Goal: Task Accomplishment & Management: Complete application form

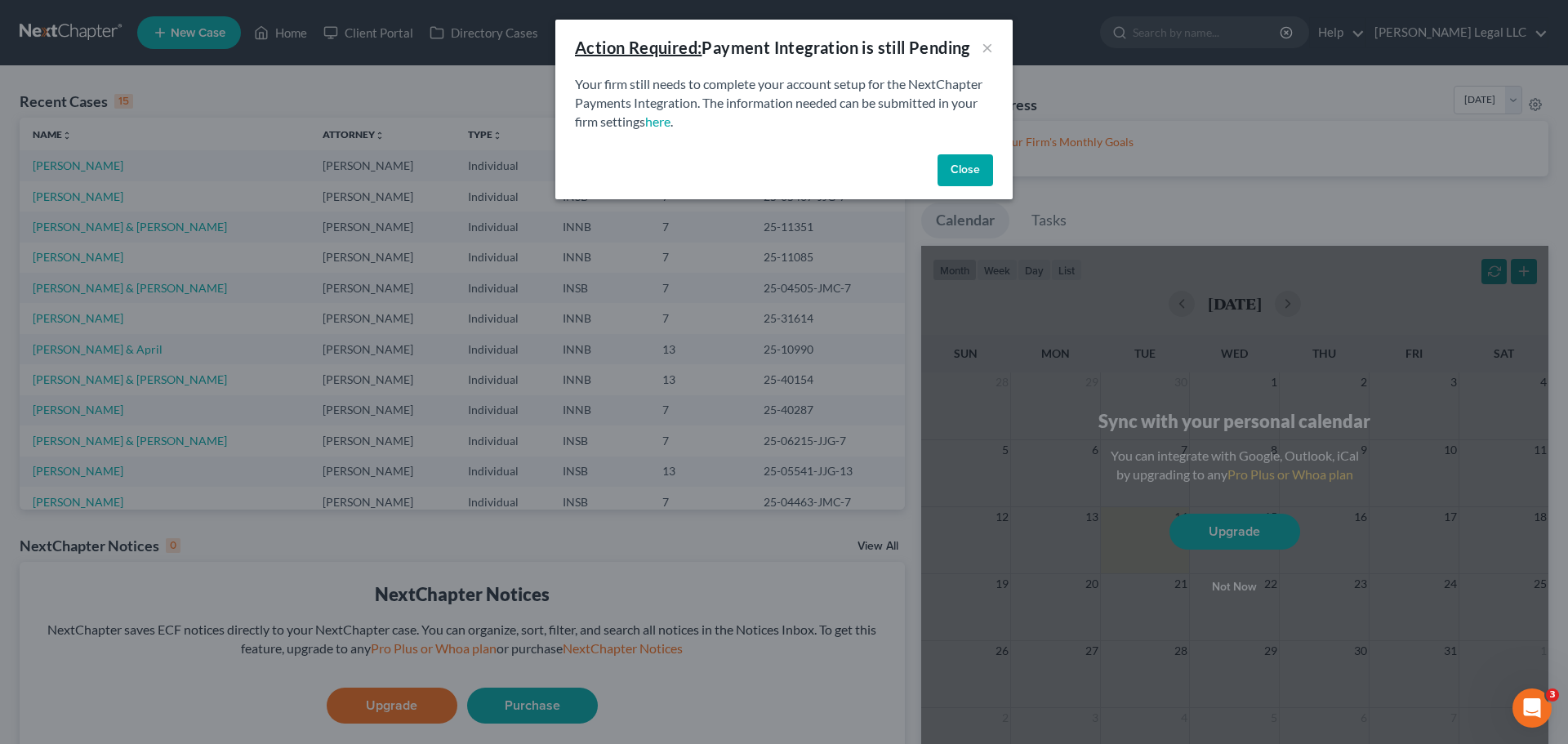
click at [981, 168] on button "Close" at bounding box center [964, 171] width 55 height 33
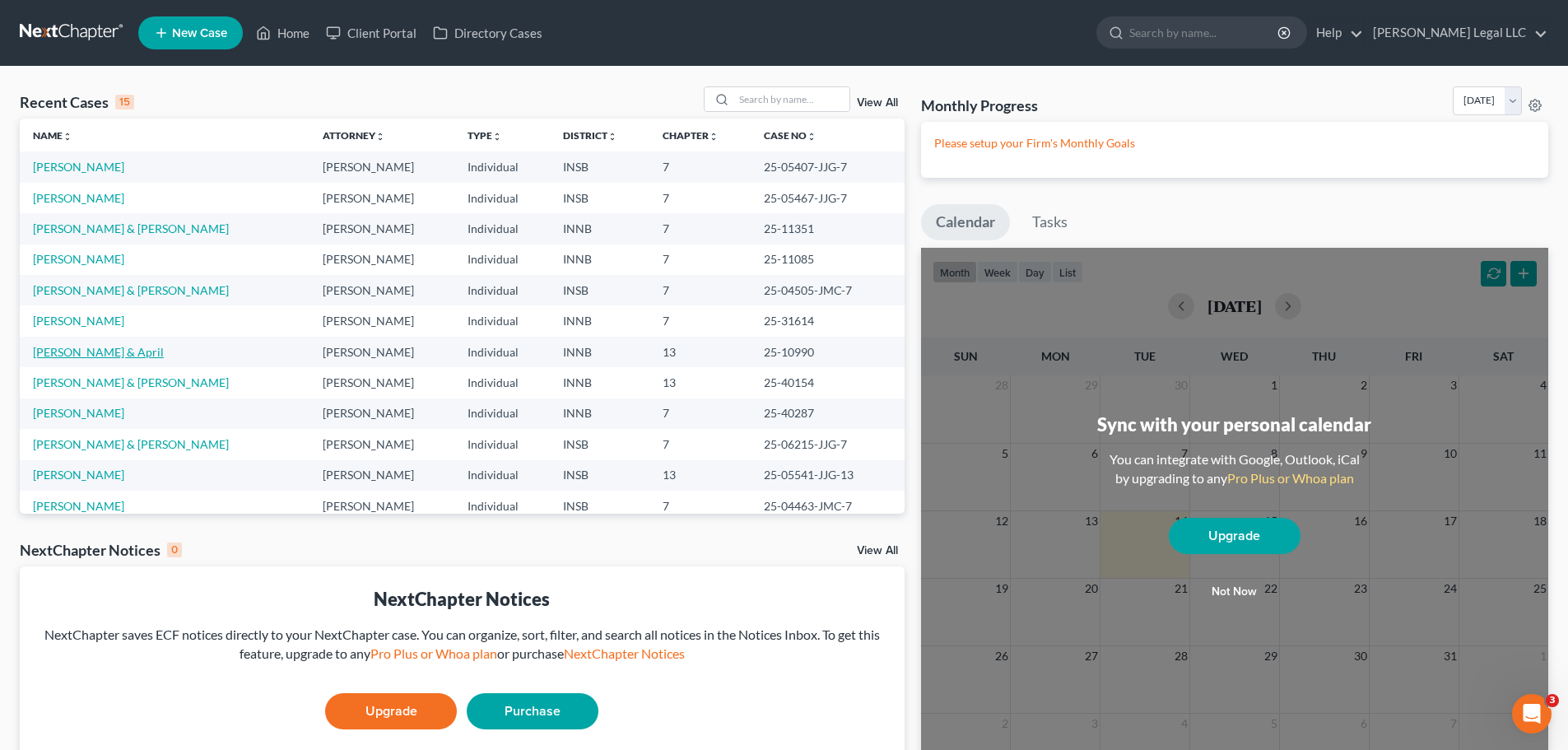
click at [115, 356] on link "[PERSON_NAME] & April" at bounding box center [99, 352] width 131 height 14
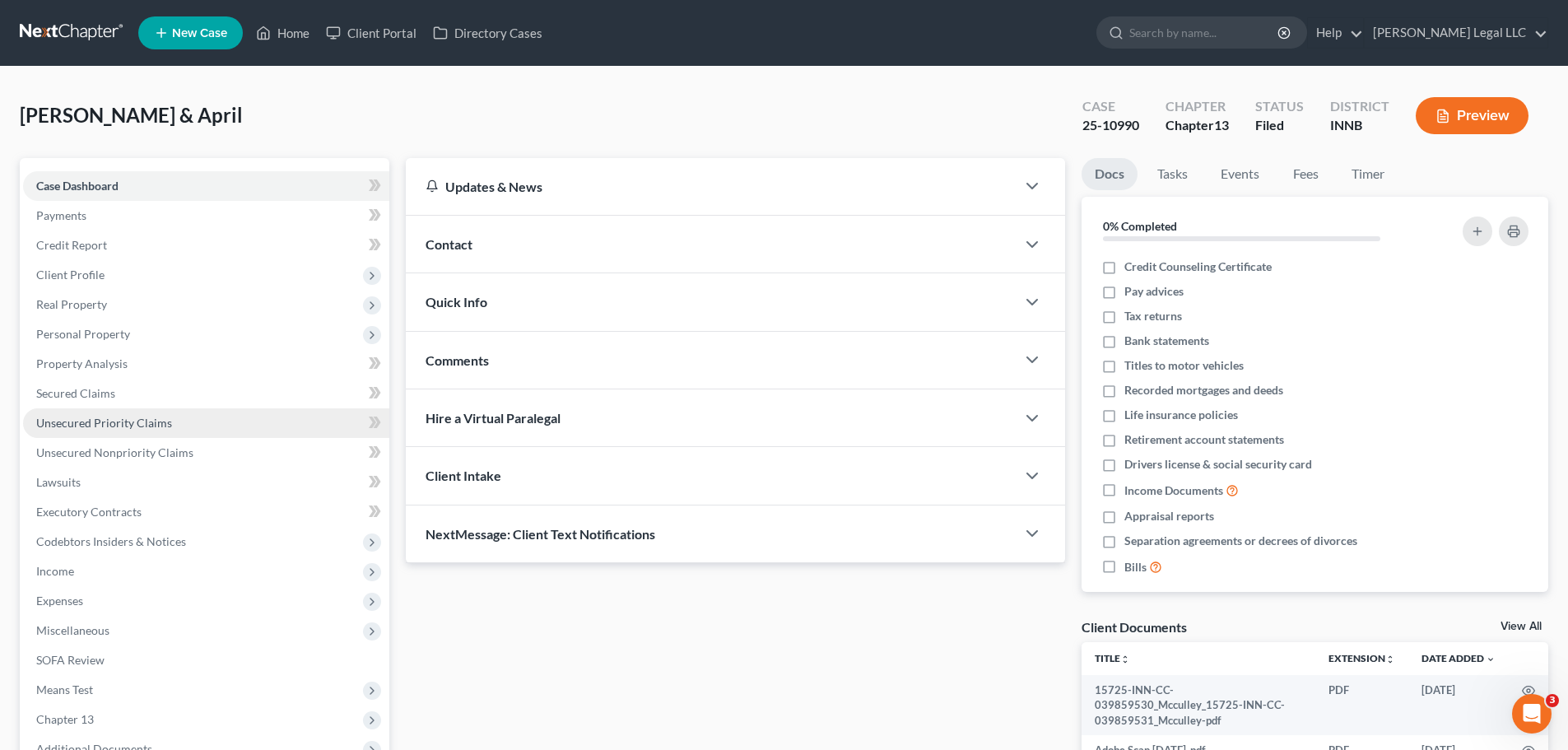
click at [102, 421] on span "Unsecured Priority Claims" at bounding box center [104, 422] width 136 height 14
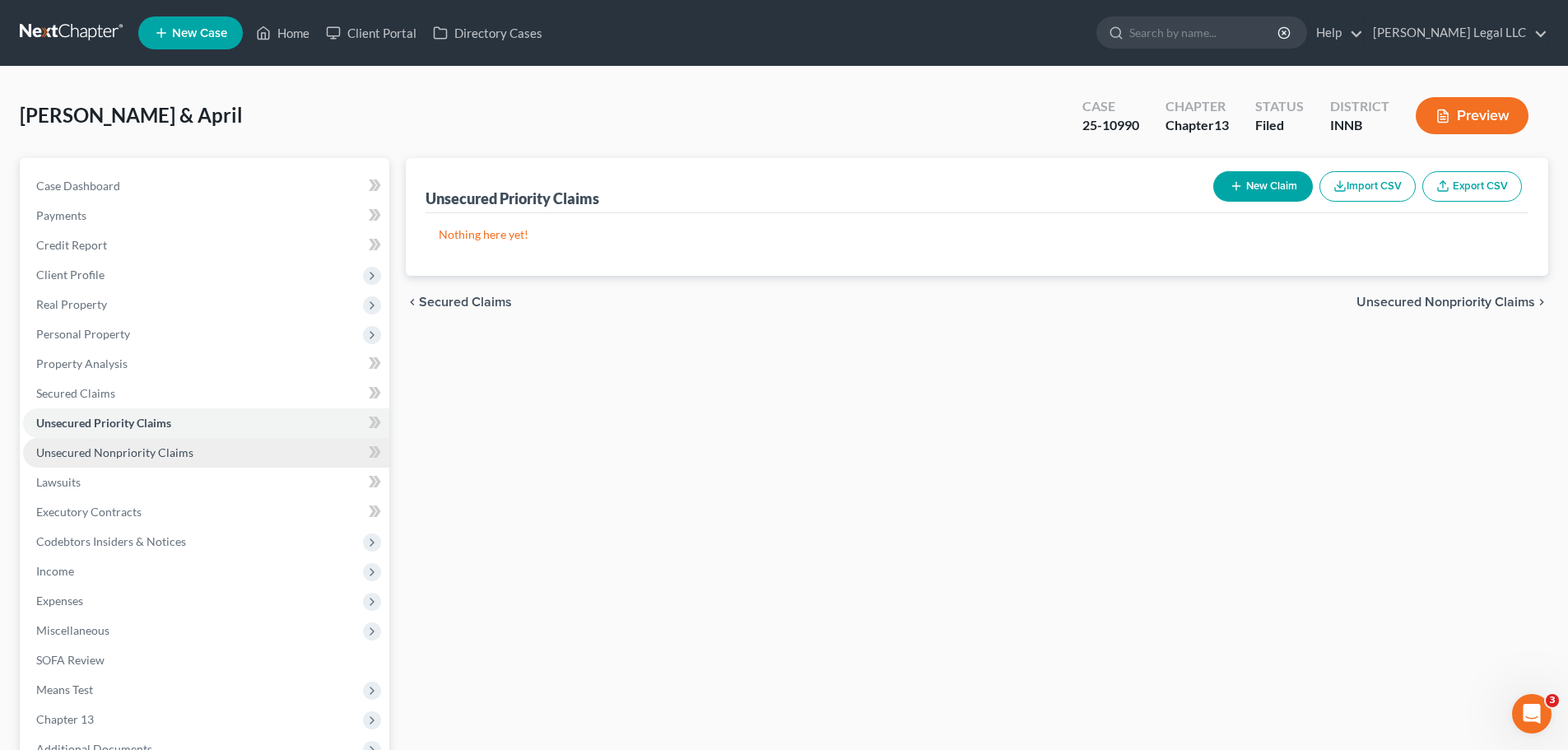
click at [102, 447] on span "Unsecured Nonpriority Claims" at bounding box center [114, 452] width 157 height 14
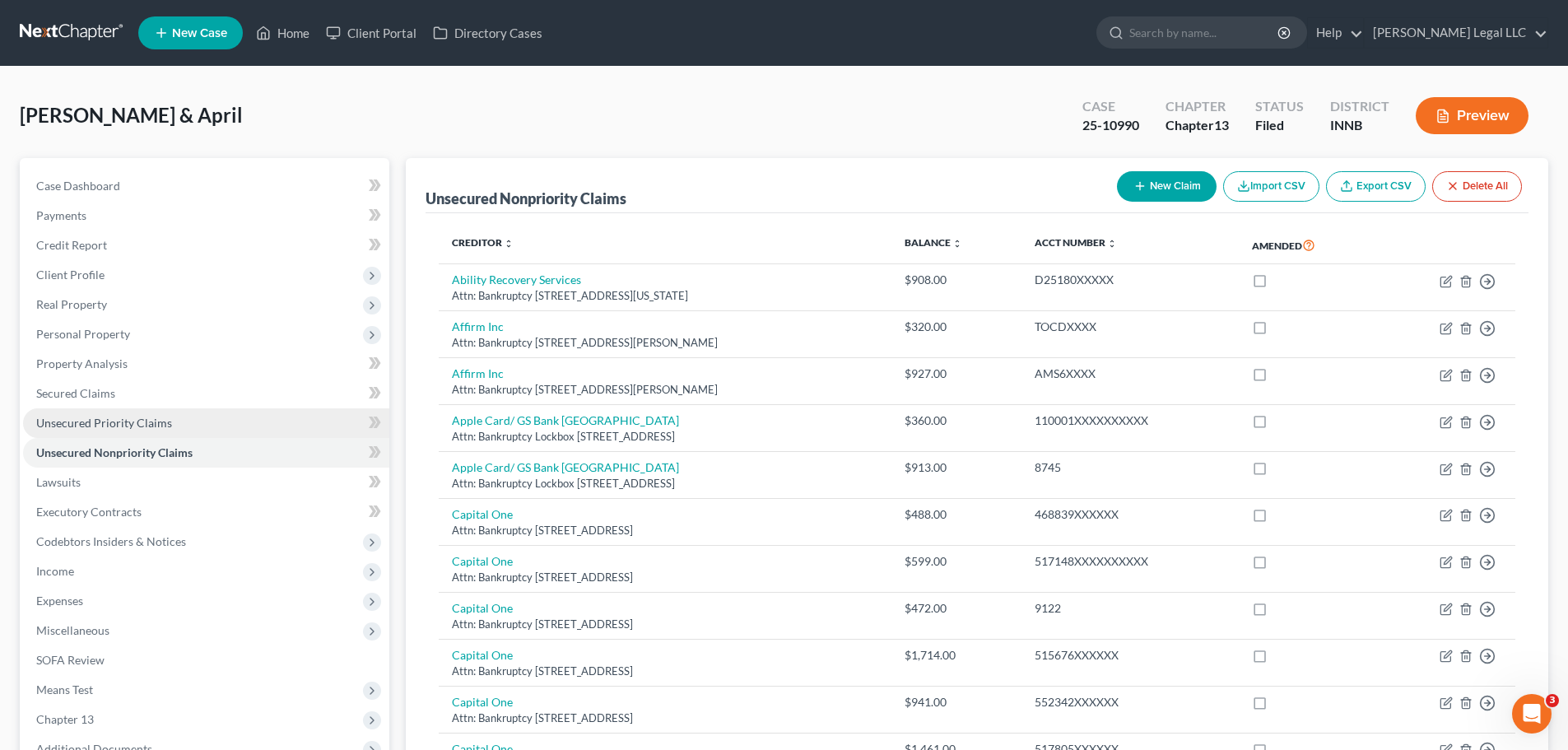
click at [50, 416] on span "Unsecured Priority Claims" at bounding box center [104, 422] width 136 height 14
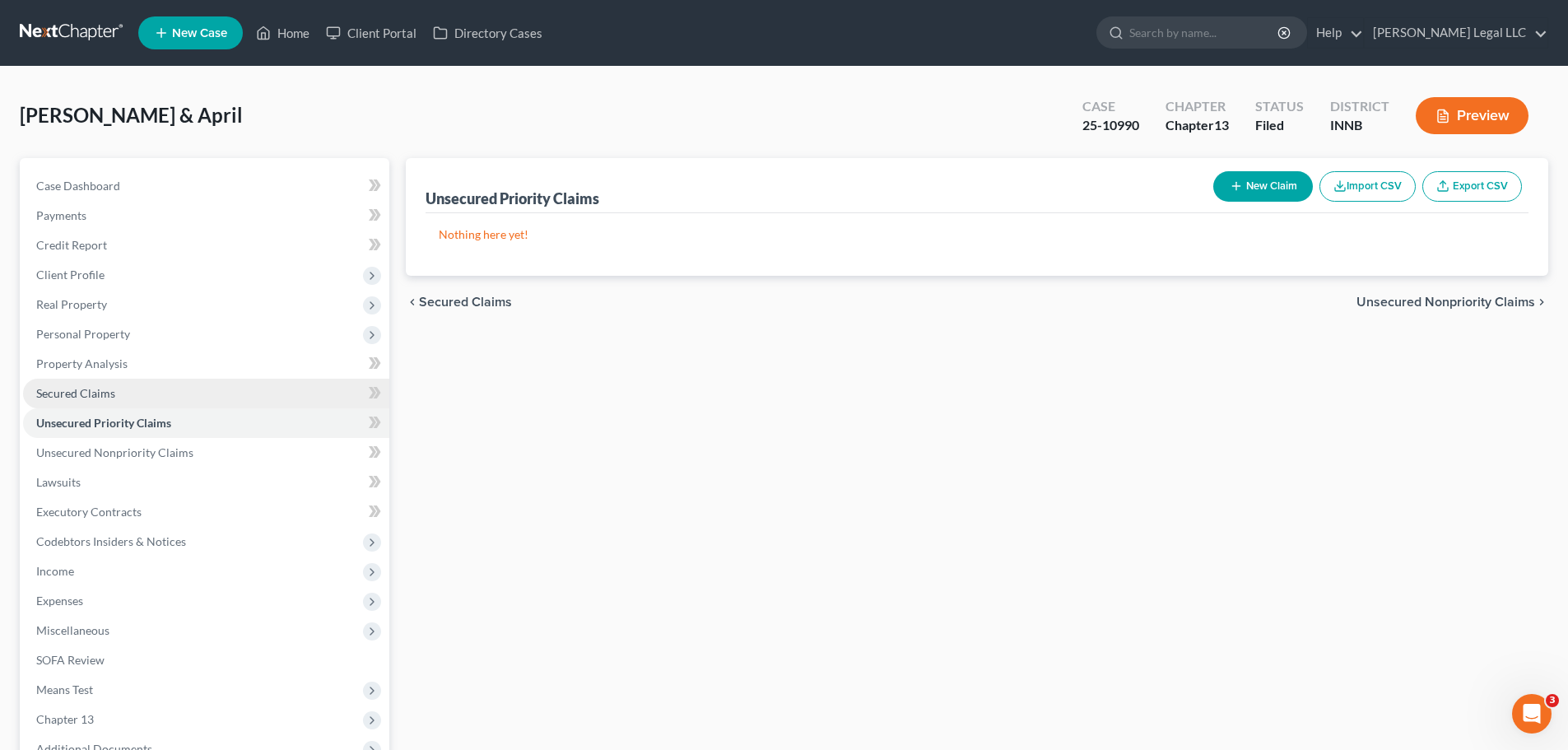
click at [58, 396] on span "Secured Claims" at bounding box center [75, 393] width 79 height 14
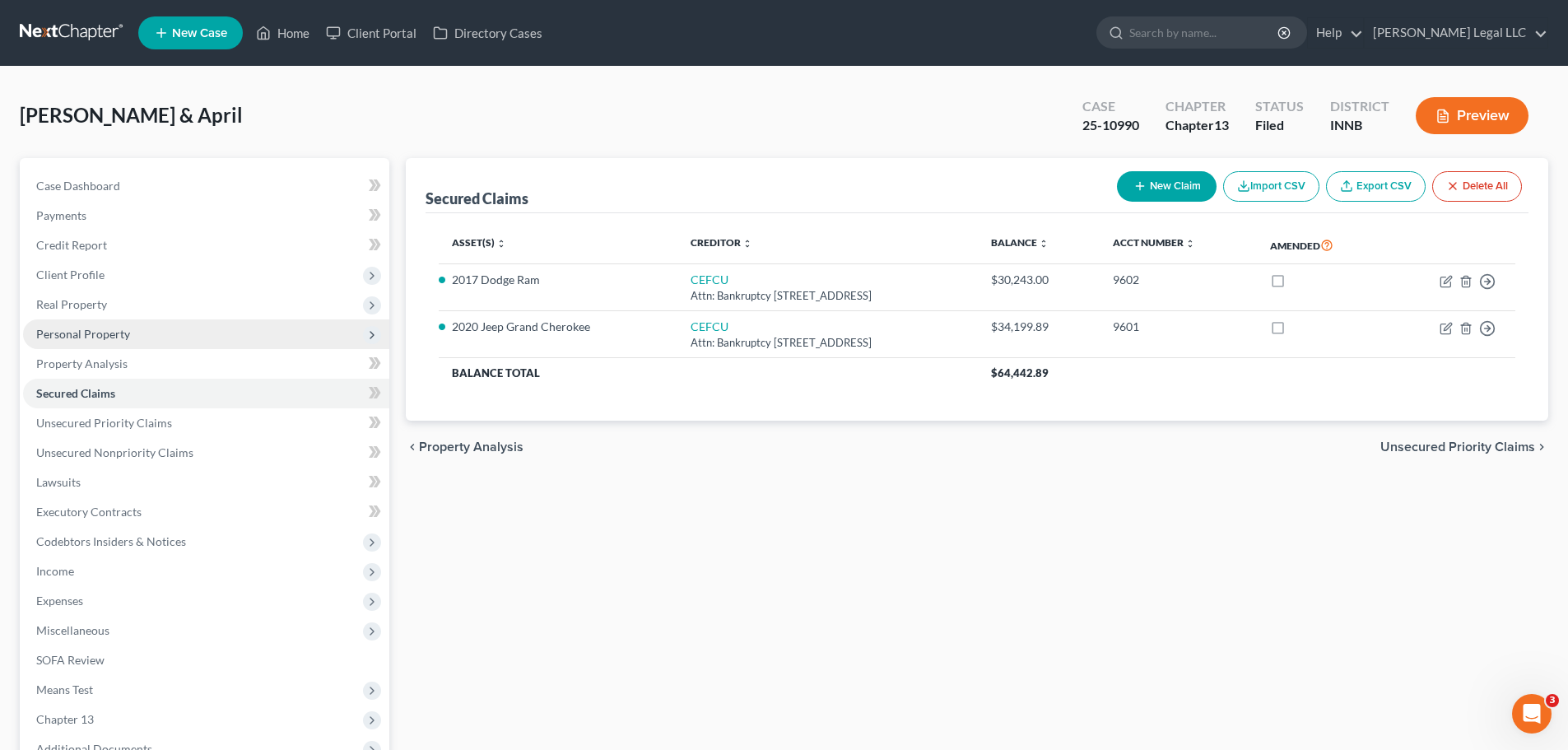
click at [70, 328] on span "Personal Property" at bounding box center [83, 333] width 94 height 14
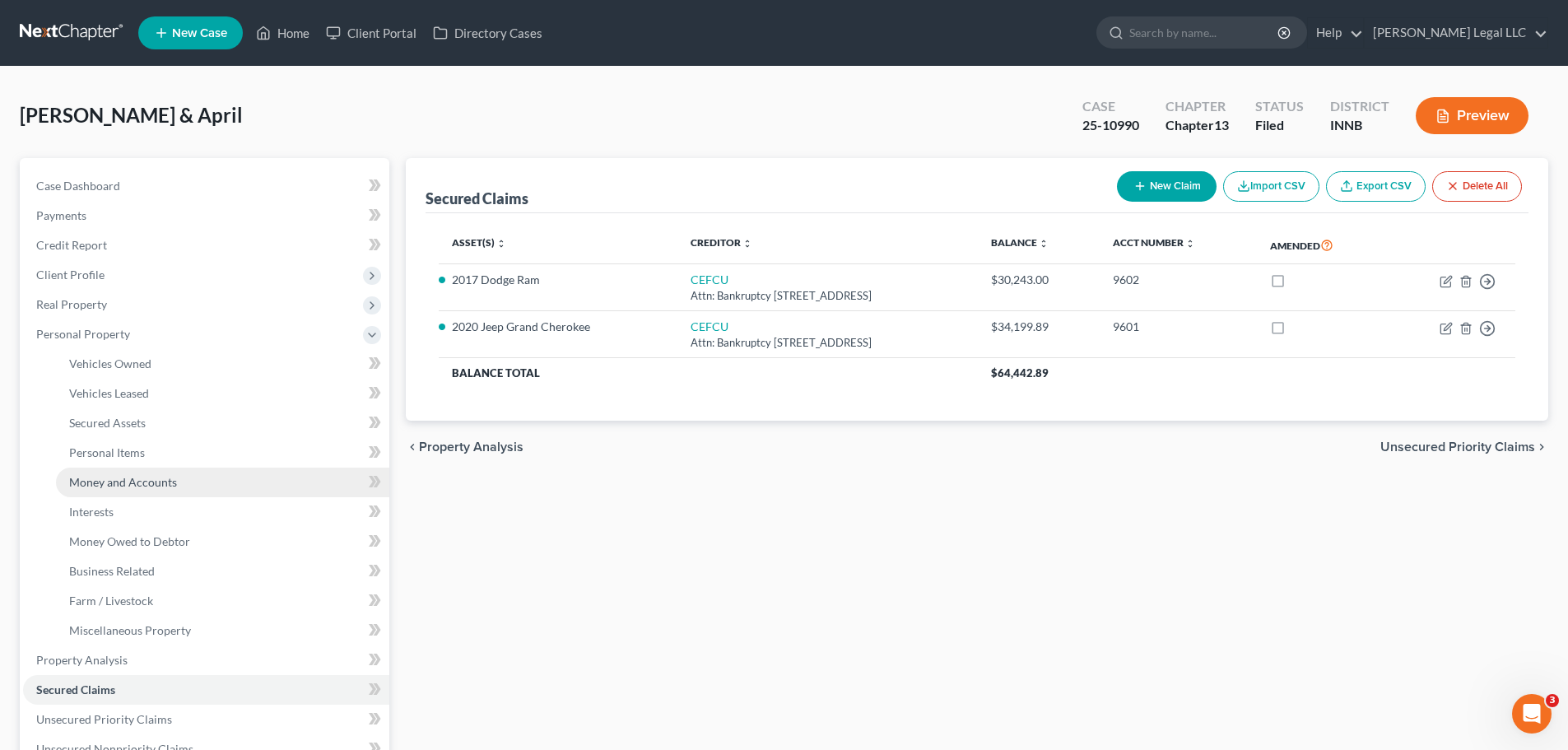
click at [102, 486] on span "Money and Accounts" at bounding box center [123, 482] width 108 height 14
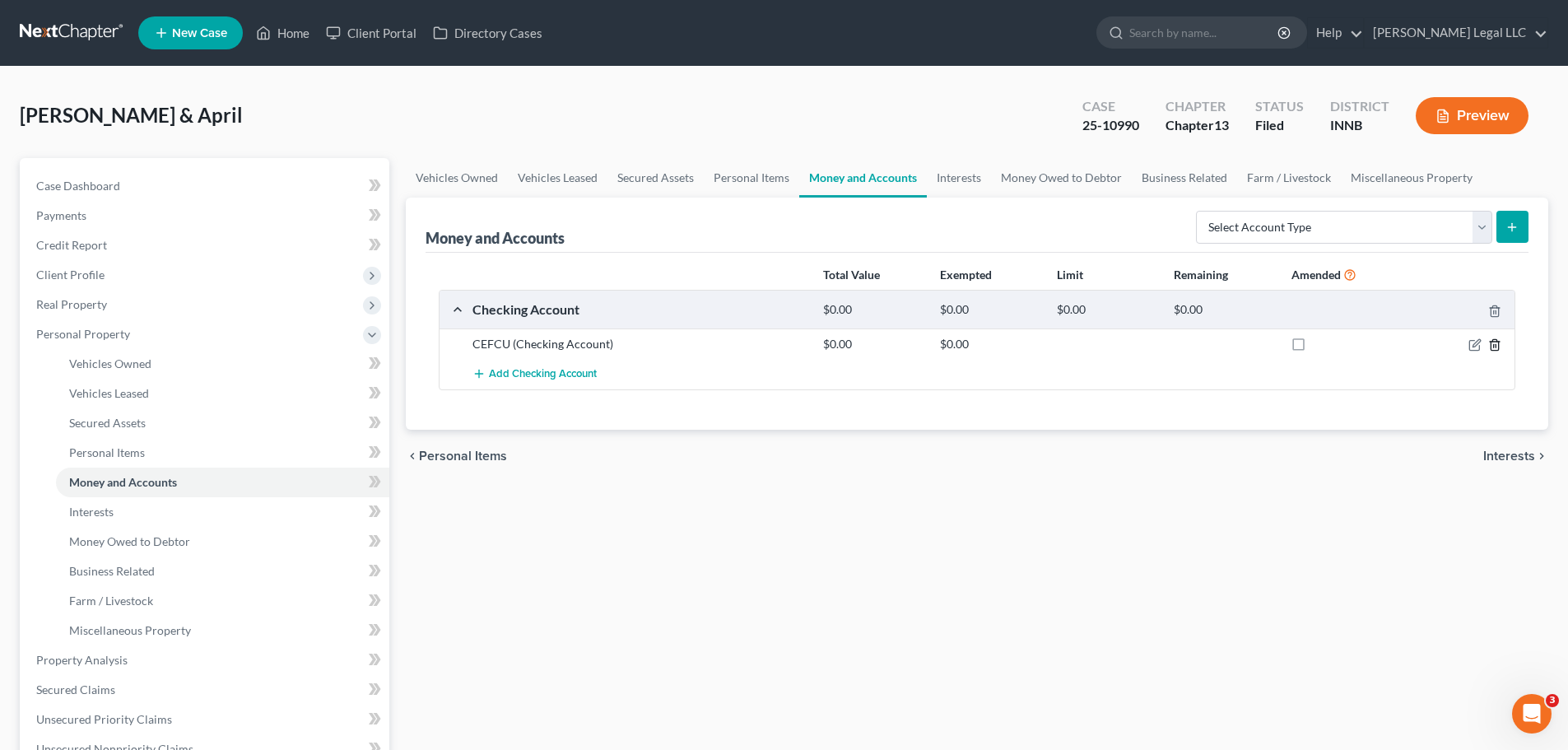
click at [1495, 346] on line "button" at bounding box center [1495, 346] width 0 height 3
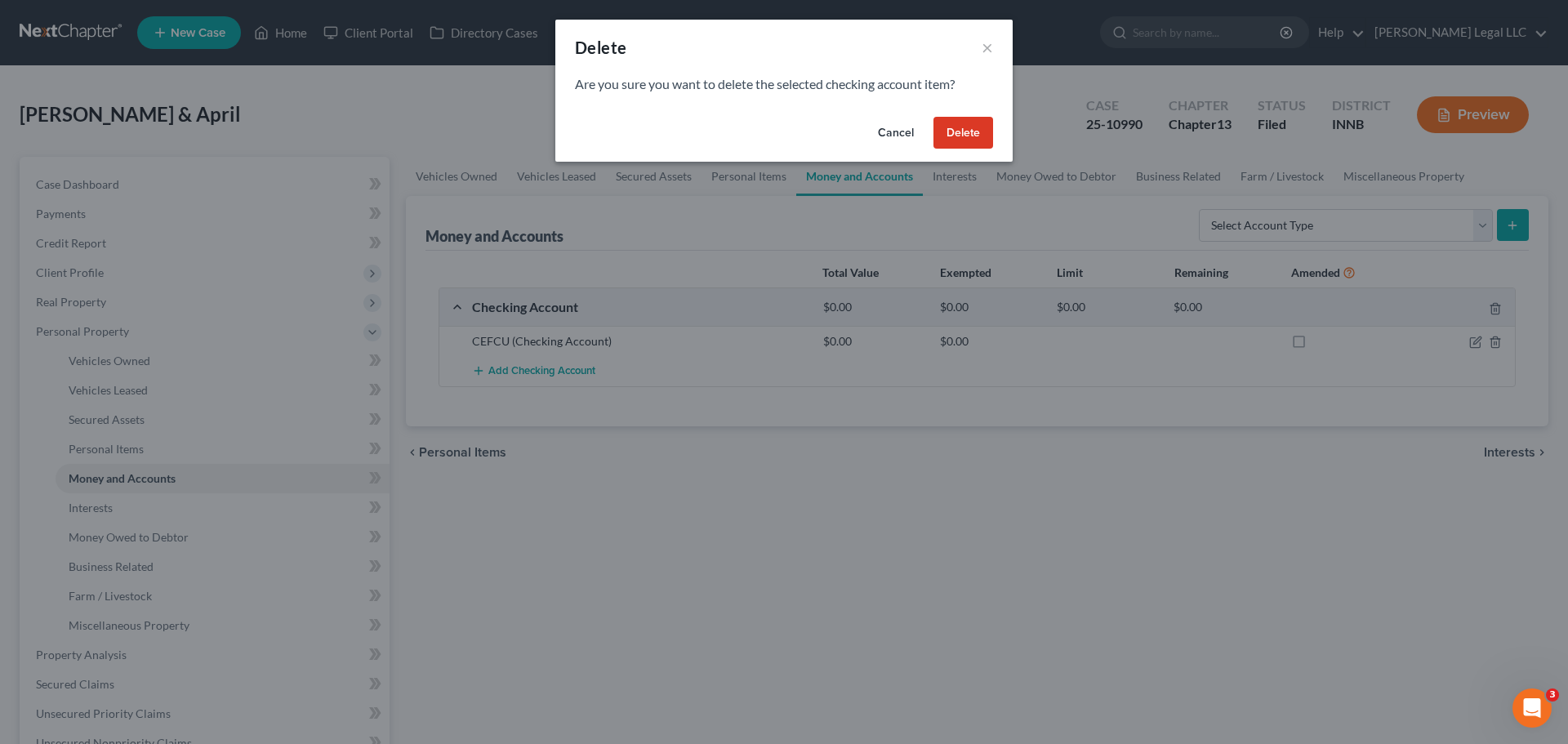
click at [943, 121] on button "Delete" at bounding box center [963, 133] width 59 height 33
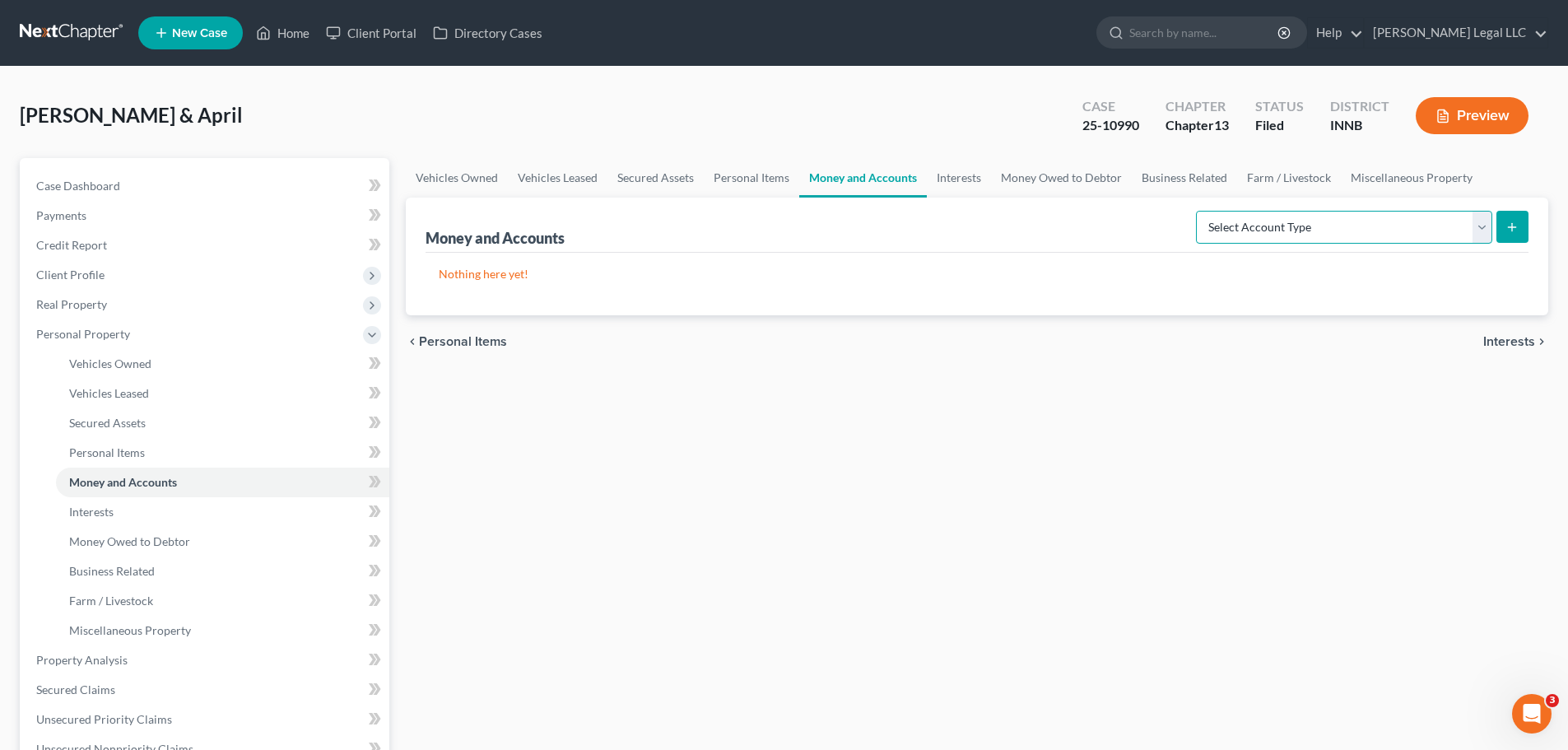
drag, startPoint x: 1375, startPoint y: 229, endPoint x: 1358, endPoint y: 237, distance: 18.8
click at [1375, 229] on select "Select Account Type Brokerage Cash on Hand Certificates of Deposit Checking Acc…" at bounding box center [1344, 227] width 296 height 33
select select "checking"
click at [1199, 210] on select "Select Account Type Brokerage Cash on Hand Certificates of Deposit Checking Acc…" at bounding box center [1344, 227] width 296 height 33
click at [1507, 222] on icon "submit" at bounding box center [1511, 227] width 13 height 13
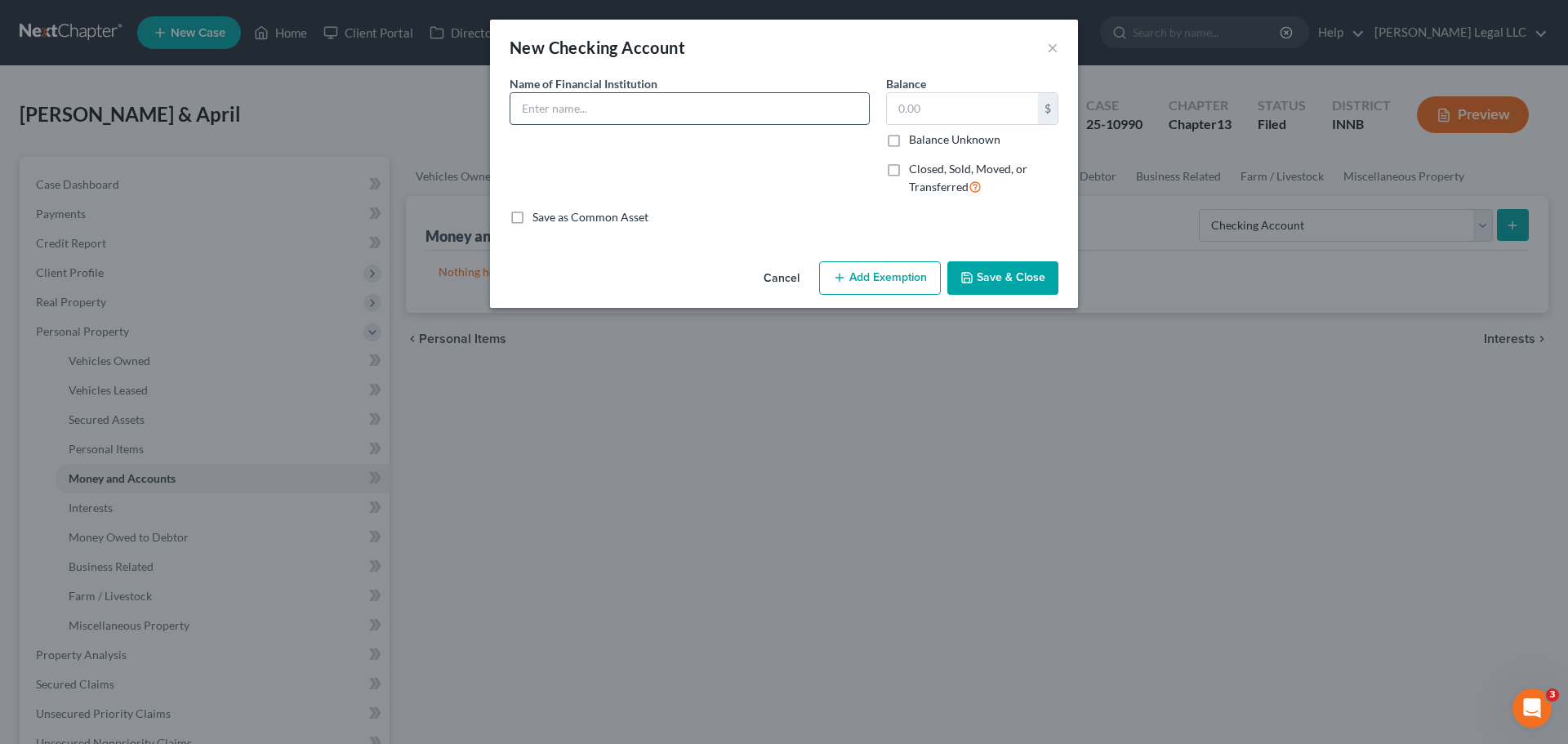
click at [651, 99] on input "text" at bounding box center [690, 109] width 359 height 31
type input "Star Financial Bank"
type input "247.06"
click at [860, 279] on button "Add Exemption" at bounding box center [879, 277] width 121 height 34
select select "2"
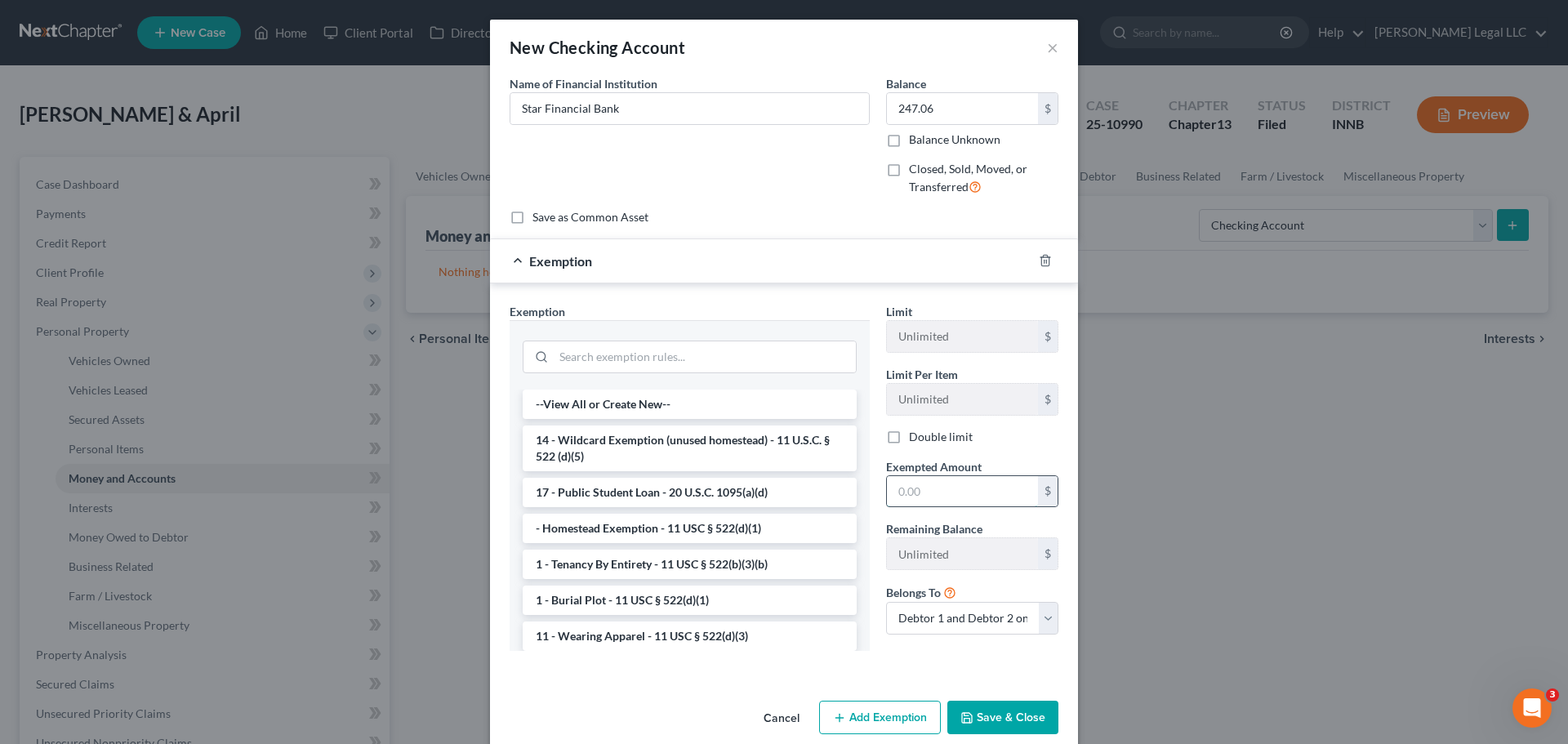
click at [931, 498] on input "text" at bounding box center [963, 492] width 151 height 31
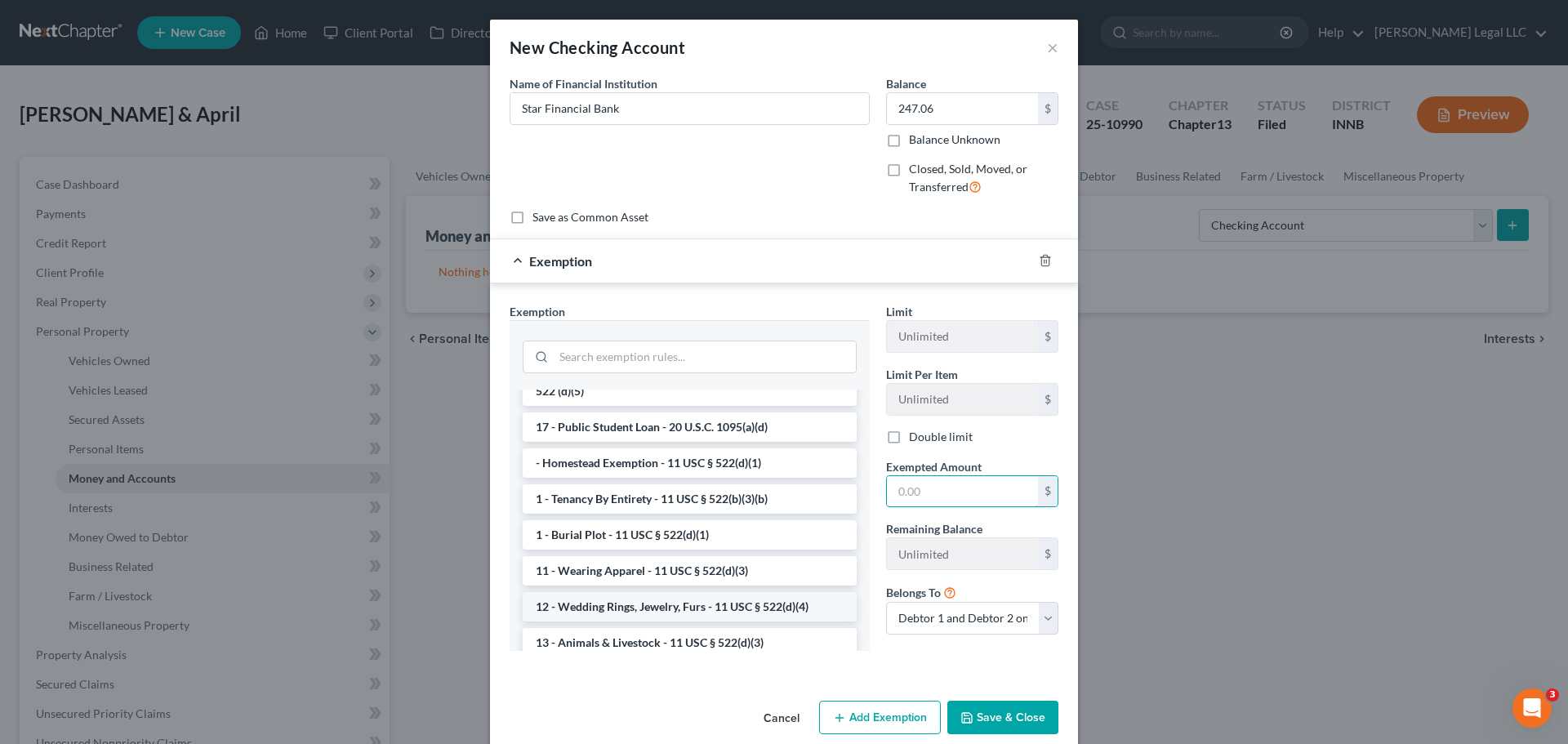
scroll to position [163, 0]
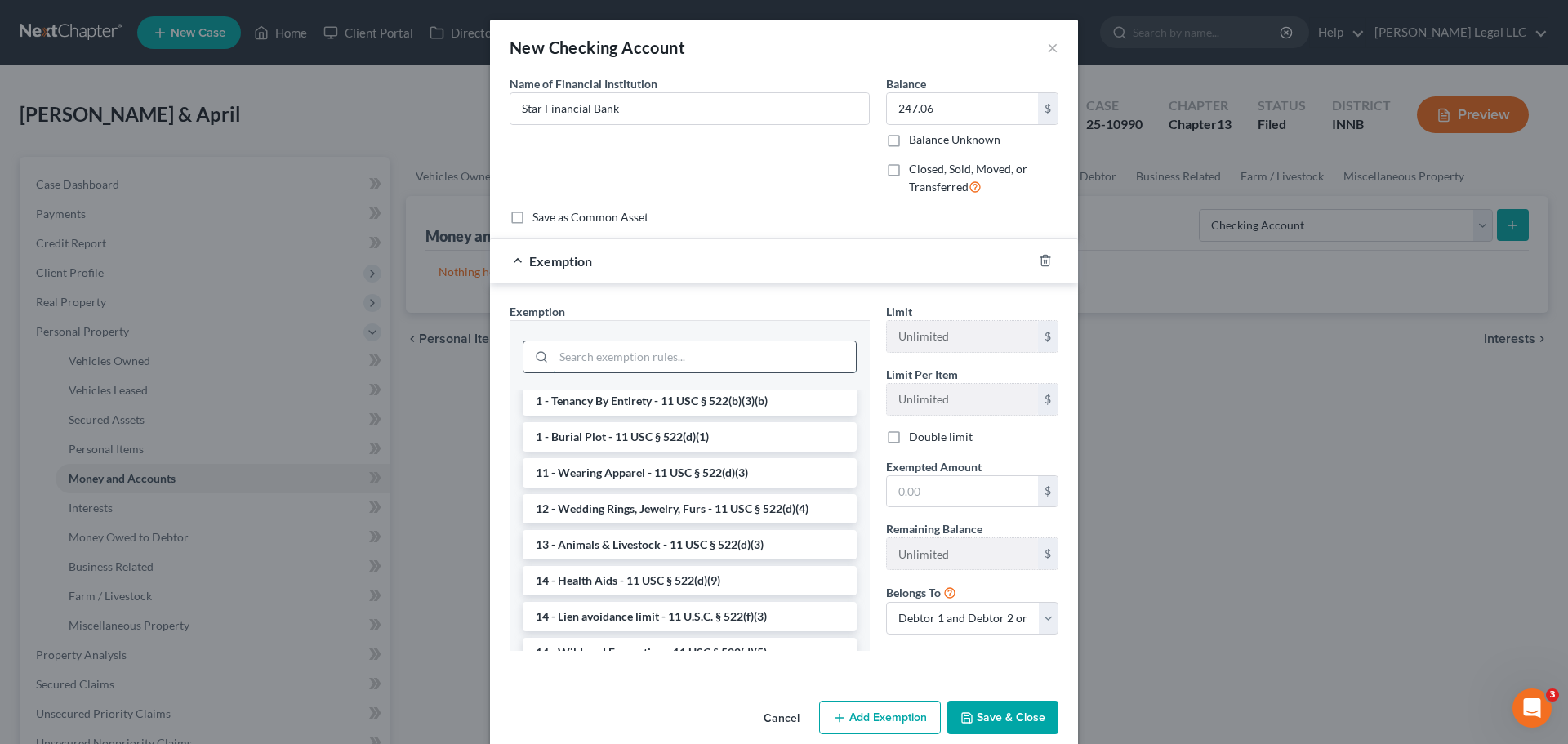
click at [582, 353] on input "search" at bounding box center [704, 357] width 302 height 31
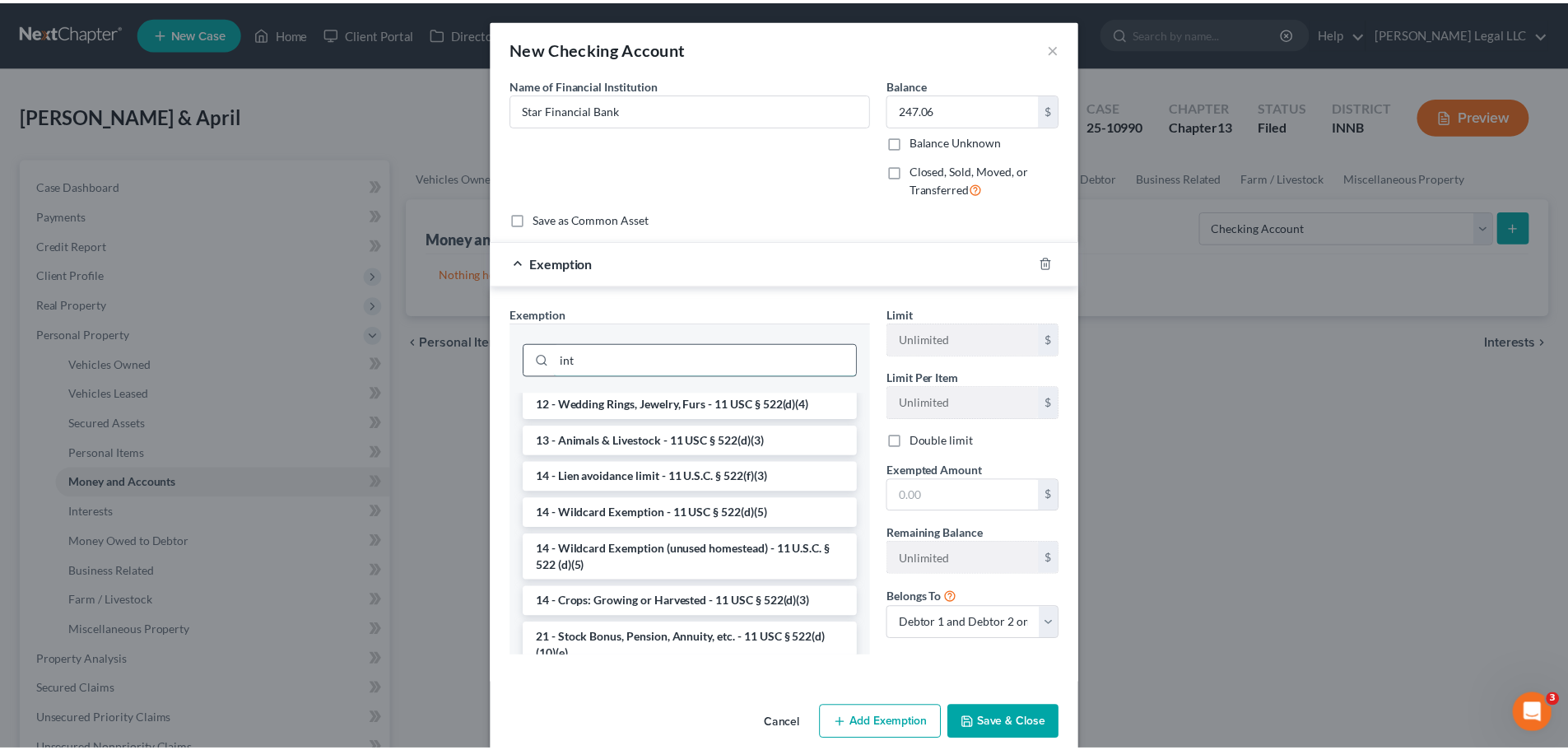
scroll to position [0, 0]
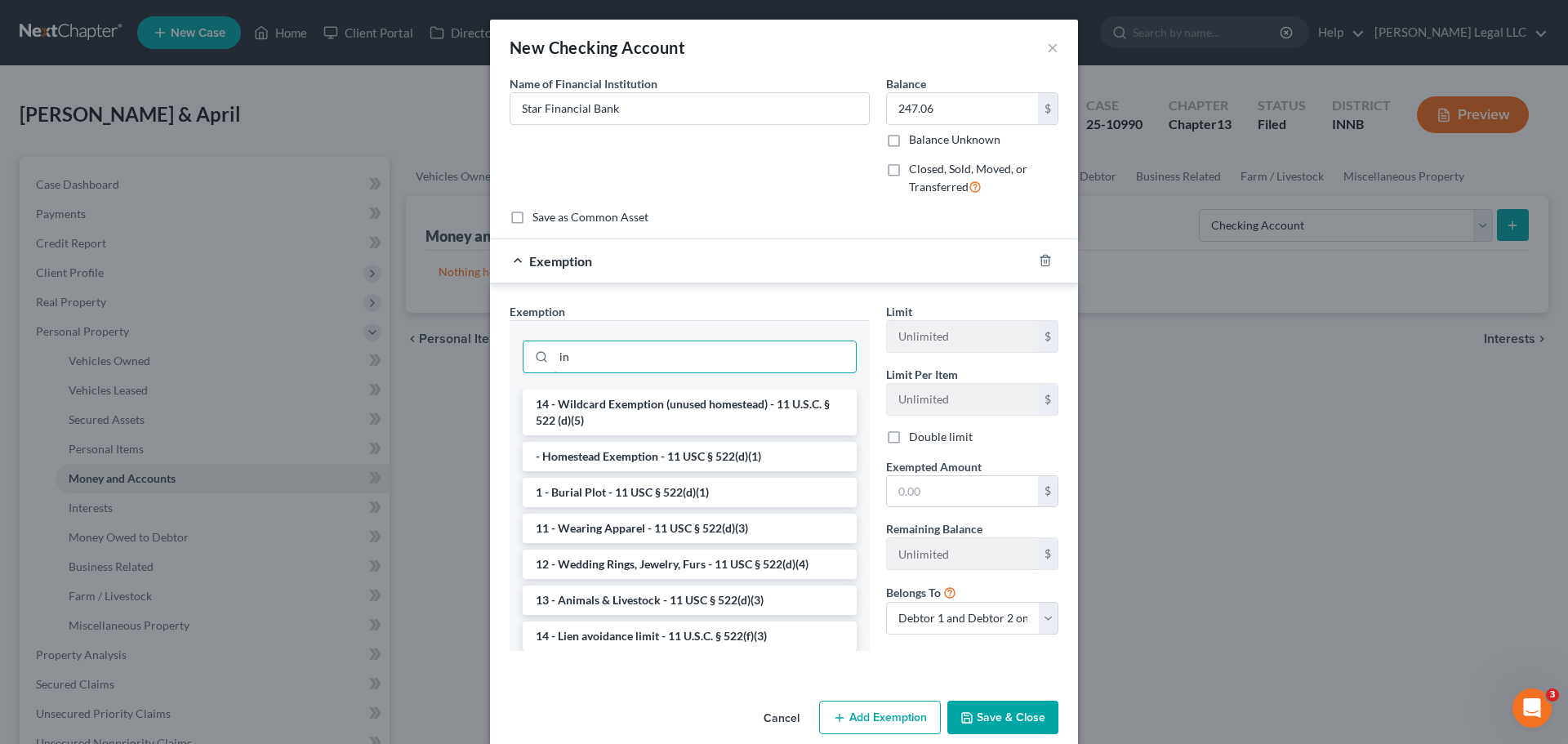
type input "i"
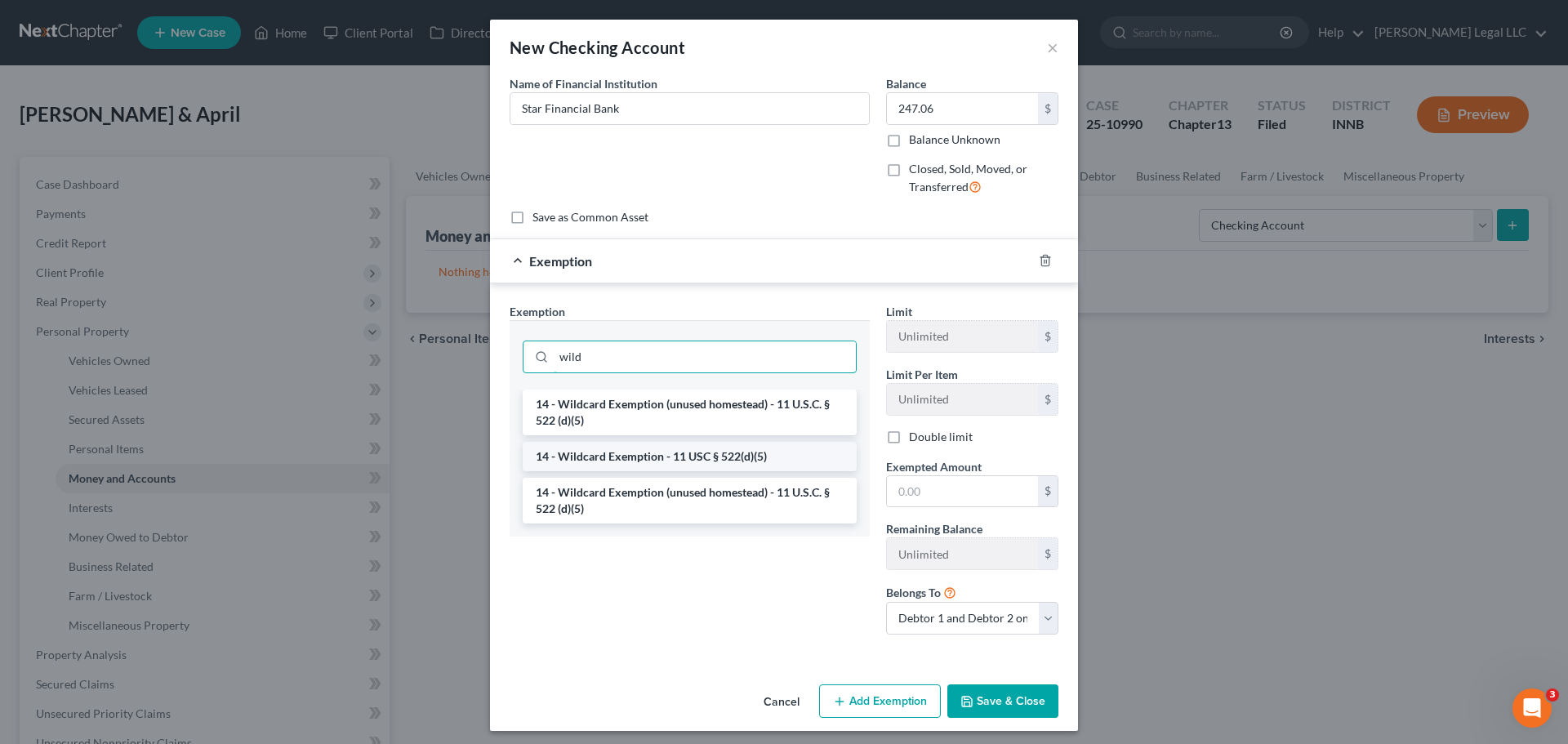
type input "wild"
click at [631, 453] on li "14 - Wildcard Exemption - 11 USC § 522(d)(5)" at bounding box center [690, 456] width 334 height 29
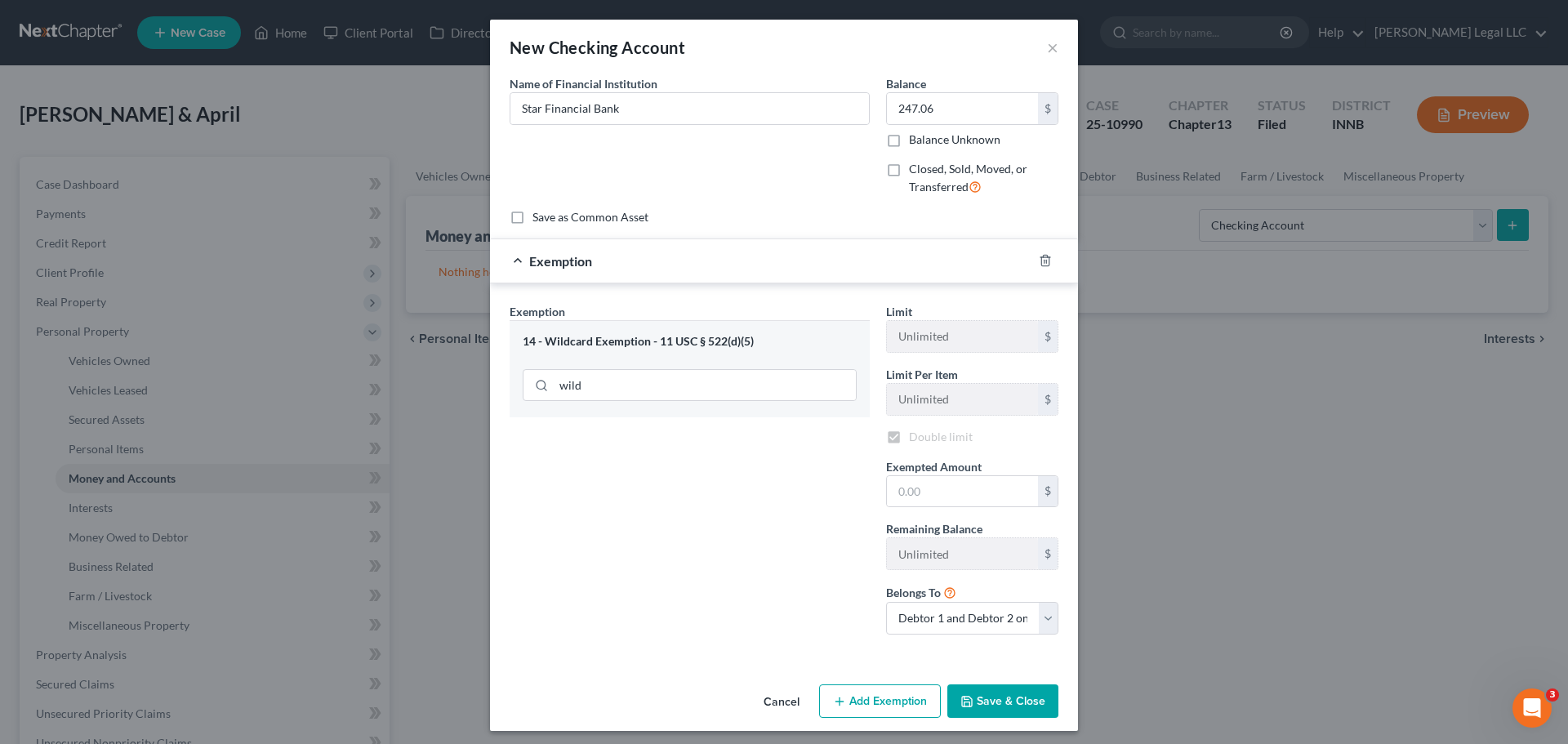
checkbox input "true"
click at [922, 485] on input "text" at bounding box center [963, 492] width 151 height 31
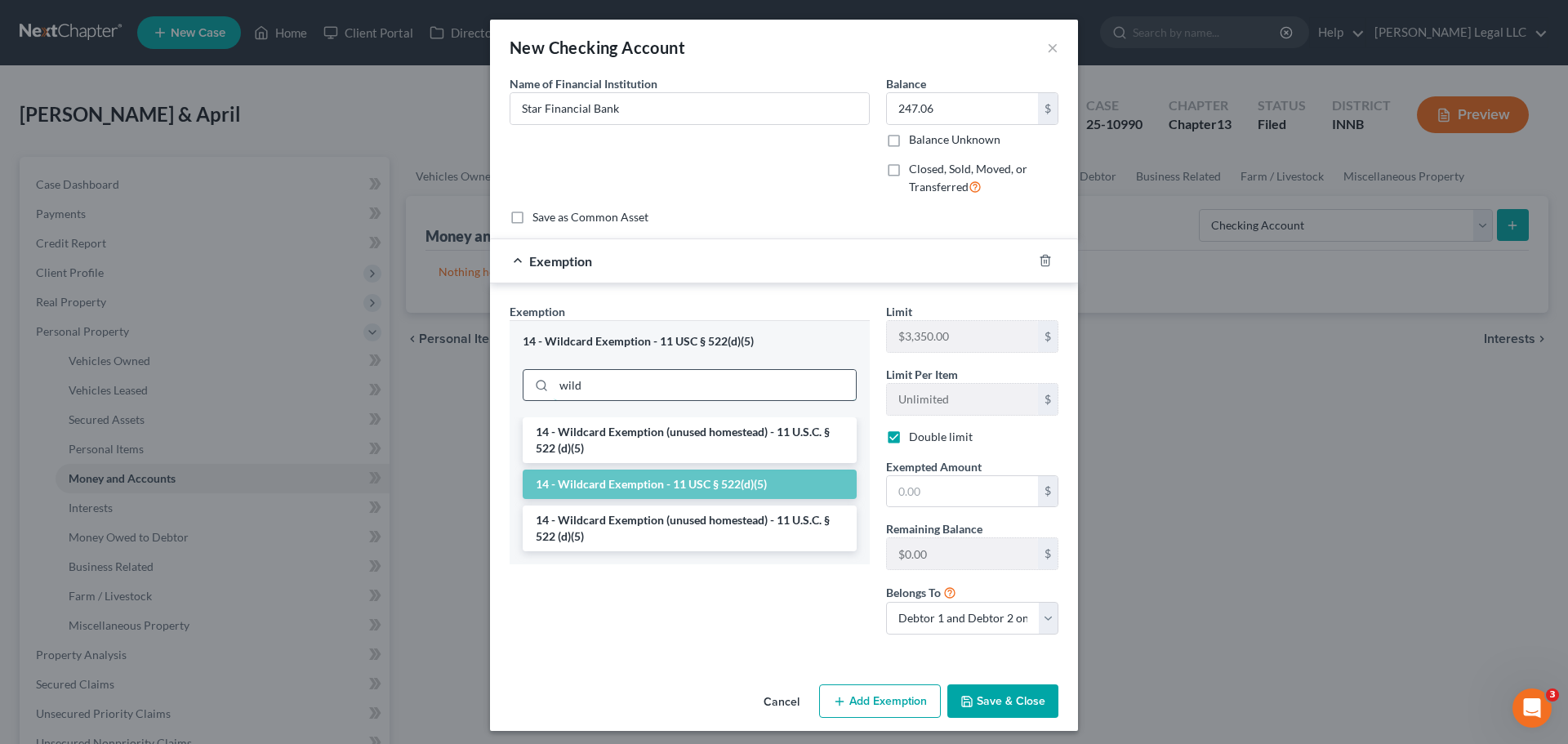
click at [595, 373] on input "wild" at bounding box center [704, 385] width 302 height 31
type input "wildcar"
click at [618, 437] on li "14 - Wildcard Exemption (unused homestead) - 11 U.S.C. § 522 (d)(5)" at bounding box center [690, 439] width 334 height 46
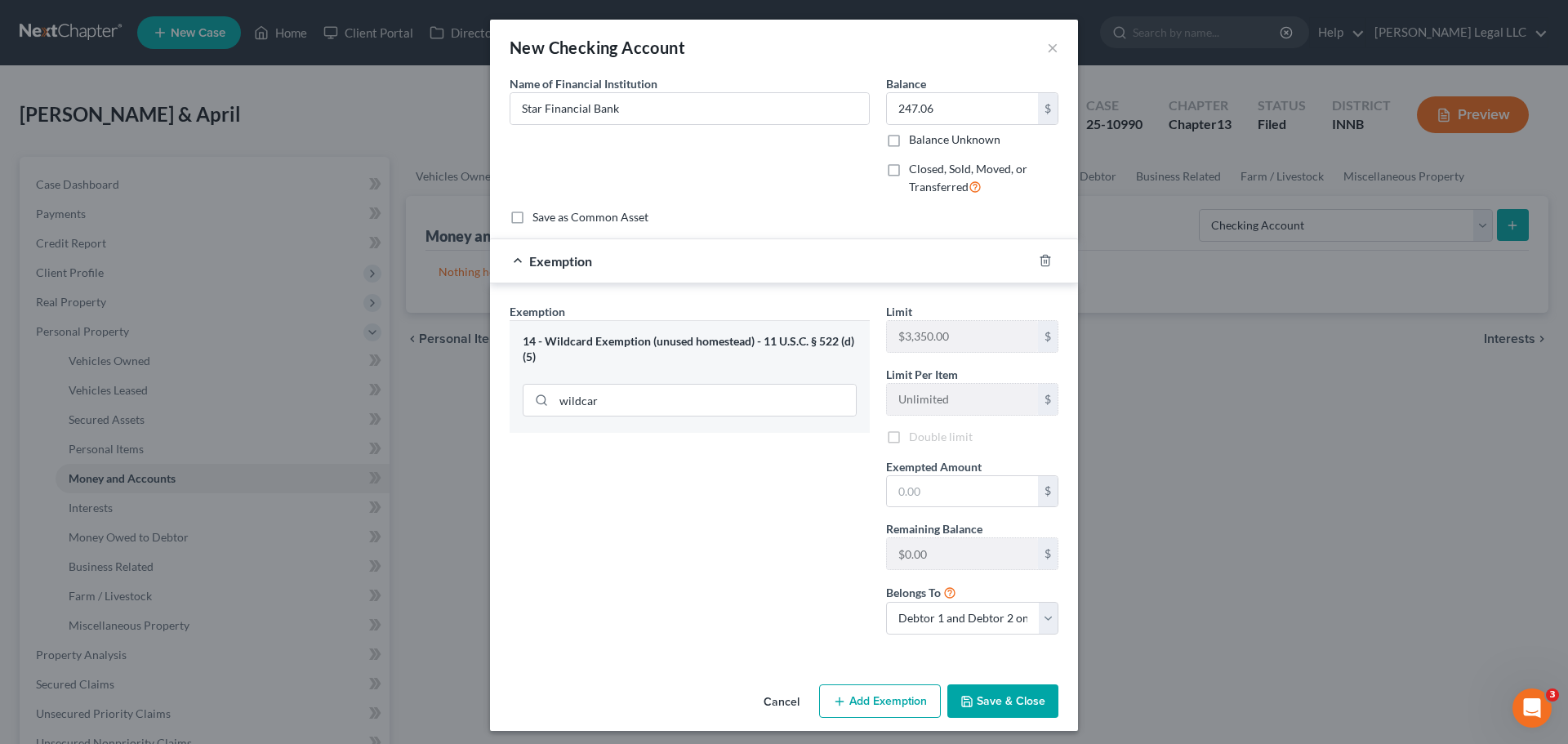
checkbox input "false"
click at [946, 492] on input "text" at bounding box center [963, 492] width 151 height 31
type input "247.06"
click at [909, 441] on label "Double limit" at bounding box center [941, 437] width 64 height 16
click at [916, 439] on input "Double limit" at bounding box center [921, 434] width 11 height 11
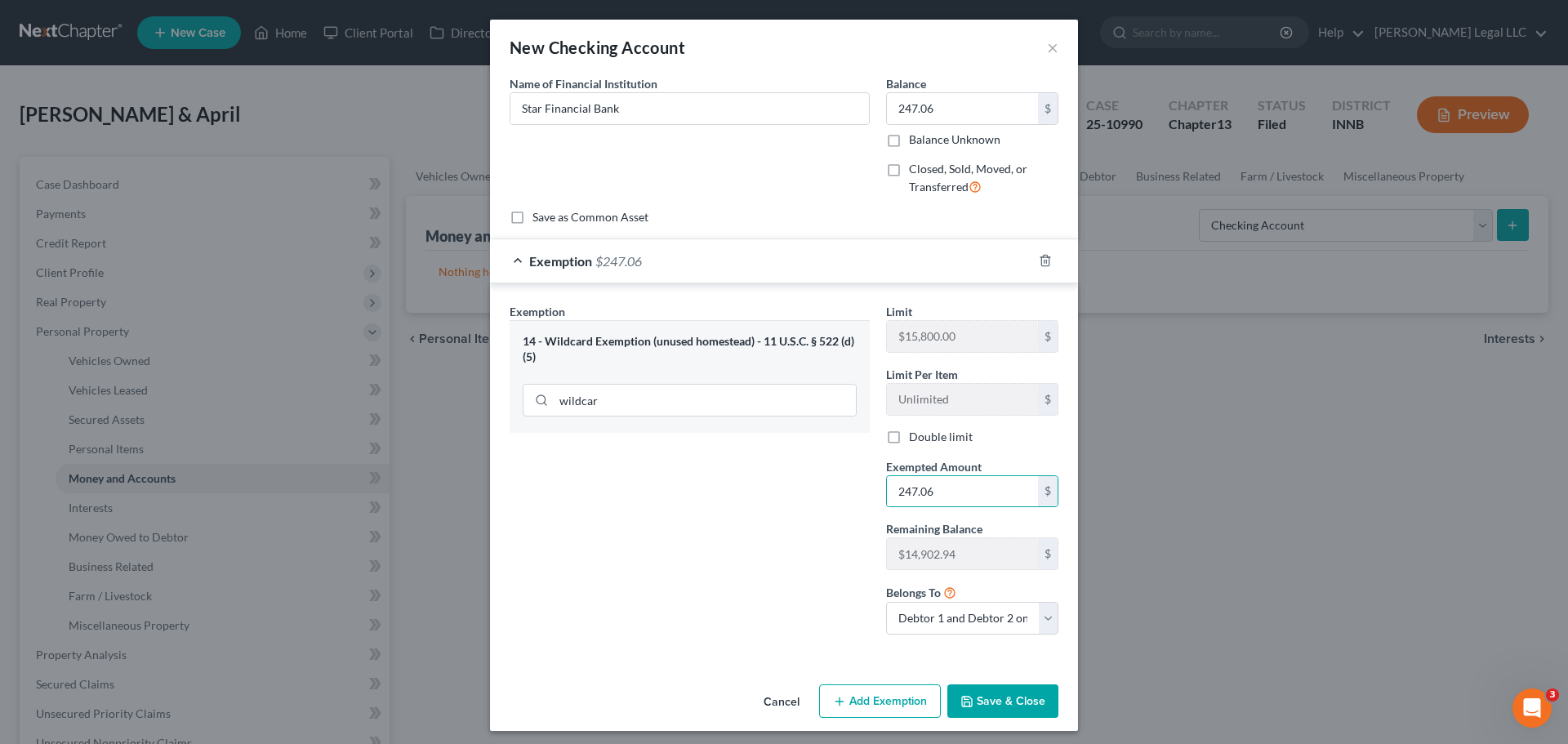
checkbox input "true"
click at [733, 538] on div "Exemption Set must be selected for CA. Exemption * 14 - Wildcard Exemption (unu…" at bounding box center [690, 474] width 376 height 344
click at [1027, 692] on button "Save & Close" at bounding box center [1002, 700] width 111 height 34
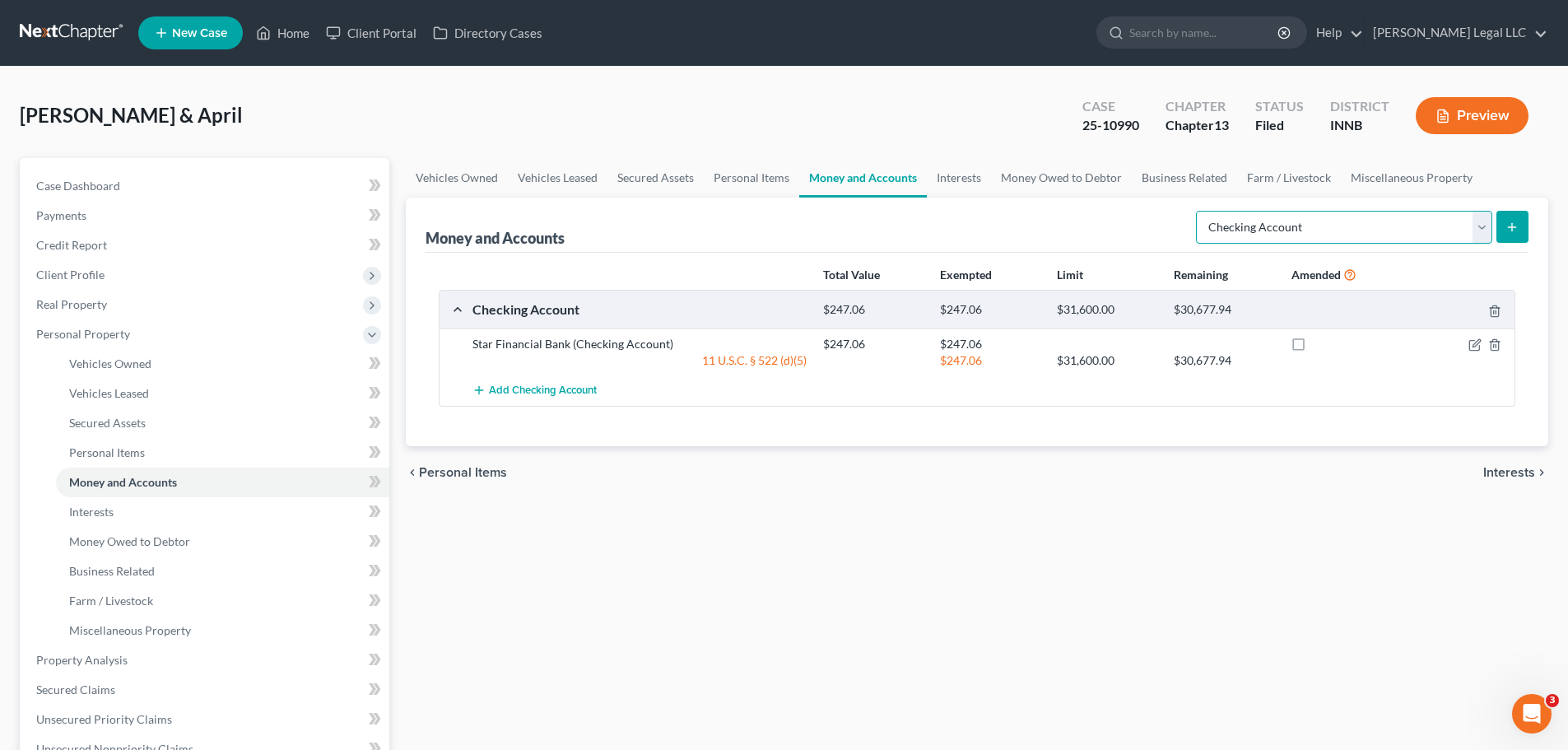
click at [1277, 227] on select "Select Account Type Brokerage Cash on Hand Certificates of Deposit Checking Acc…" at bounding box center [1344, 227] width 296 height 33
select select "savings"
click at [1199, 210] on select "Select Account Type Brokerage Cash on Hand Certificates of Deposit Checking Acc…" at bounding box center [1344, 227] width 296 height 33
click at [1515, 226] on icon "submit" at bounding box center [1511, 227] width 13 height 13
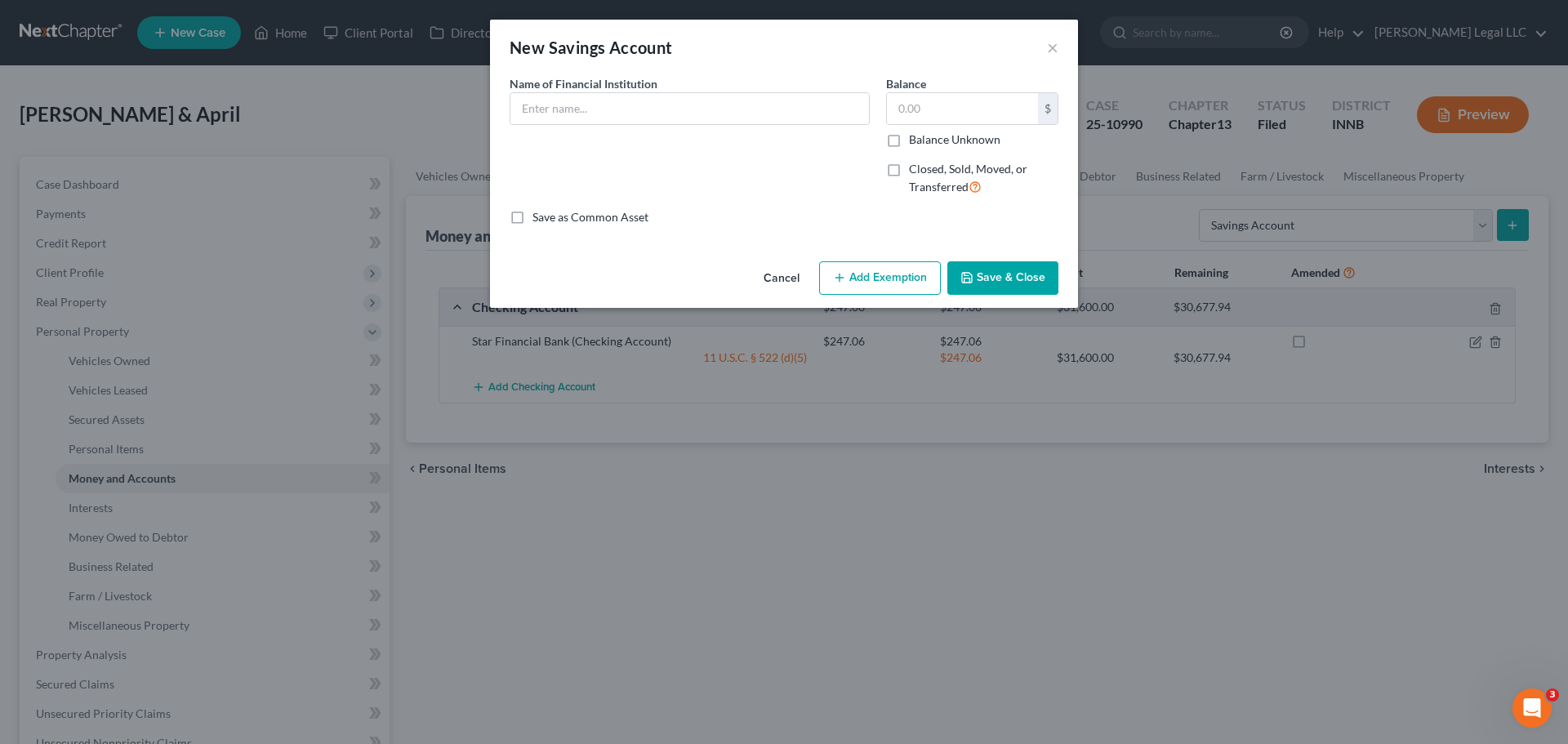
click at [734, 125] on div "Name of Financial Institution *" at bounding box center [690, 142] width 376 height 134
click at [730, 113] on input "text" at bounding box center [690, 109] width 359 height 31
click at [1036, 101] on input "text" at bounding box center [963, 109] width 151 height 31
type input "4.53"
click at [626, 97] on input "text" at bounding box center [690, 109] width 359 height 31
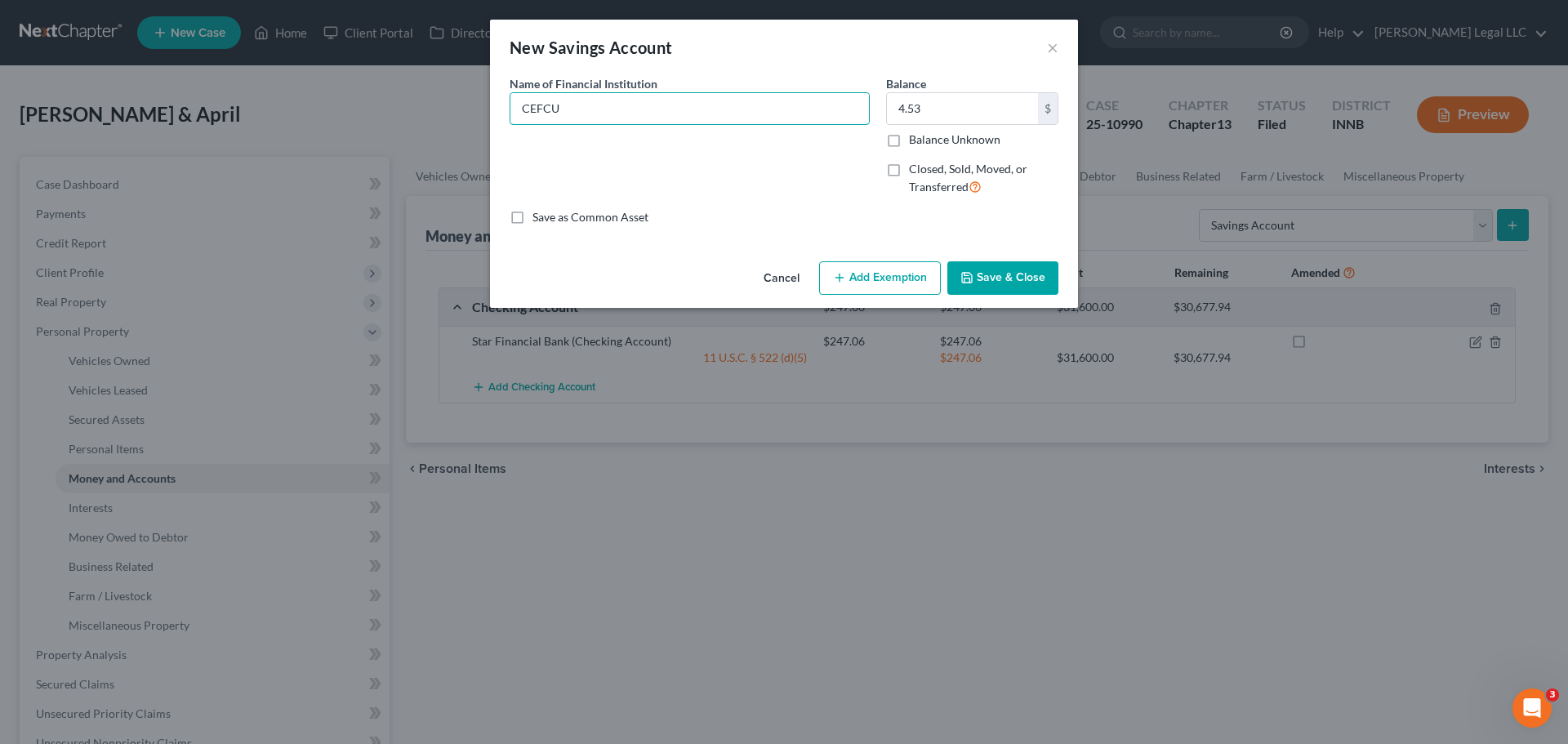
type input "CEFCU"
click at [1008, 267] on button "Save & Close" at bounding box center [1002, 277] width 111 height 34
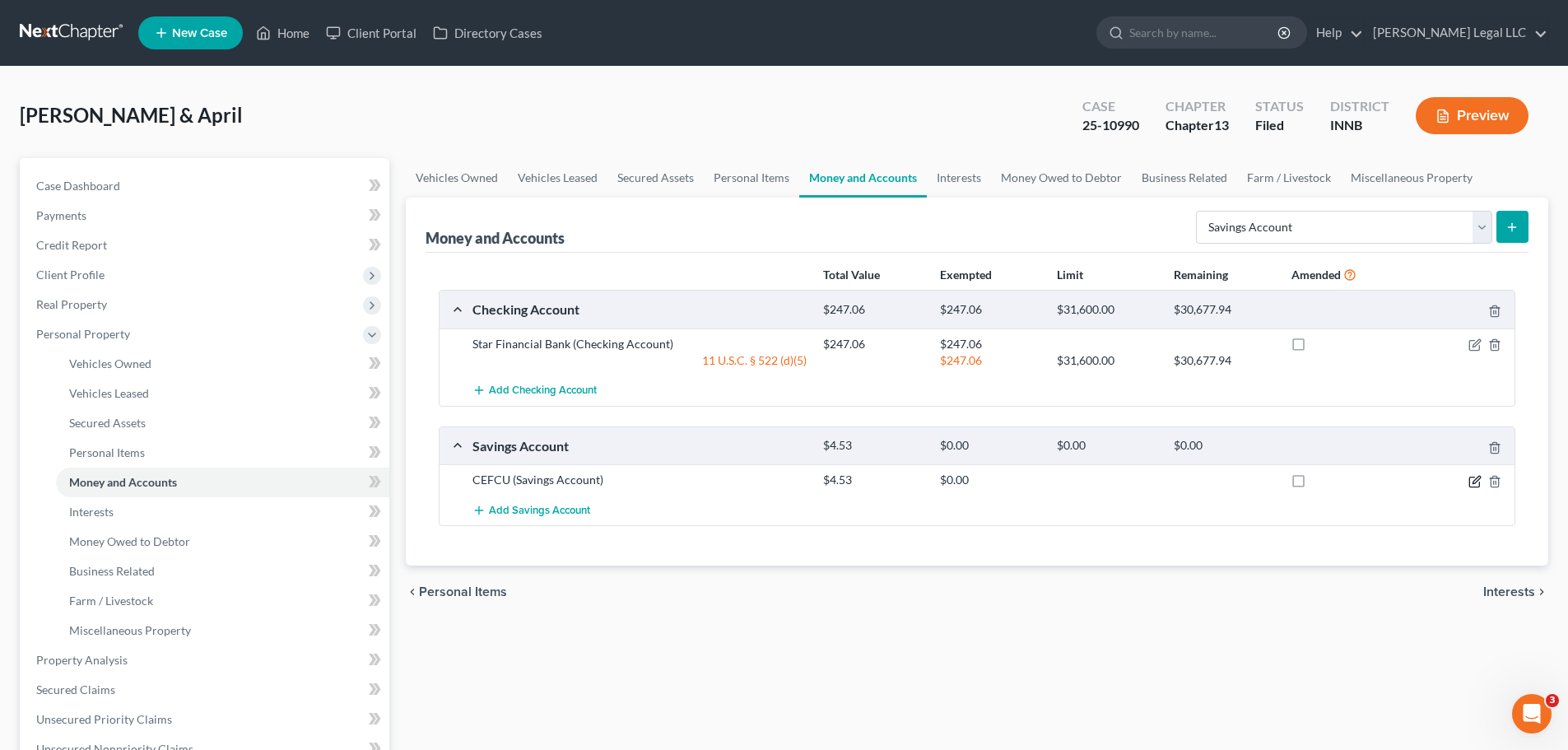
click at [1475, 480] on icon "button" at bounding box center [1477, 479] width 8 height 8
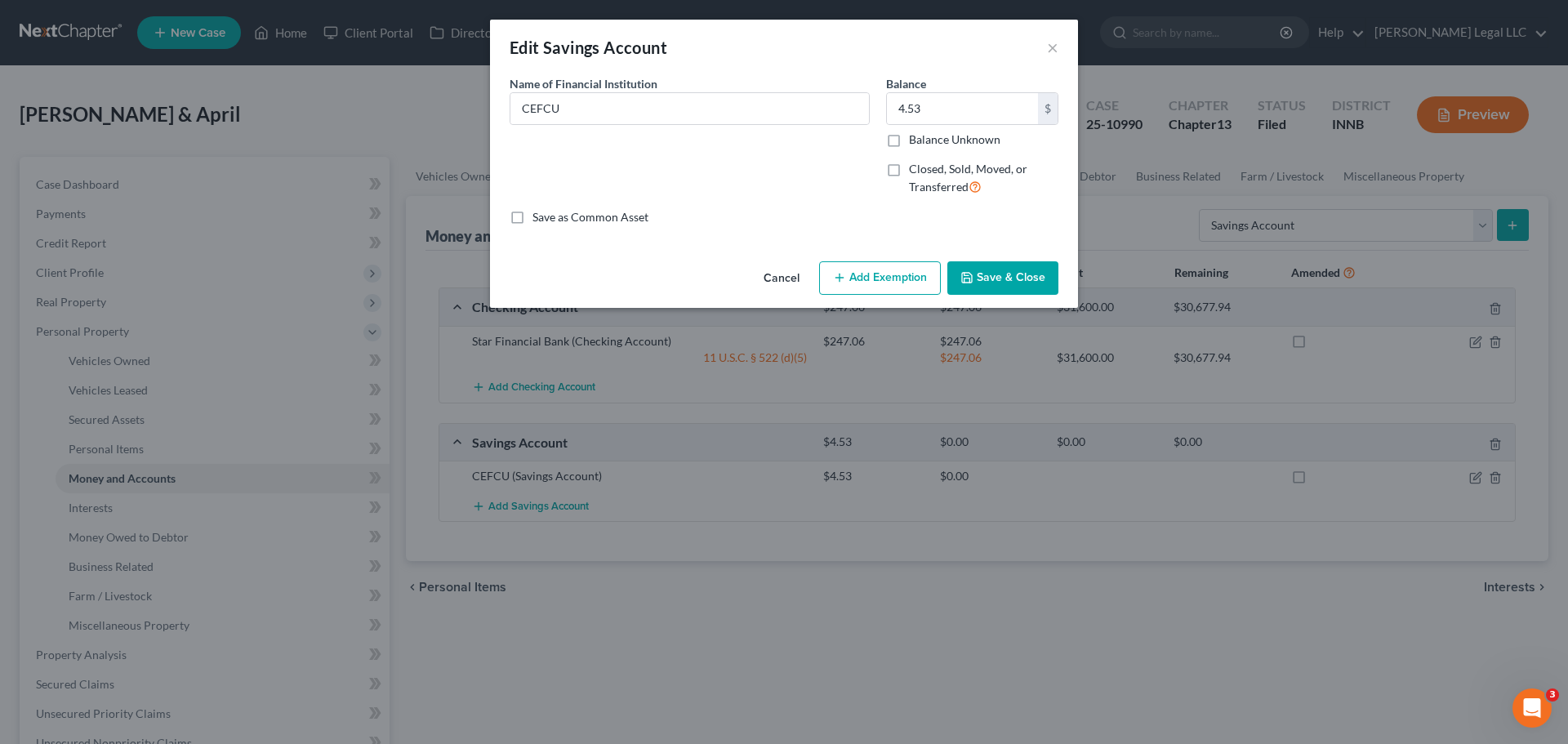
click at [900, 284] on button "Add Exemption" at bounding box center [879, 277] width 121 height 34
select select "2"
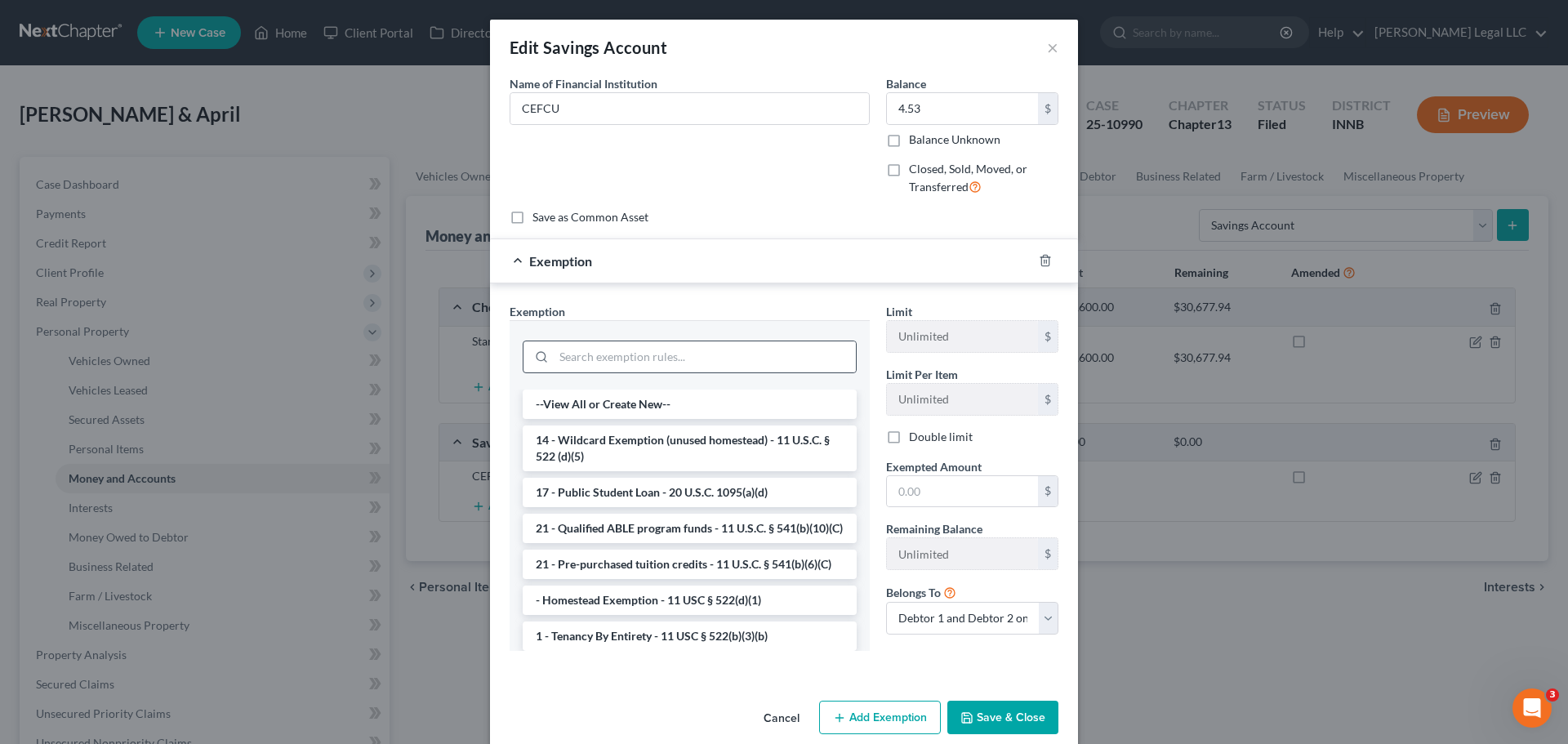
click at [595, 340] on div at bounding box center [690, 357] width 334 height 33
click at [593, 359] on input "search" at bounding box center [704, 357] width 302 height 31
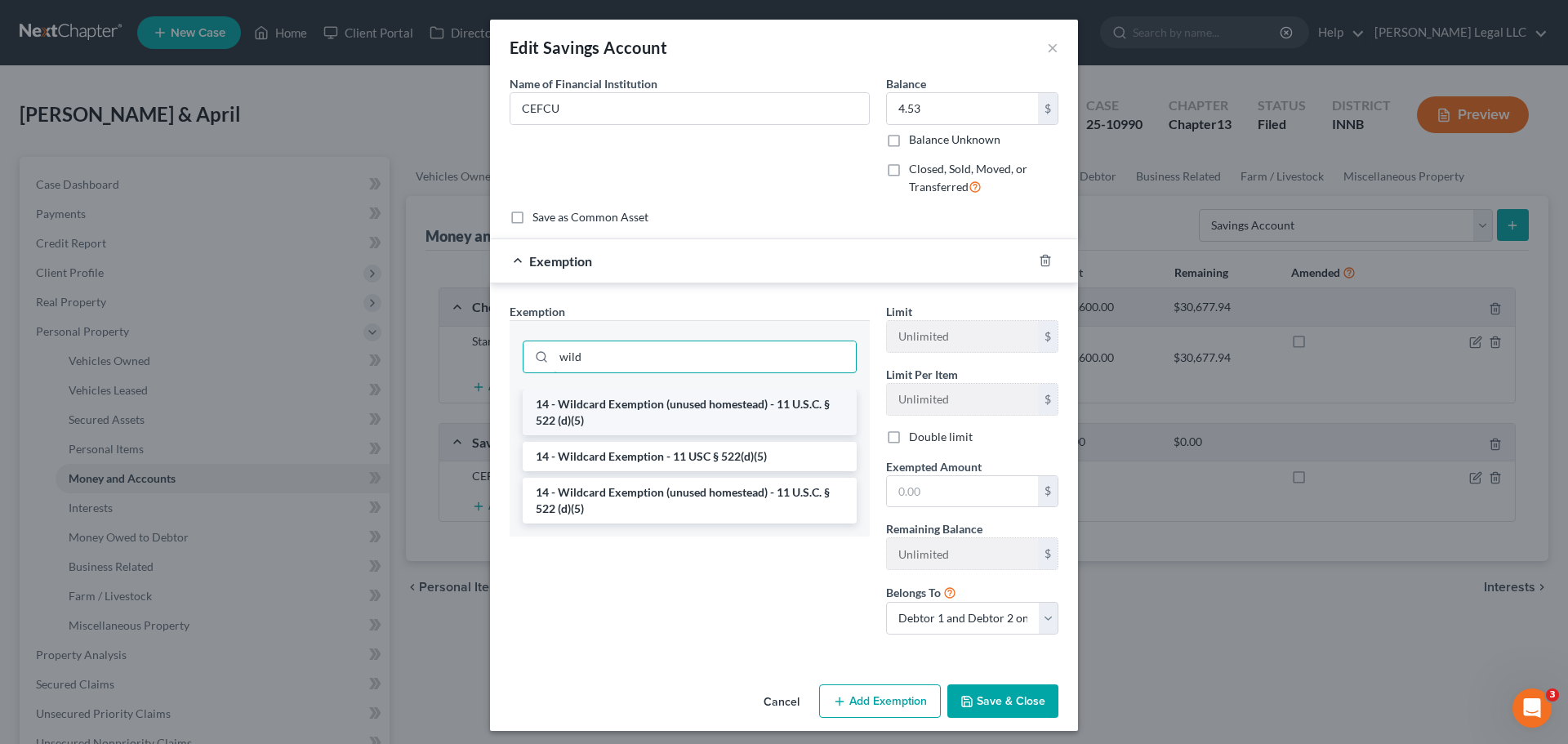
type input "wild"
click at [671, 408] on li "14 - Wildcard Exemption (unused homestead) - 11 U.S.C. § 522 (d)(5)" at bounding box center [690, 411] width 334 height 46
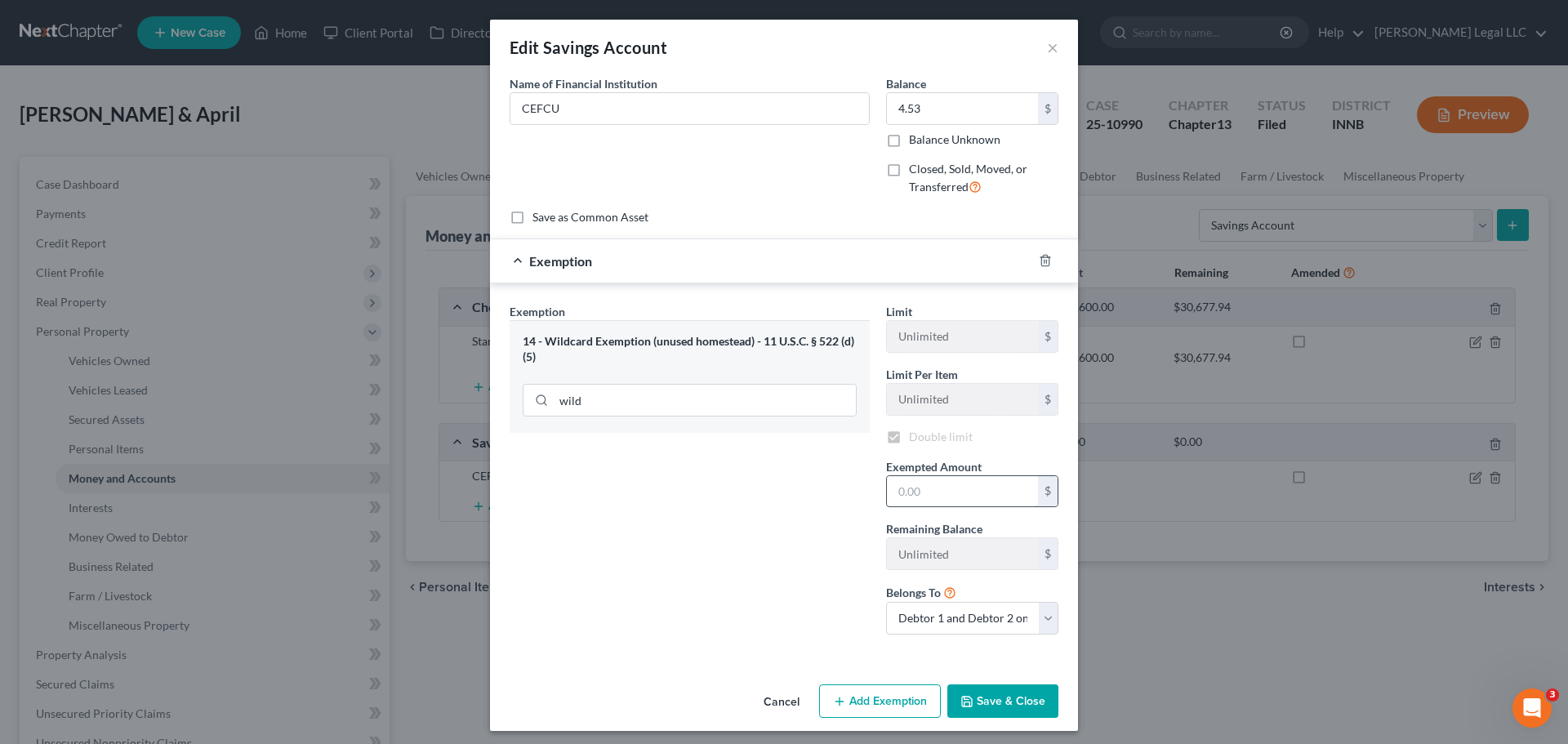
checkbox input "true"
click at [930, 493] on input "text" at bounding box center [963, 492] width 151 height 31
type input "4.53"
click at [989, 712] on button "Save & Close" at bounding box center [1002, 700] width 111 height 34
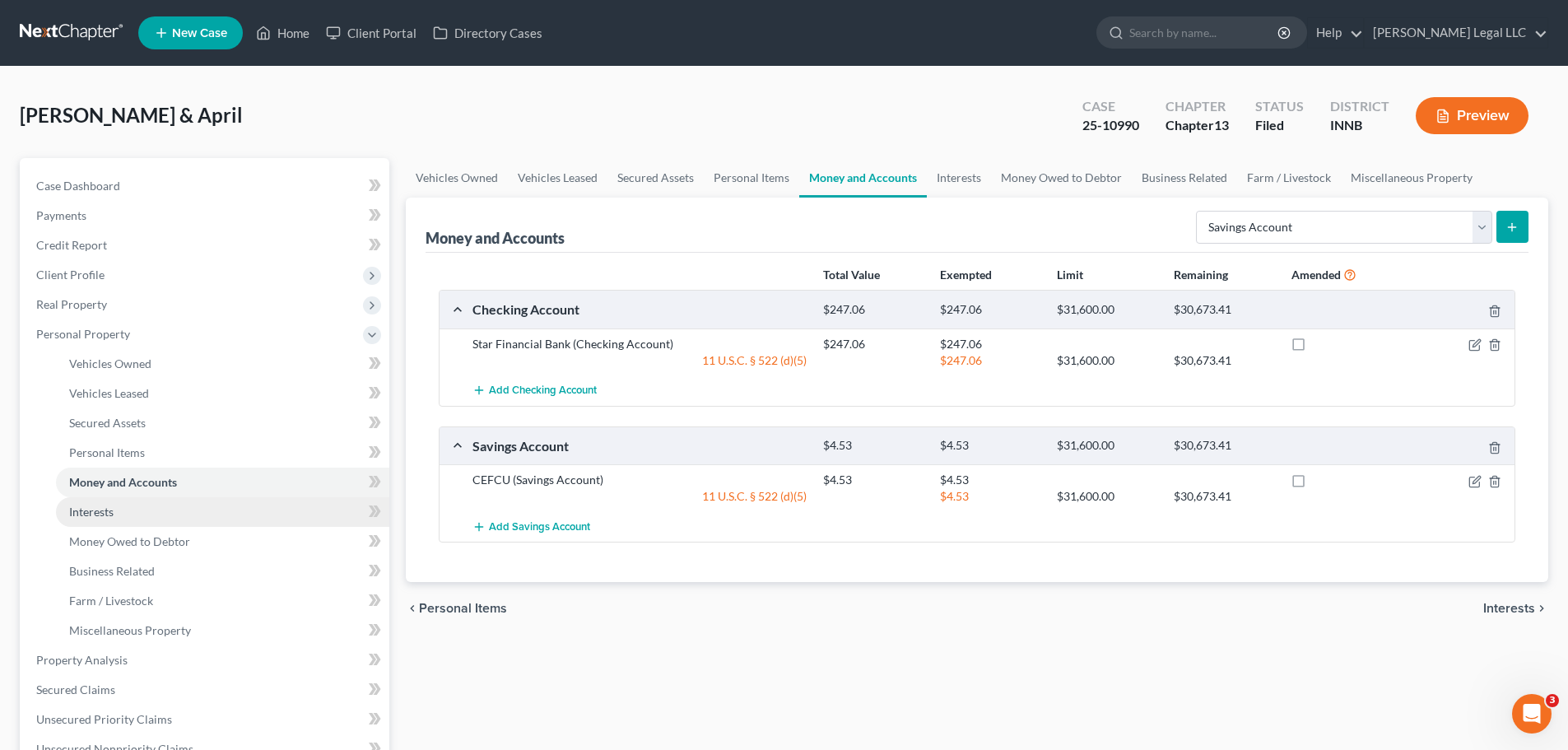
click at [159, 512] on link "Interests" at bounding box center [222, 511] width 334 height 29
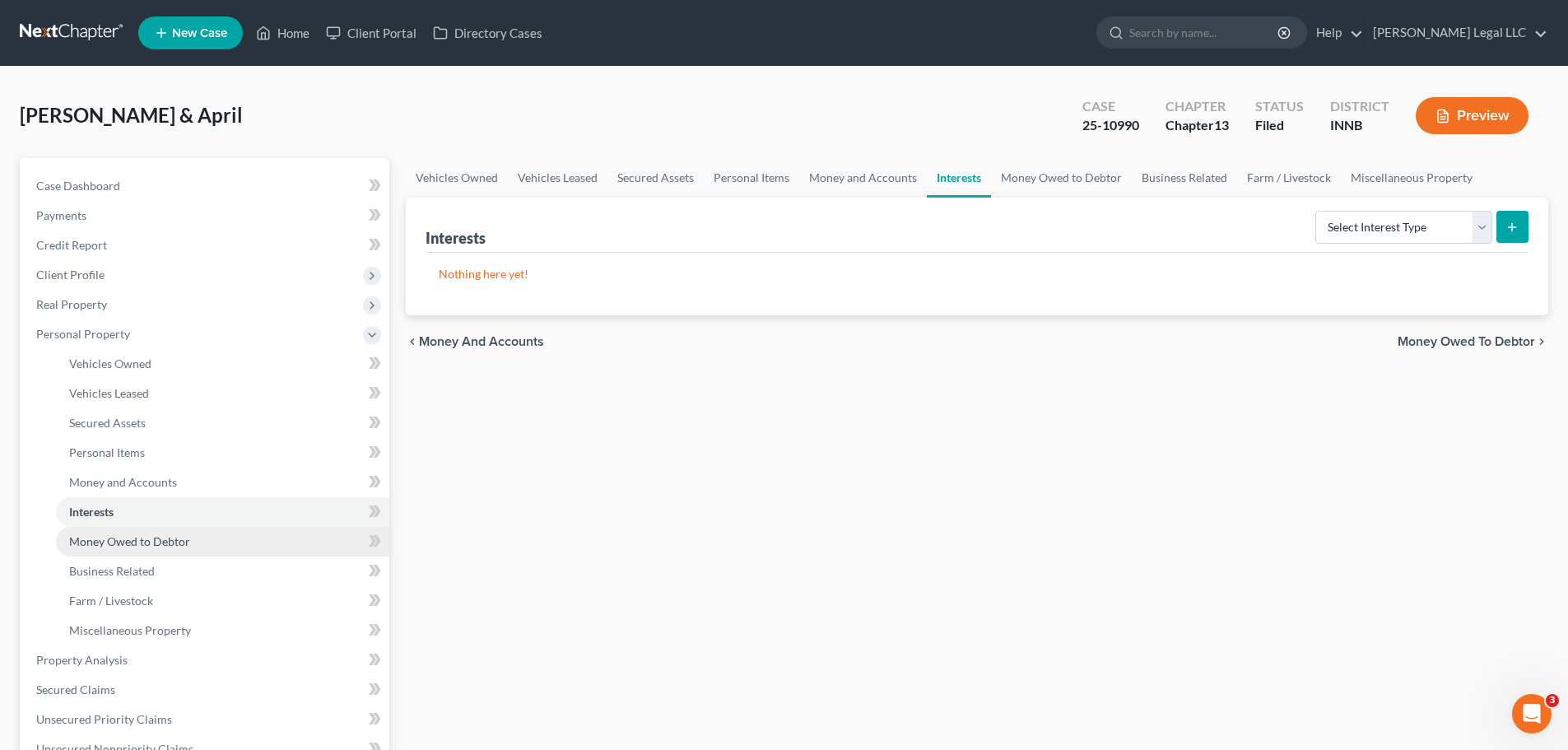
click at [149, 544] on span "Money Owed to Debtor" at bounding box center [130, 541] width 121 height 14
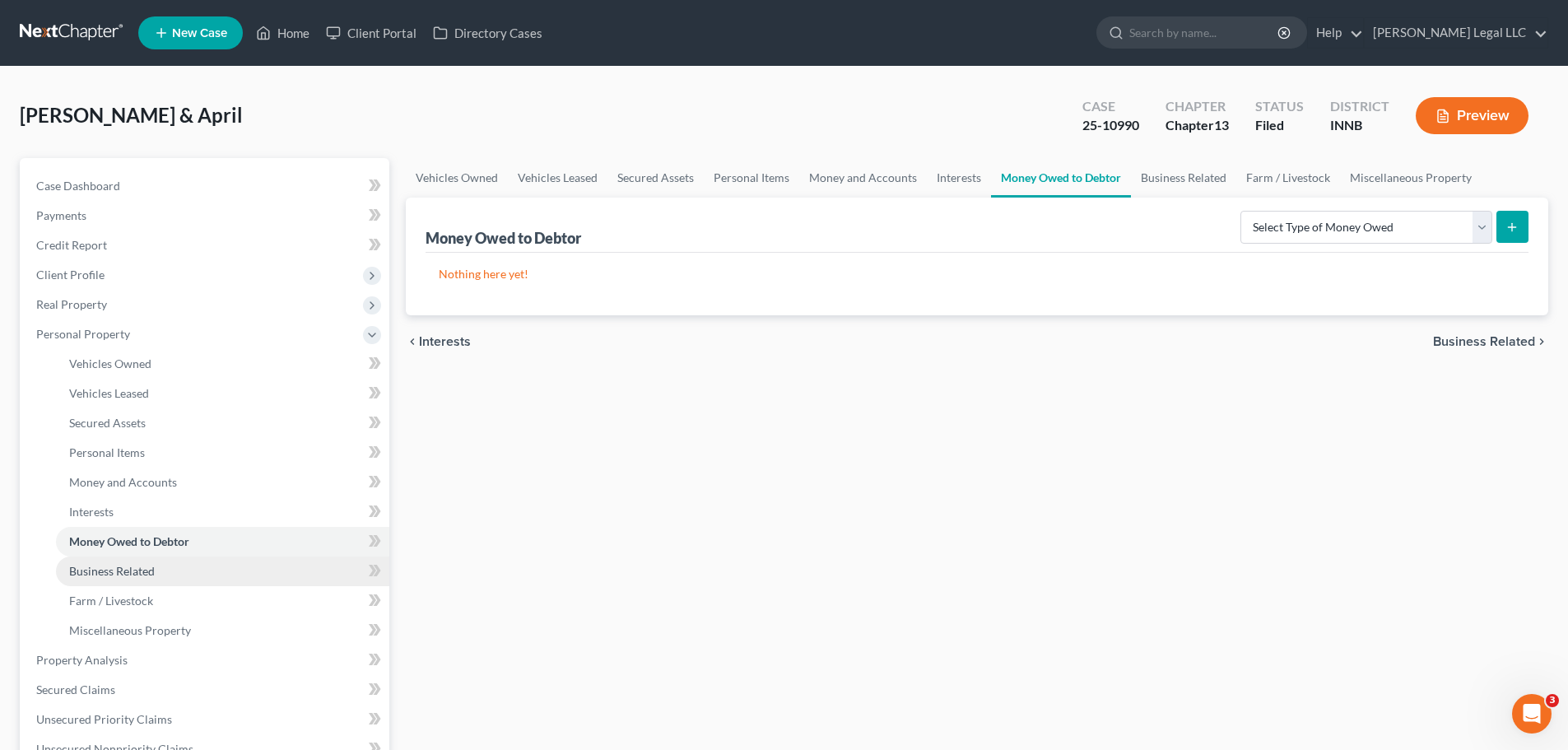
click at [142, 559] on link "Business Related" at bounding box center [222, 571] width 334 height 29
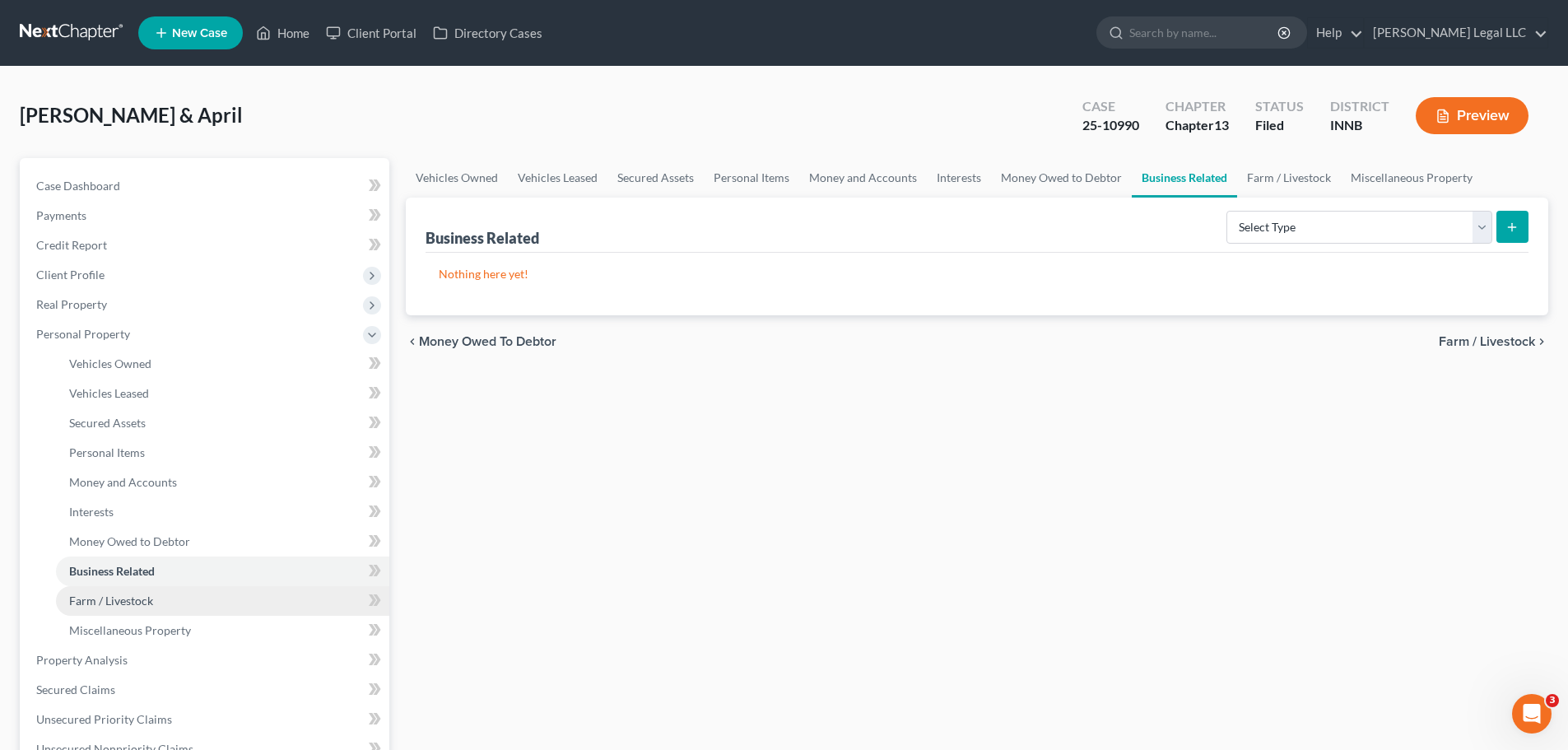
click at [128, 586] on link "Farm / Livestock" at bounding box center [222, 600] width 334 height 29
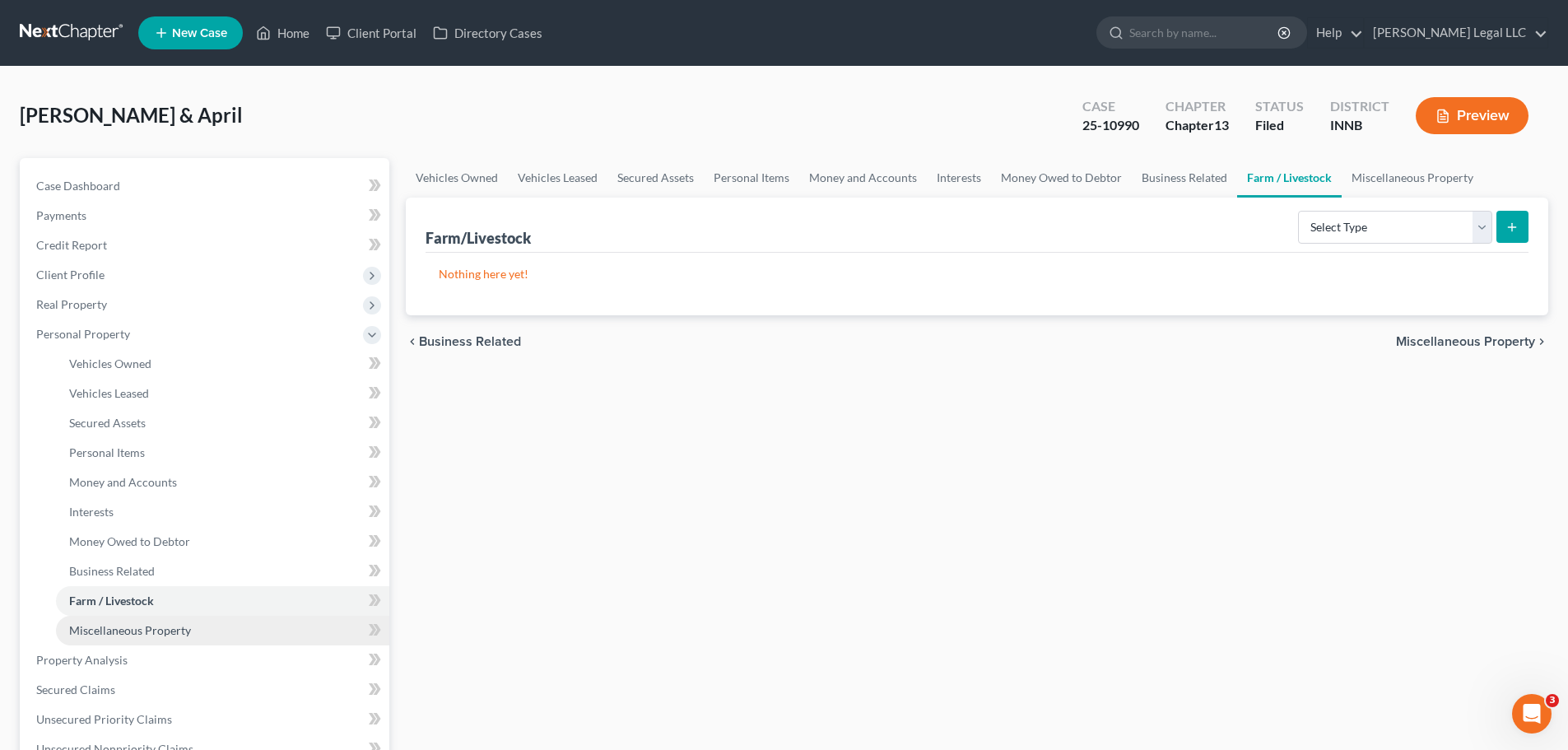
click at [133, 616] on link "Miscellaneous Property" at bounding box center [222, 631] width 334 height 29
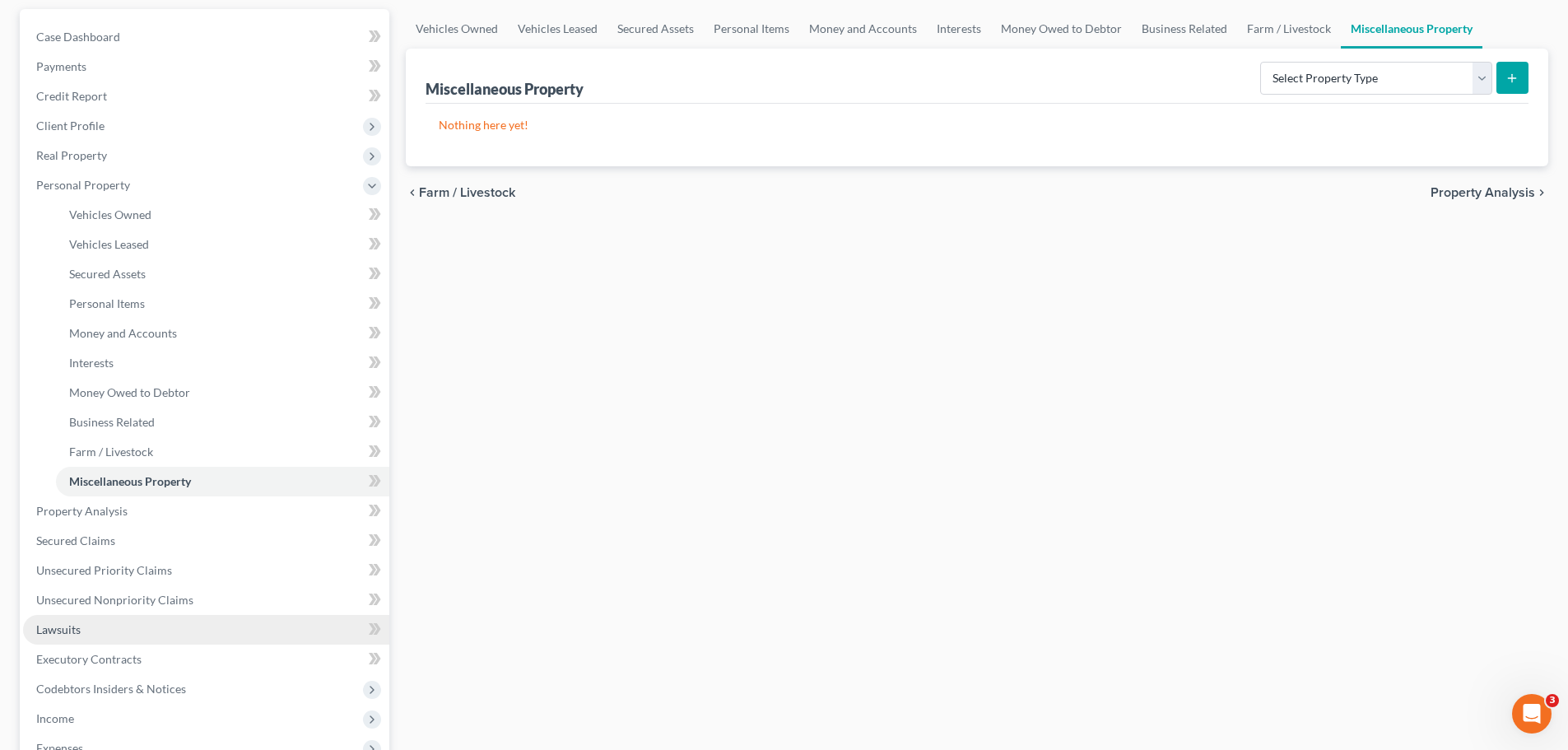
scroll to position [247, 0]
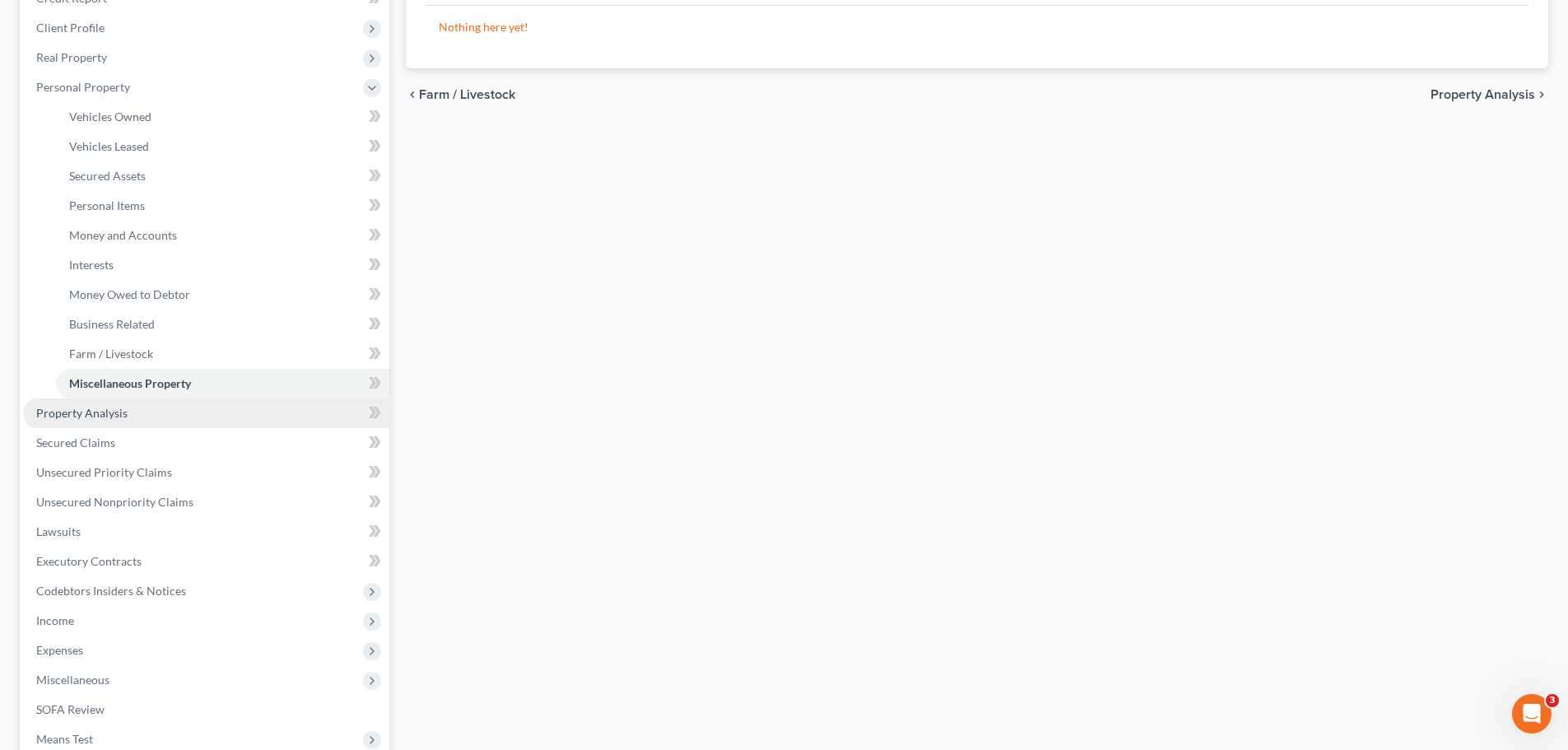
click at [70, 419] on span "Property Analysis" at bounding box center [81, 413] width 91 height 14
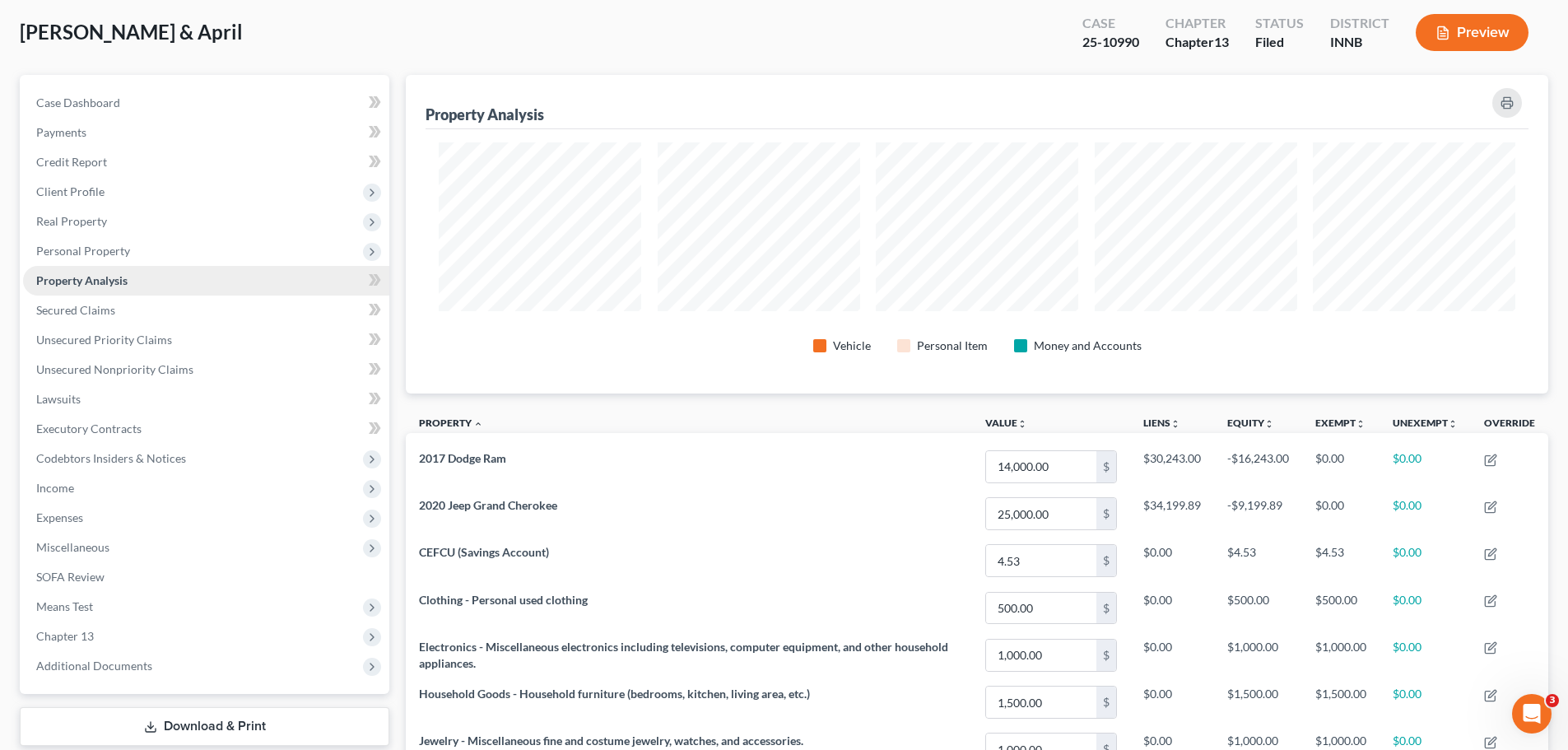
scroll to position [82, 0]
click at [86, 307] on span "Secured Claims" at bounding box center [75, 311] width 79 height 14
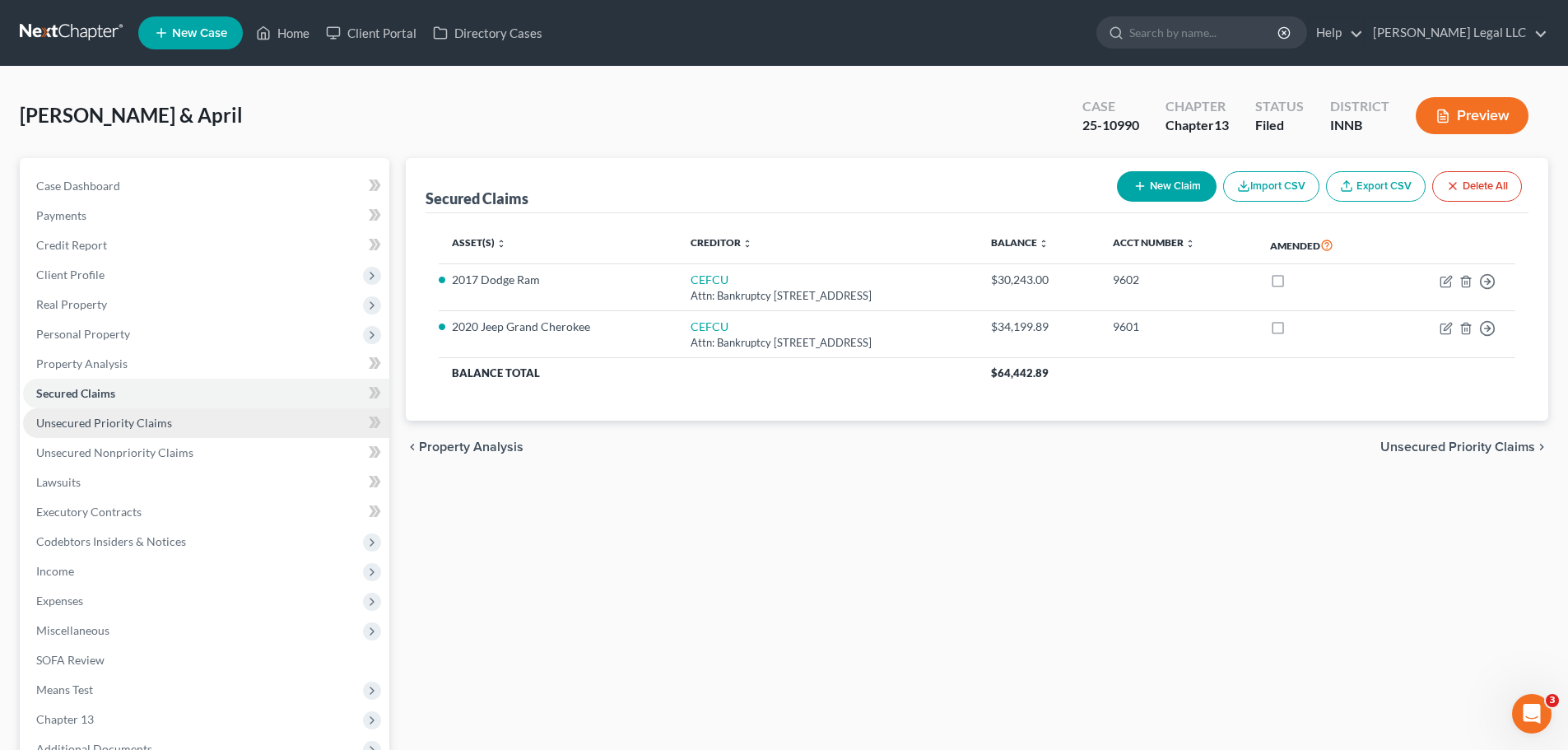
click at [102, 416] on span "Unsecured Priority Claims" at bounding box center [104, 422] width 136 height 14
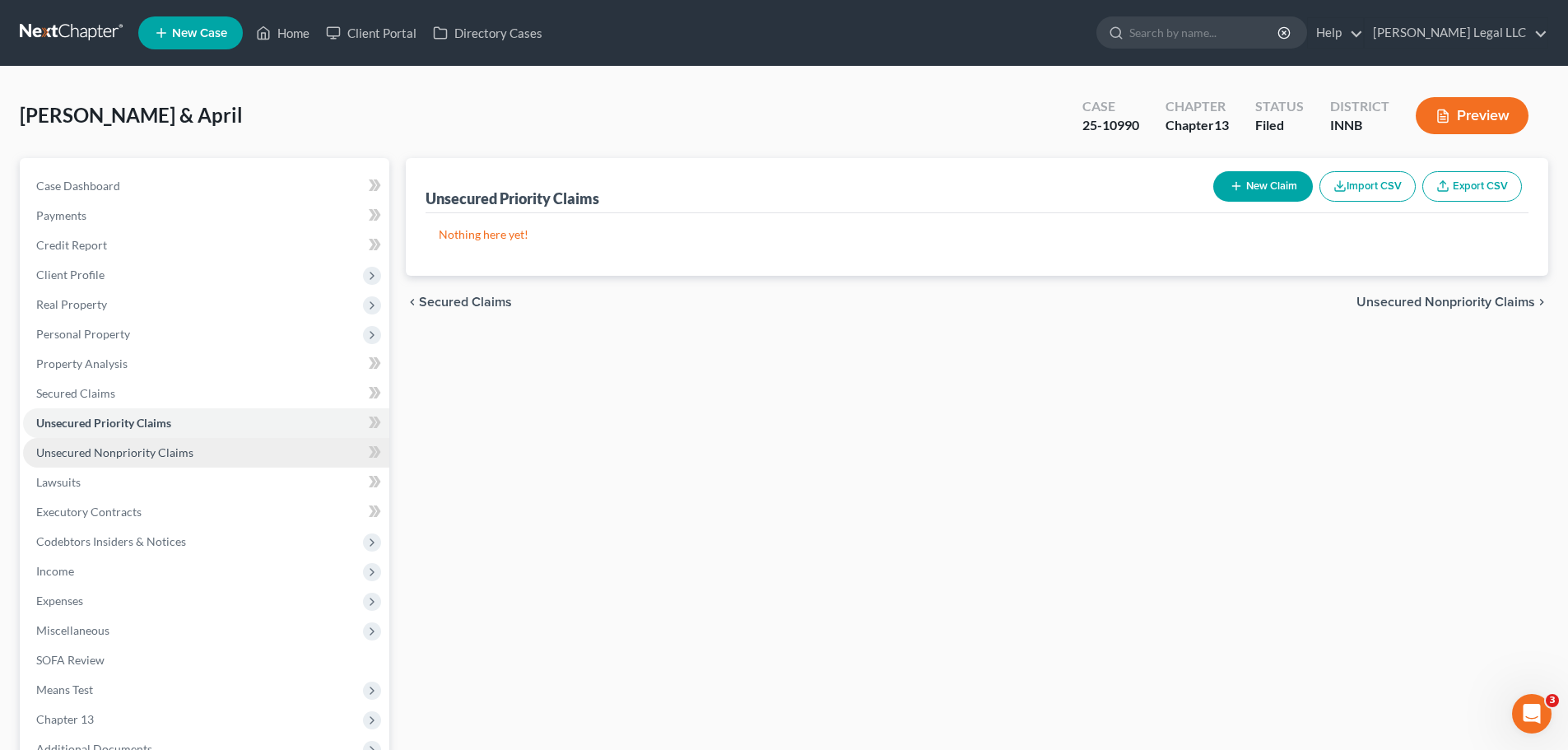
click at [109, 455] on span "Unsecured Nonpriority Claims" at bounding box center [114, 452] width 157 height 14
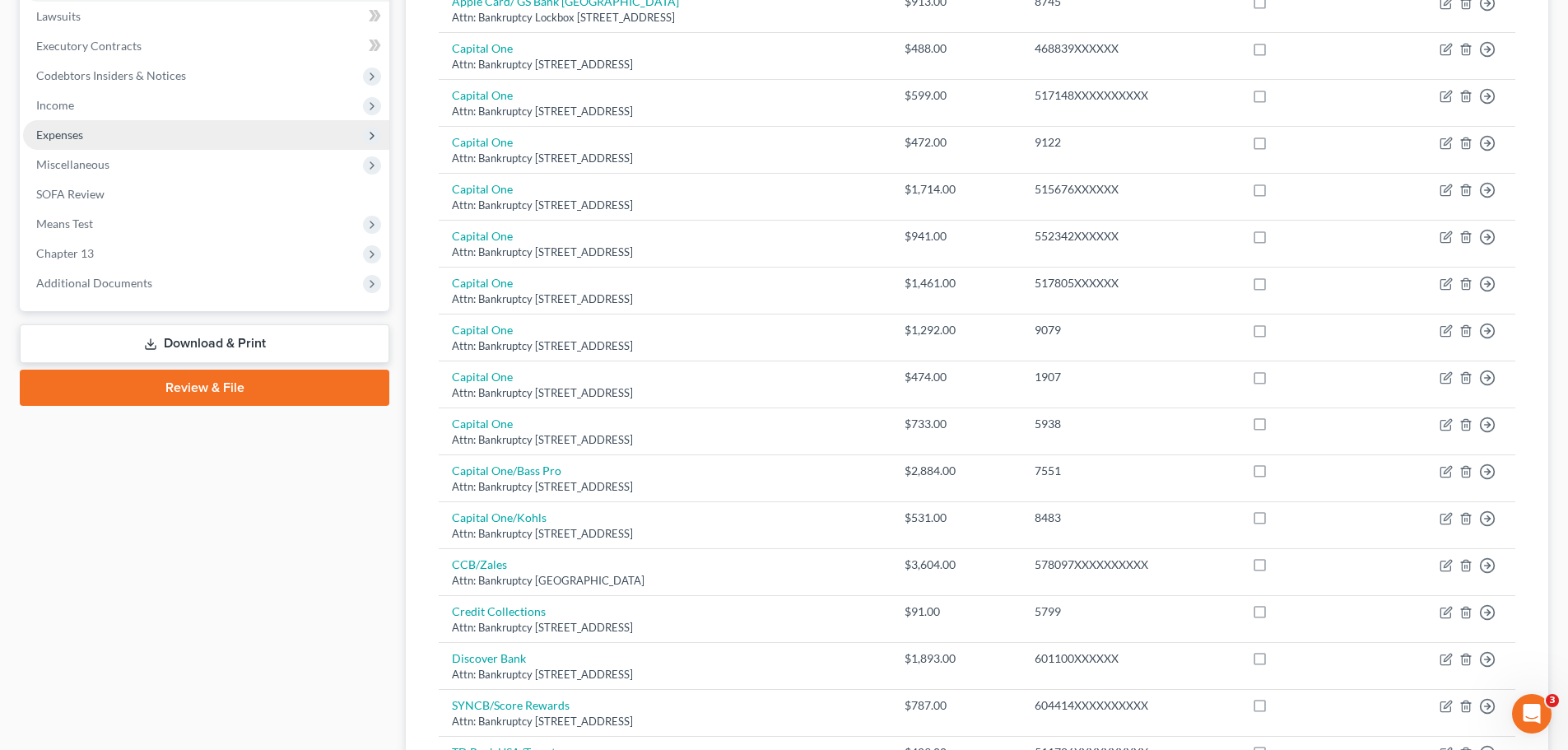
scroll to position [247, 0]
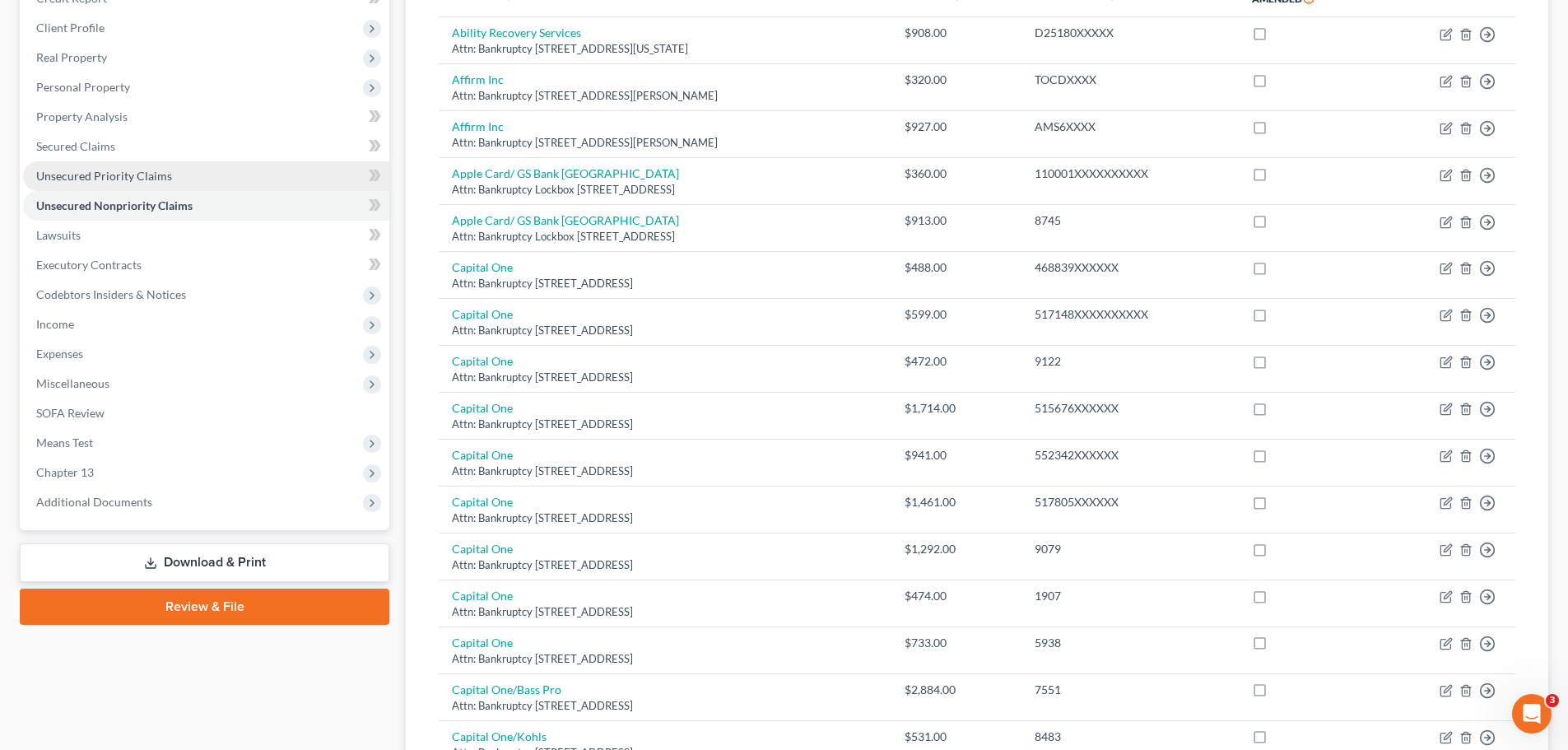
click at [39, 177] on span "Unsecured Priority Claims" at bounding box center [104, 176] width 136 height 14
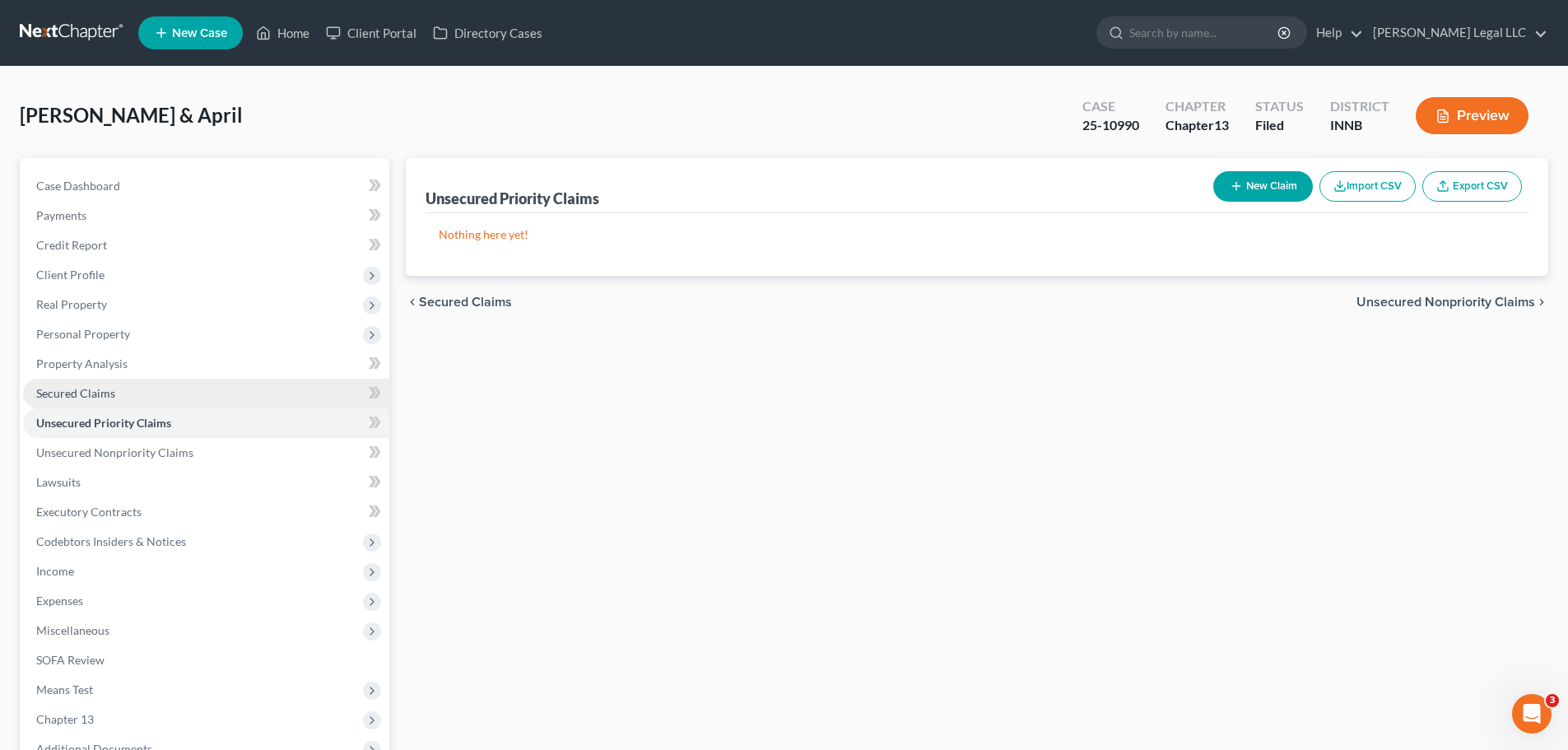
click at [50, 396] on span "Secured Claims" at bounding box center [75, 393] width 79 height 14
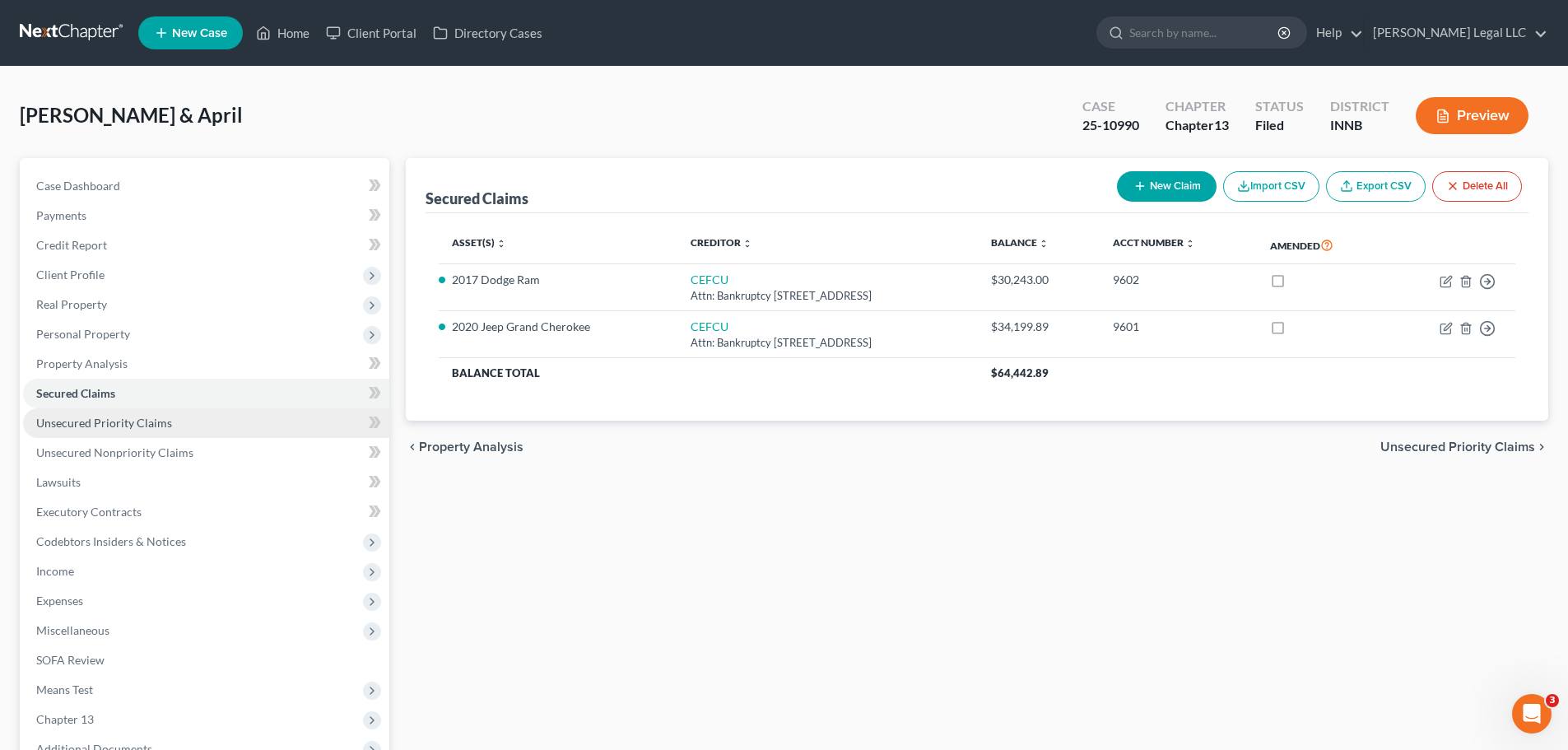
click at [96, 431] on link "Unsecured Priority Claims" at bounding box center [206, 422] width 367 height 29
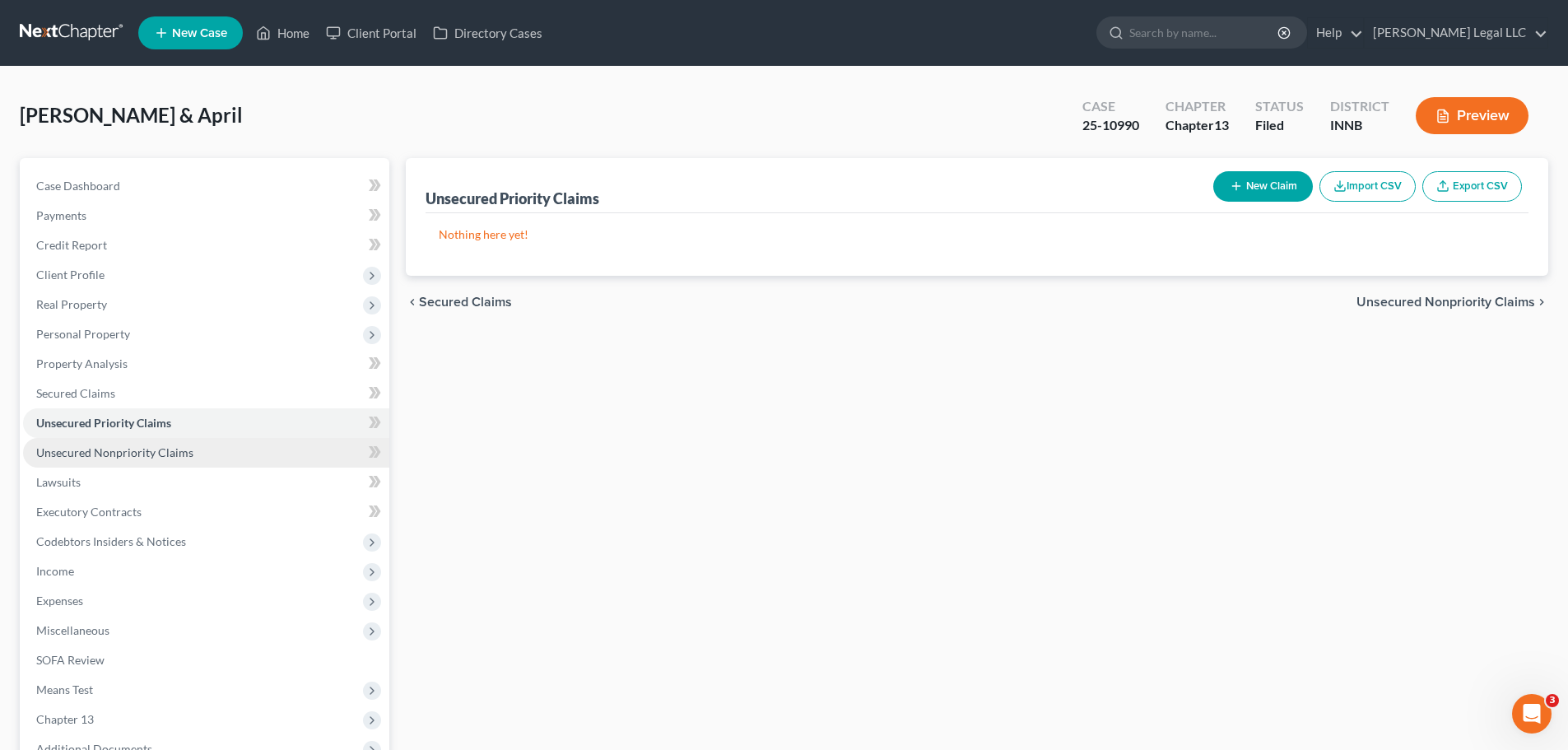
click at [104, 446] on span "Unsecured Nonpriority Claims" at bounding box center [114, 452] width 157 height 14
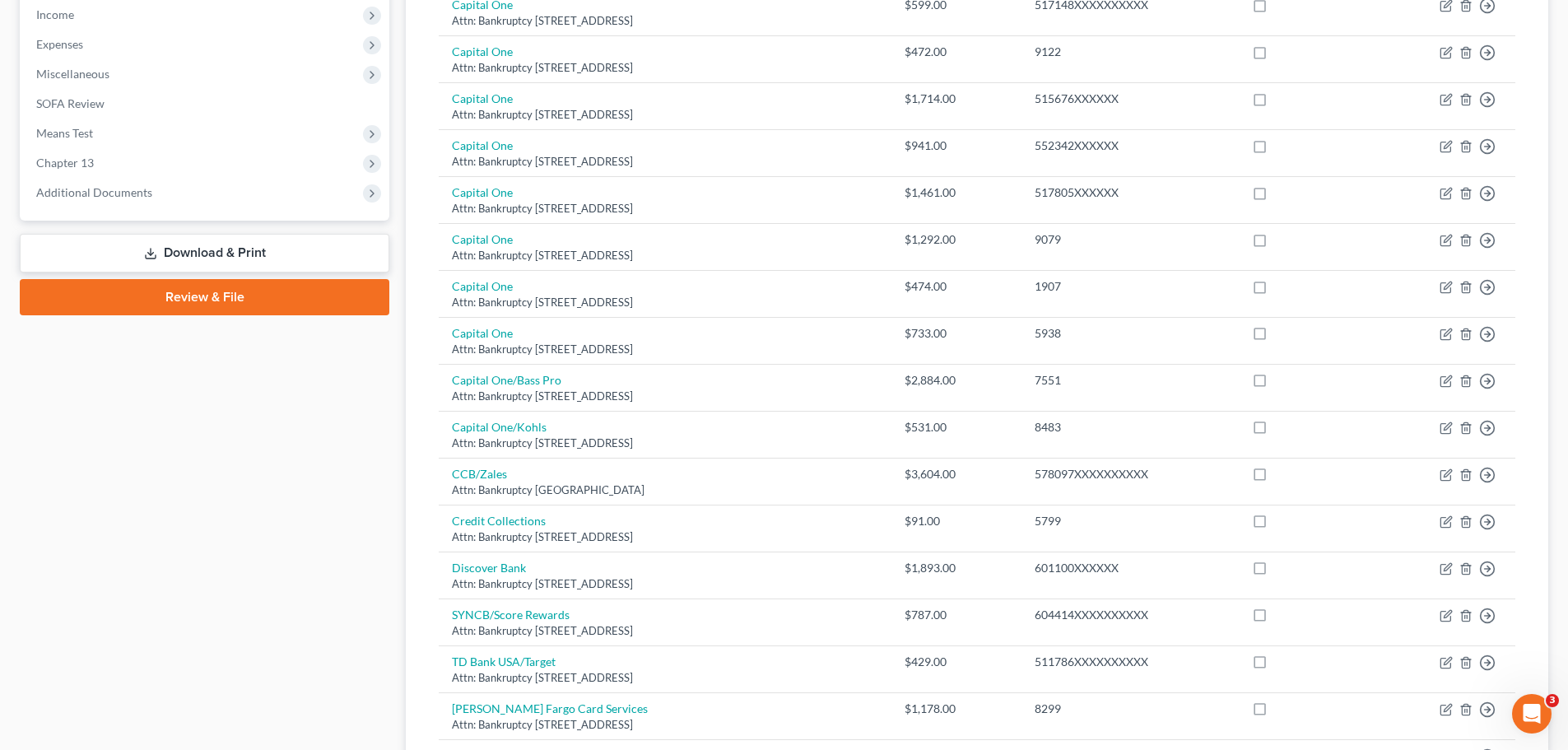
scroll to position [412, 0]
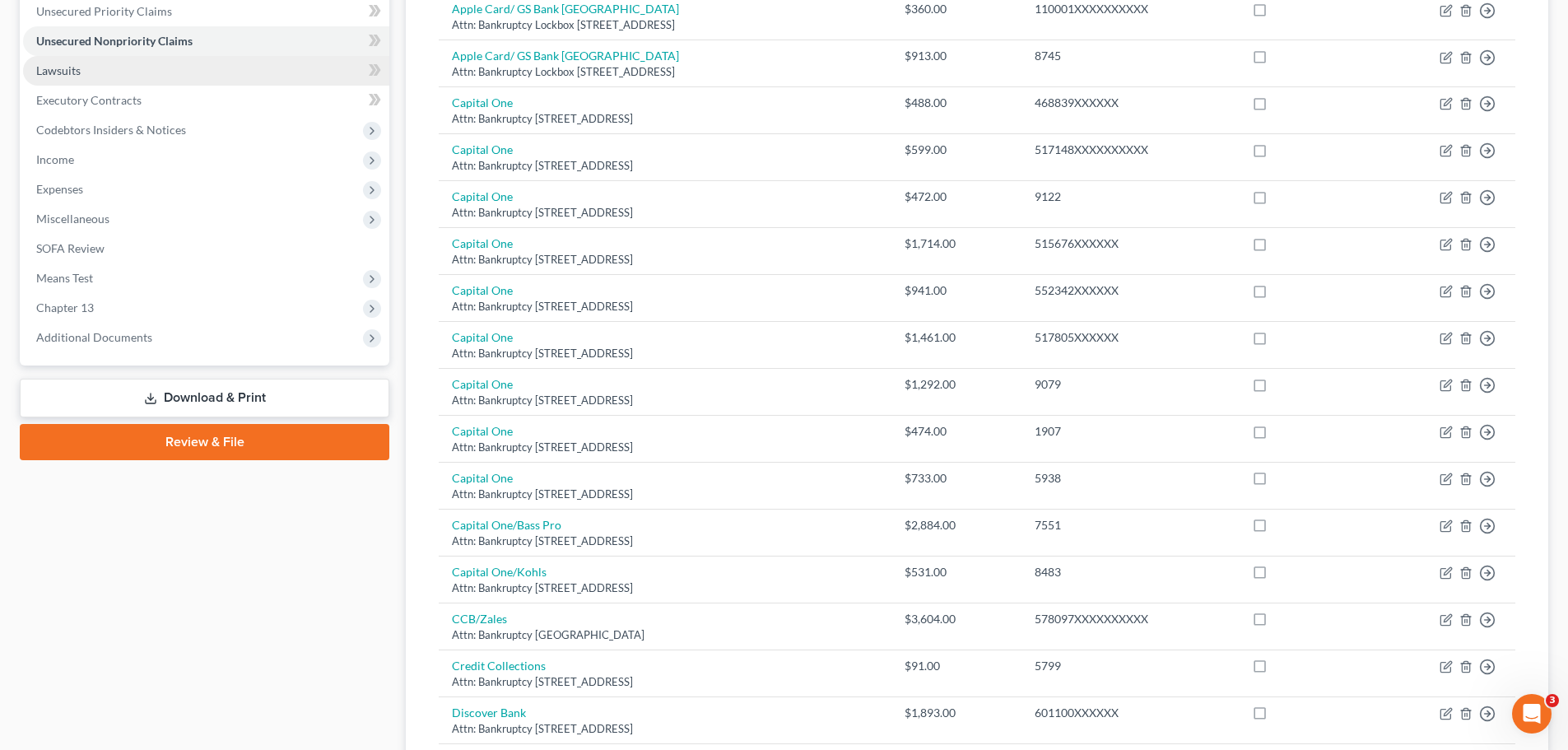
click at [75, 68] on span "Lawsuits" at bounding box center [58, 70] width 44 height 14
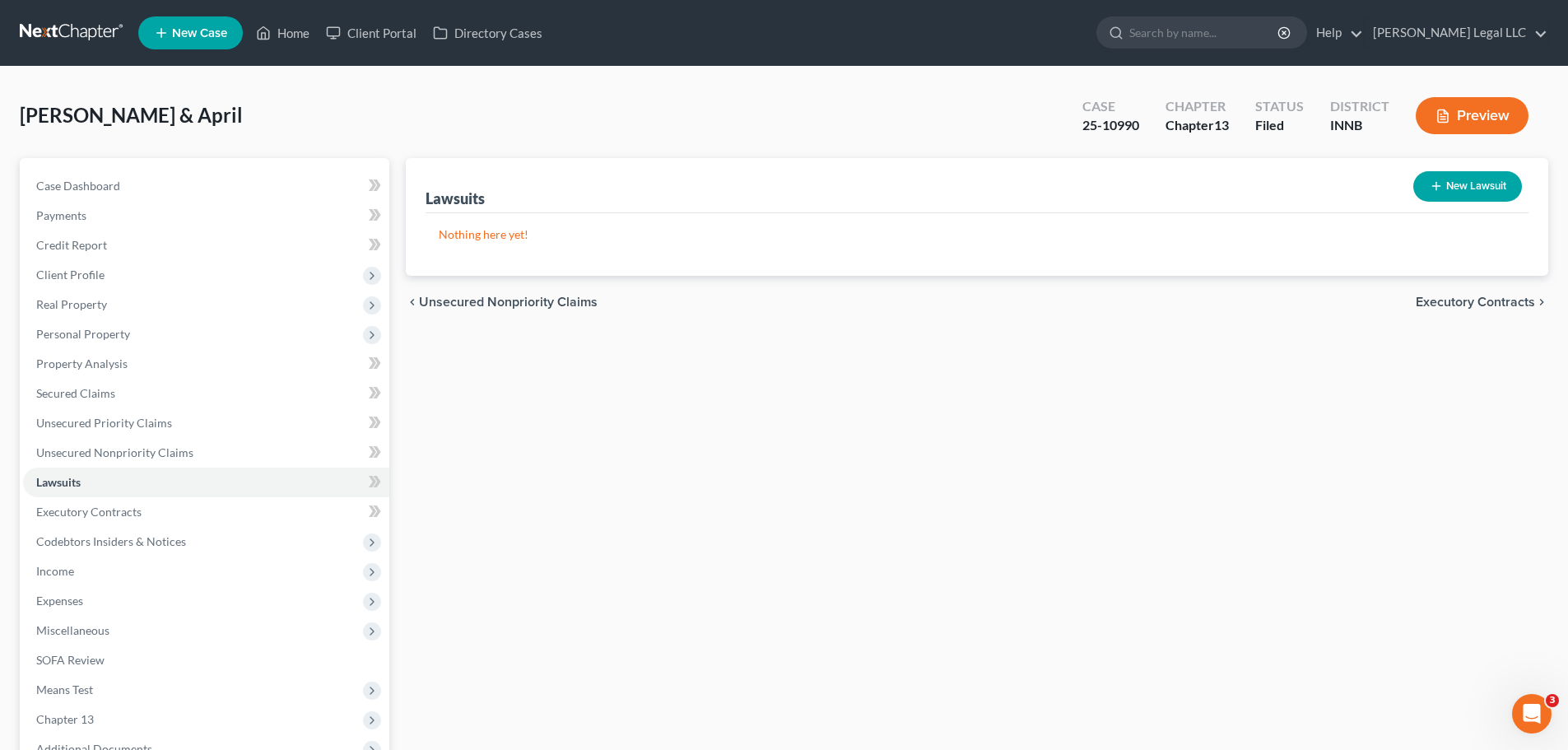
click at [650, 453] on div "Lawsuits New Lawsuit Nothing here yet! Court Name Date Filed Status Creditor Na…" at bounding box center [977, 515] width 1159 height 714
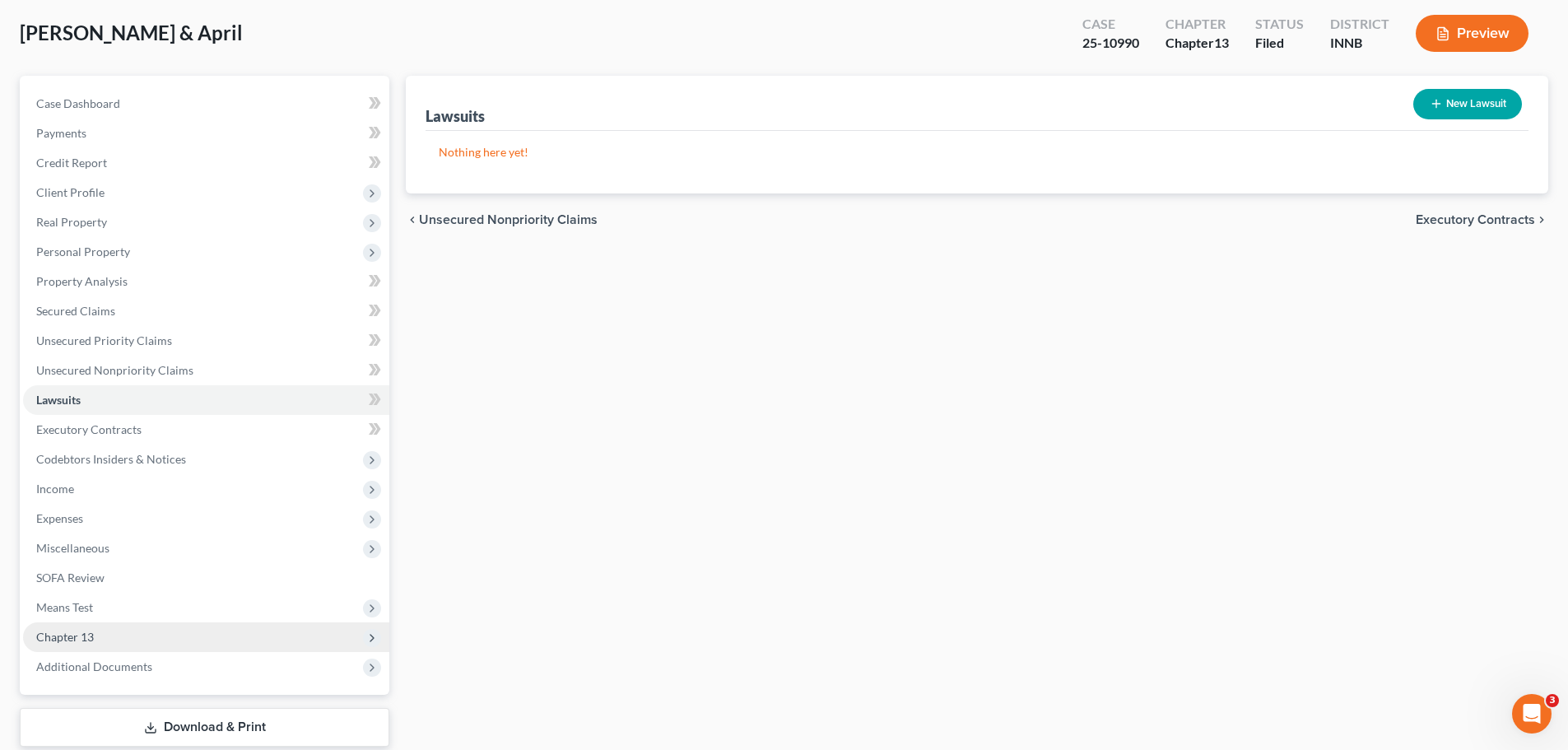
scroll to position [185, 0]
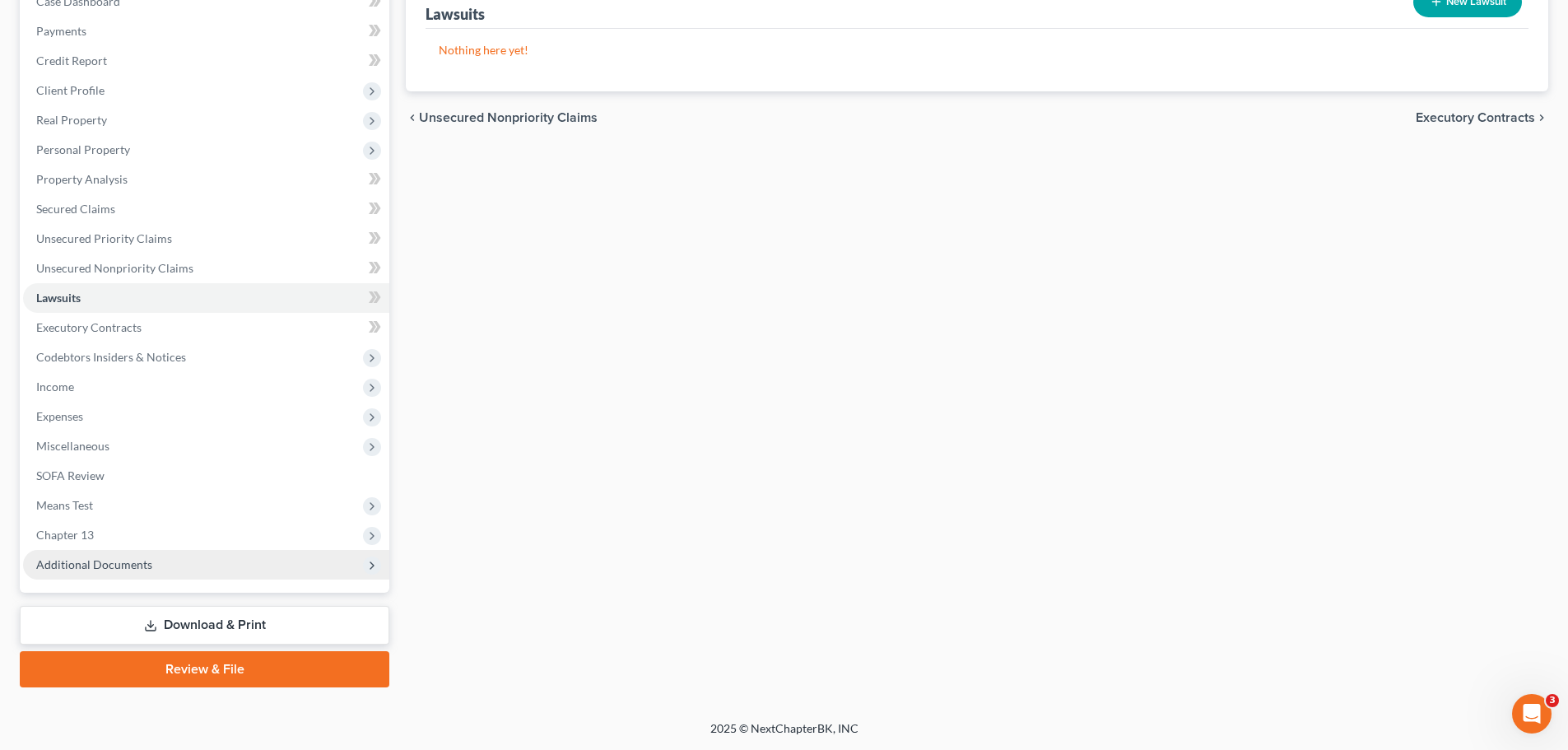
click at [76, 560] on span "Additional Documents" at bounding box center [94, 564] width 116 height 14
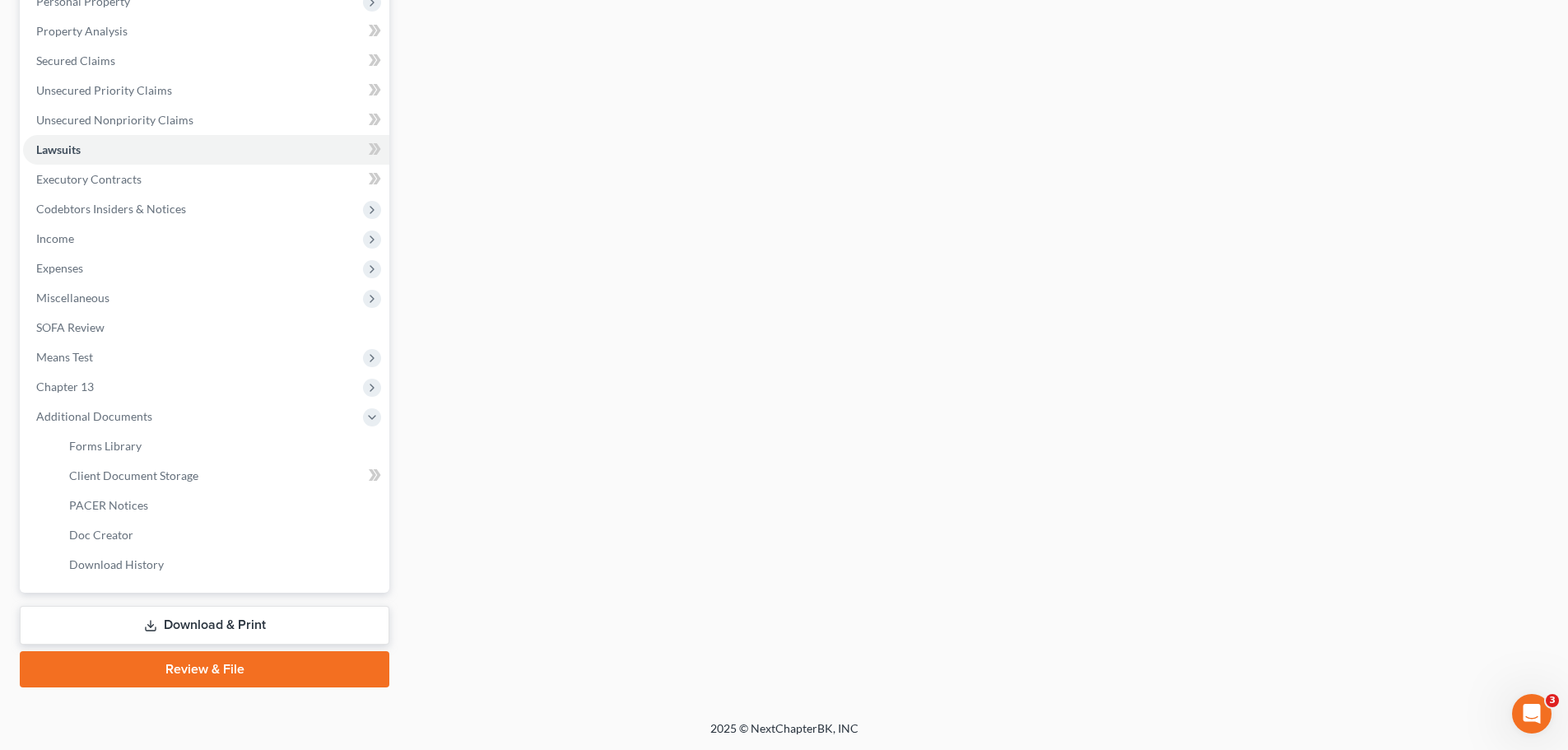
click at [125, 626] on link "Download & Print" at bounding box center [204, 625] width 370 height 39
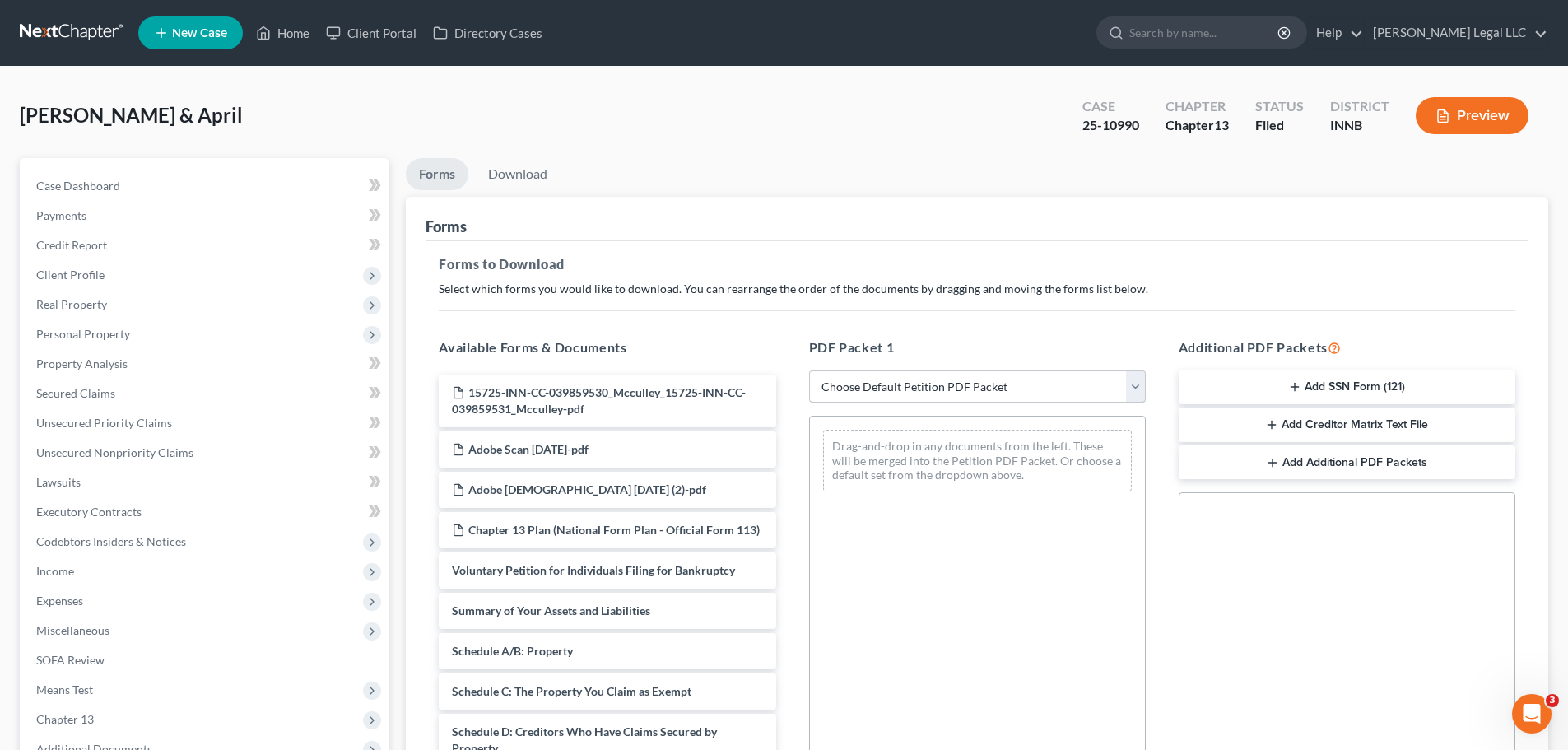
click at [899, 382] on select "Choose Default Petition PDF Packet Complete Bankruptcy Petition (all forms and …" at bounding box center [977, 387] width 336 height 33
select select "2"
click at [809, 371] on select "Choose Default Petition PDF Packet Complete Bankruptcy Petition (all forms and …" at bounding box center [977, 387] width 336 height 33
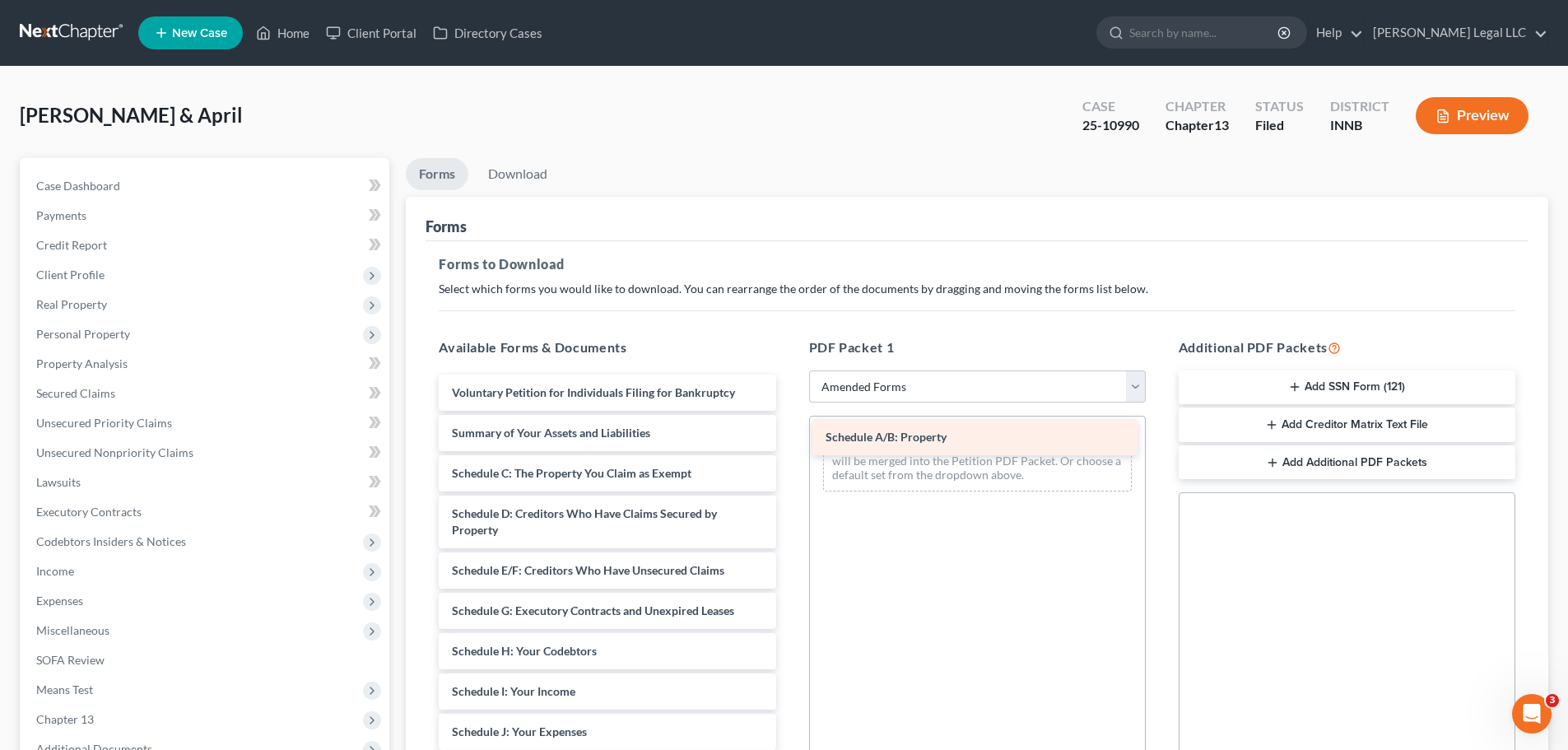
drag, startPoint x: 560, startPoint y: 470, endPoint x: 933, endPoint y: 434, distance: 374.7
click at [788, 434] on div "Schedule A/B: Property Voluntary Petition for Individuals Filing for Bankruptcy…" at bounding box center [606, 720] width 363 height 690
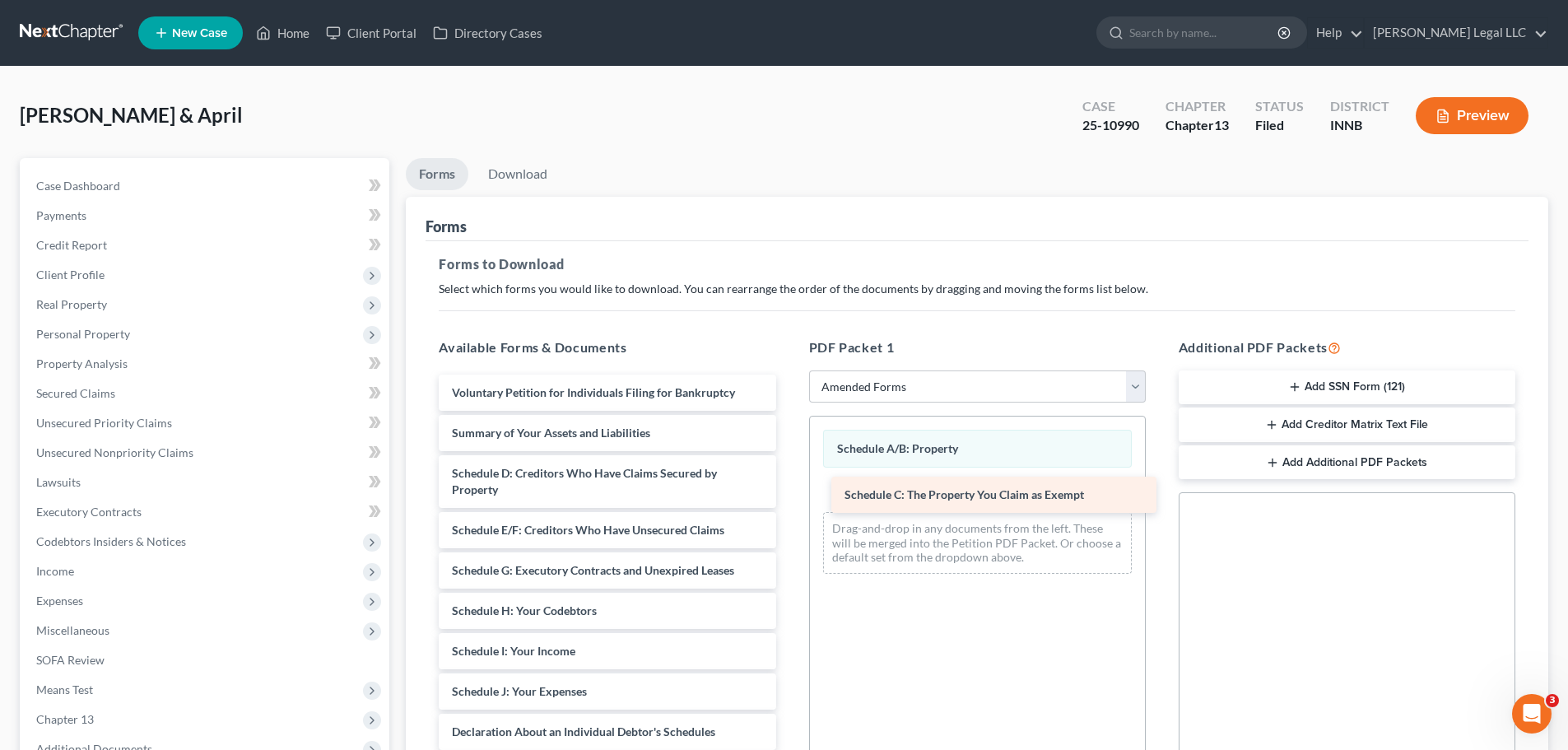
drag, startPoint x: 564, startPoint y: 475, endPoint x: 939, endPoint y: 477, distance: 375.0
click at [788, 495] on div "Schedule C: The Property You Claim as Exempt Voluntary Petition for Individuals…" at bounding box center [606, 699] width 363 height 650
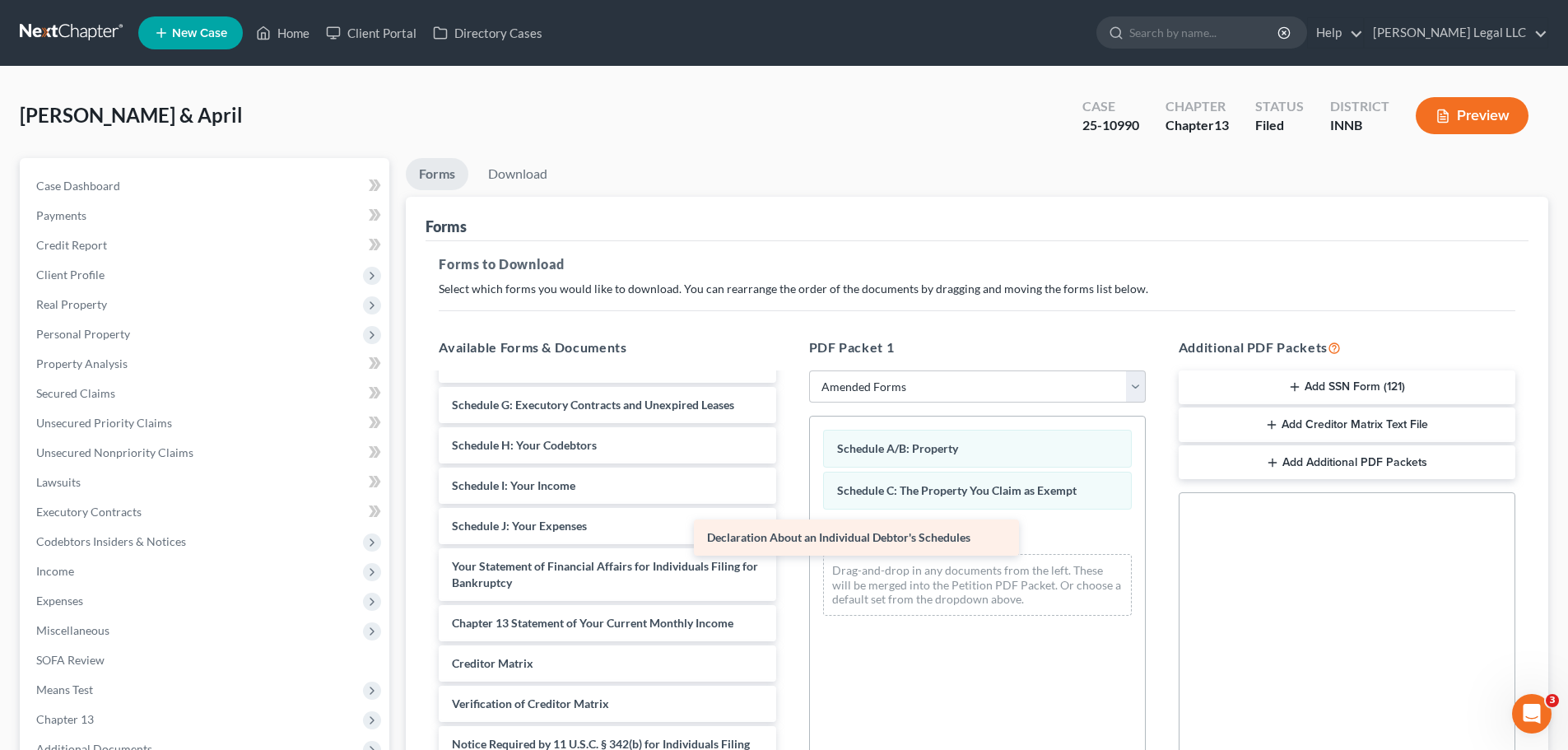
scroll to position [165, 0]
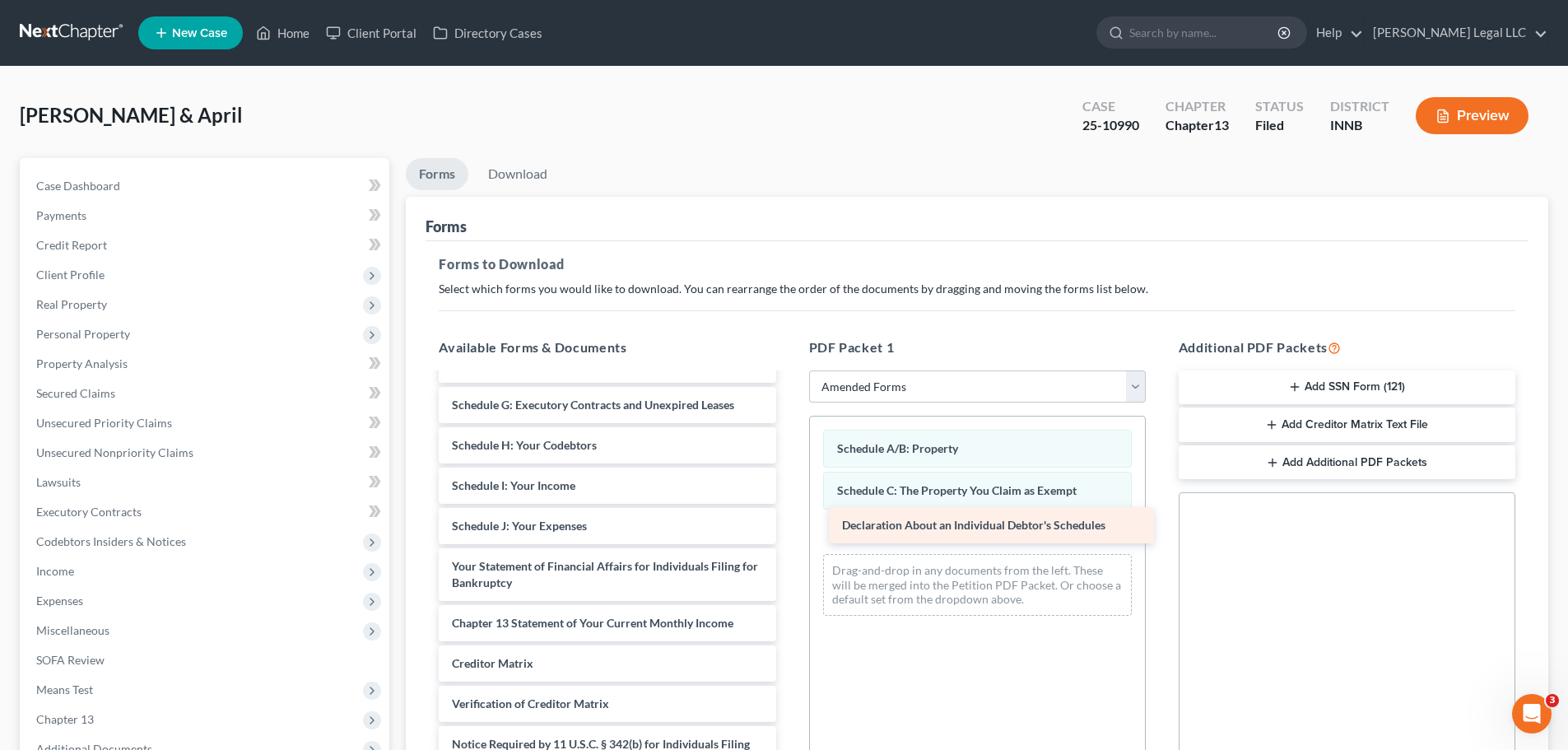
drag, startPoint x: 549, startPoint y: 529, endPoint x: 939, endPoint y: 528, distance: 390.0
click at [788, 528] on div "Declaration About an Individual Debtor's Schedules Voluntary Petition for Indiv…" at bounding box center [606, 514] width 363 height 610
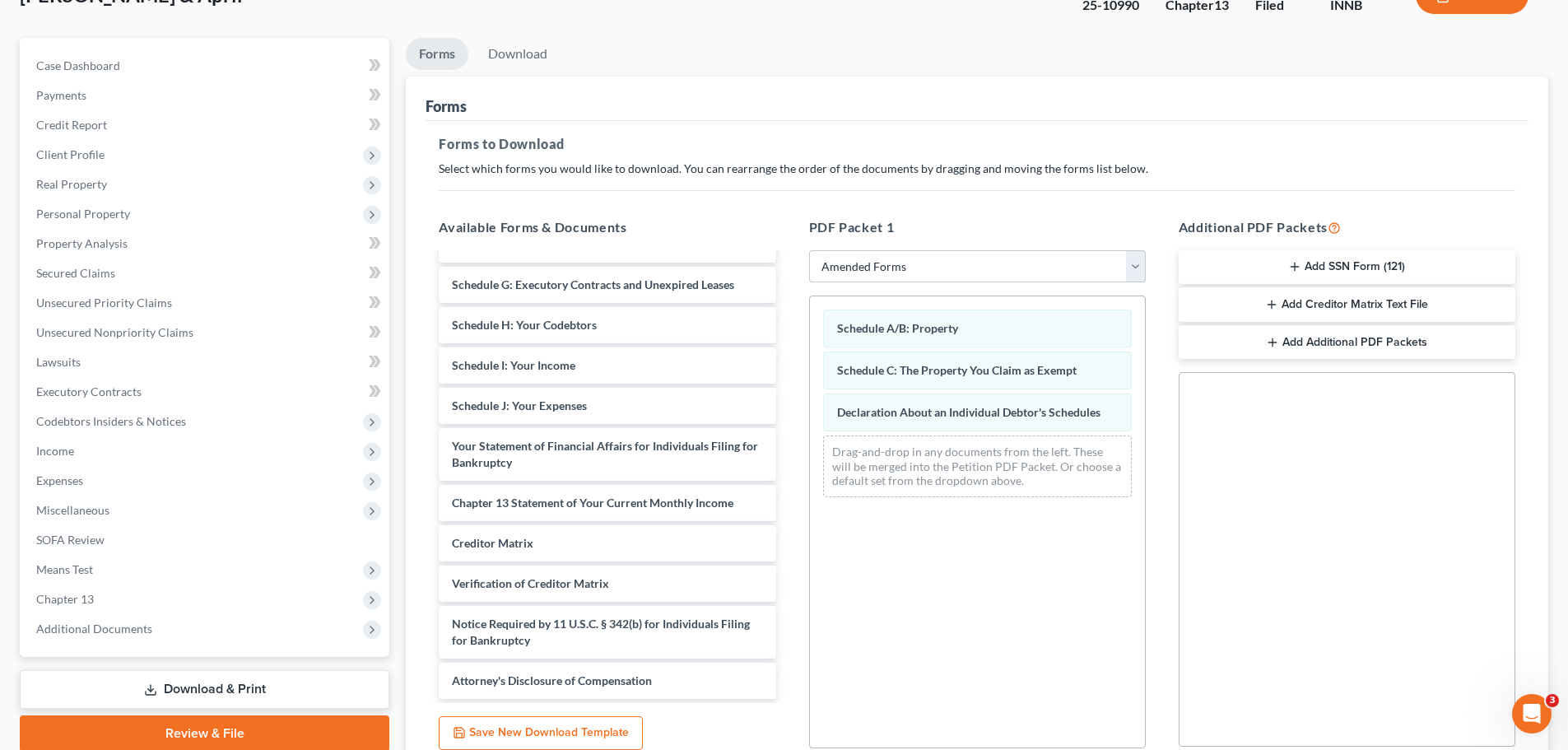
scroll to position [267, 0]
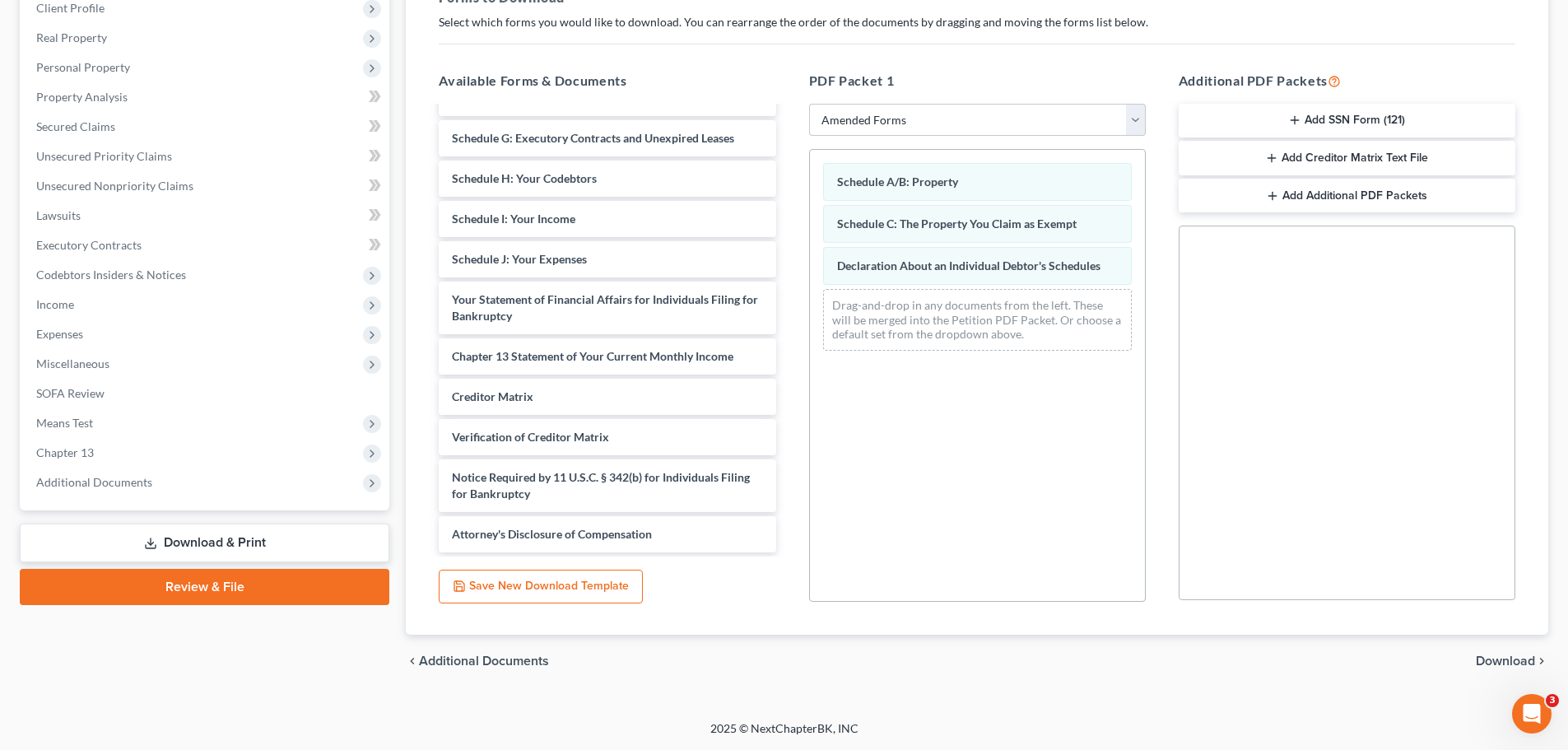
click at [1498, 662] on span "Download" at bounding box center [1505, 660] width 60 height 13
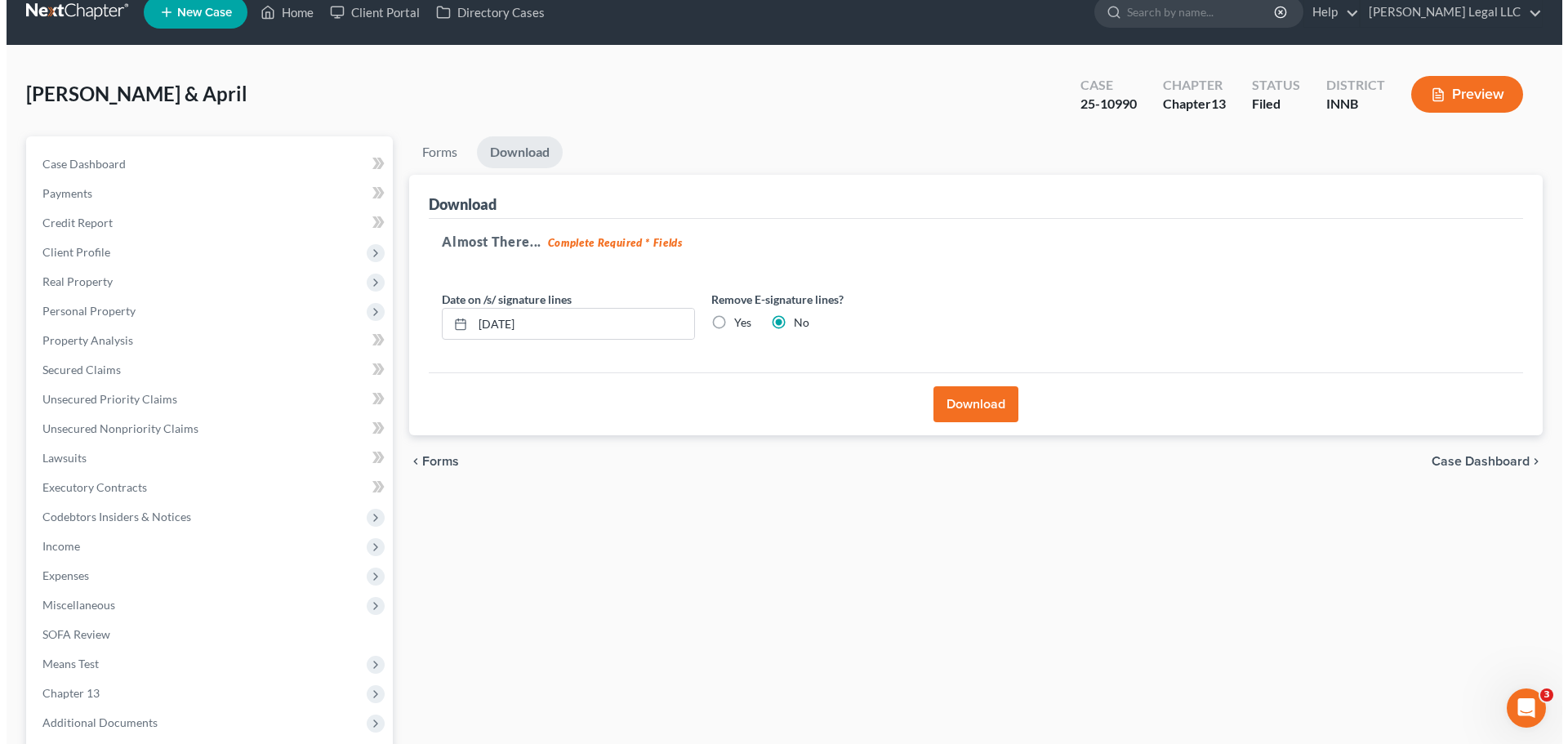
scroll to position [19, 0]
click at [619, 318] on input "[DATE]" at bounding box center [577, 325] width 221 height 31
click at [954, 395] on button "Download" at bounding box center [969, 404] width 85 height 36
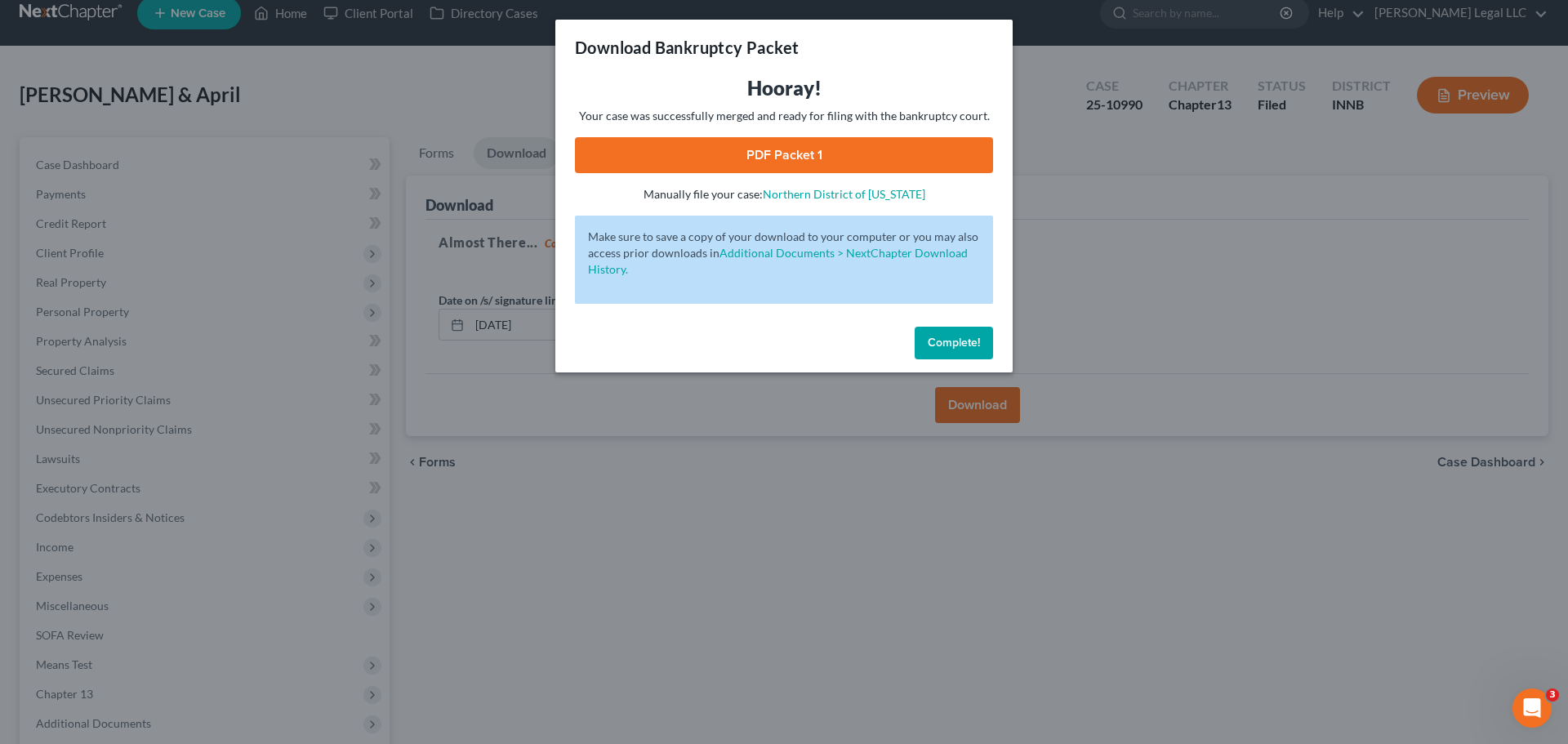
click at [749, 153] on link "PDF Packet 1" at bounding box center [784, 154] width 418 height 36
drag, startPoint x: 951, startPoint y: 339, endPoint x: 940, endPoint y: 341, distance: 11.2
click at [951, 339] on span "Complete!" at bounding box center [954, 342] width 52 height 14
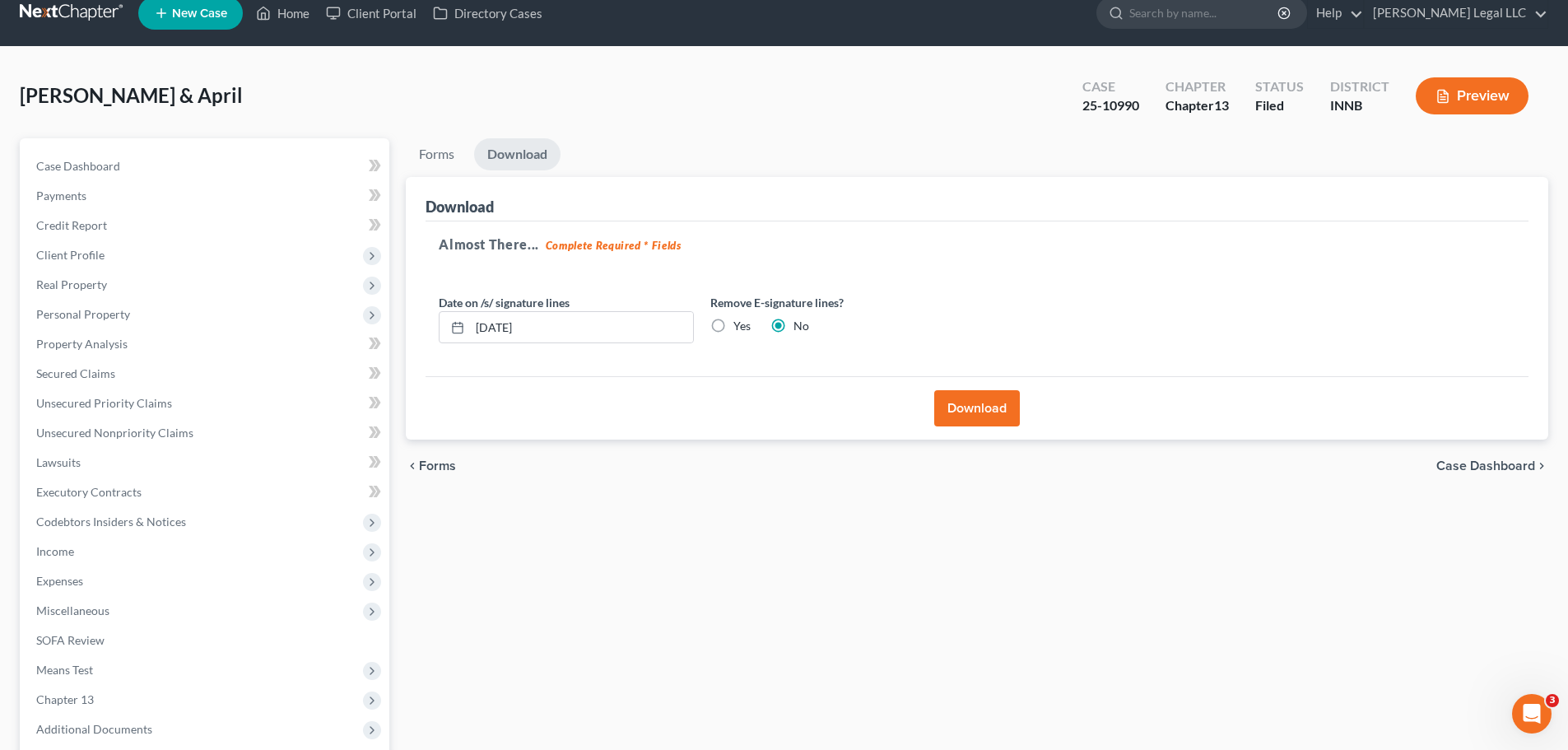
click at [734, 318] on label "Yes" at bounding box center [742, 326] width 18 height 17
click at [740, 318] on input "Yes" at bounding box center [745, 323] width 11 height 11
radio input "true"
radio input "false"
click at [949, 398] on button "Download" at bounding box center [977, 408] width 86 height 36
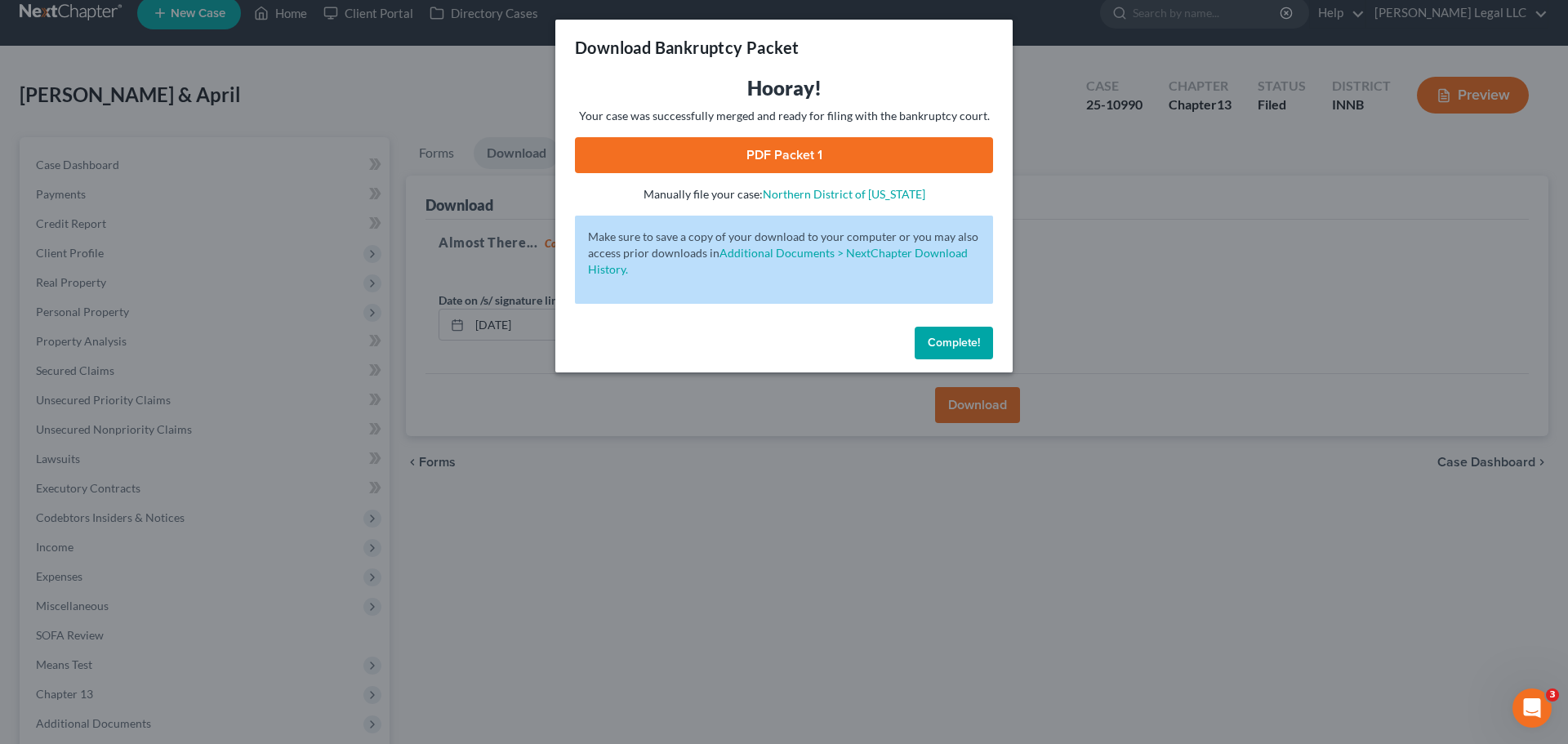
click at [788, 158] on link "PDF Packet 1" at bounding box center [784, 154] width 418 height 36
